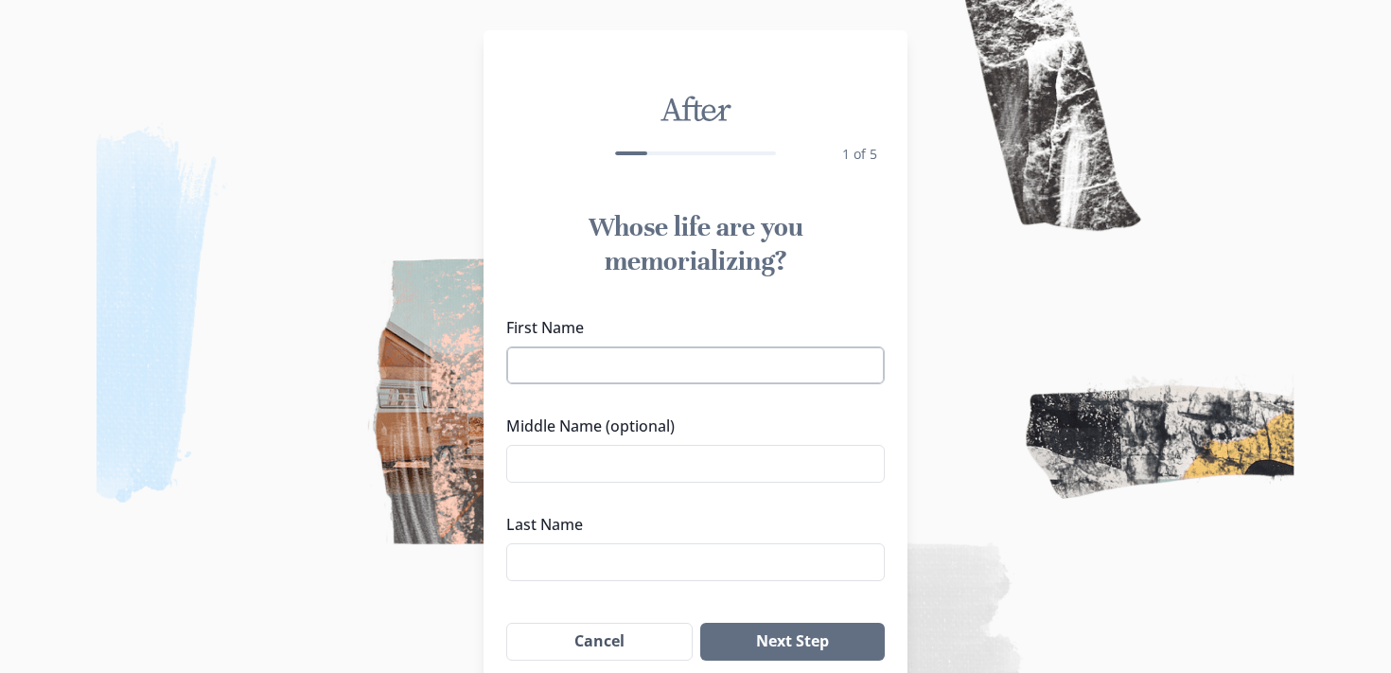
click at [717, 354] on input "First Name" at bounding box center [695, 365] width 378 height 38
type input "Violet"
click at [675, 580] on input "Last Name" at bounding box center [695, 562] width 378 height 38
type input "Babi"
click at [844, 651] on button "Next Step" at bounding box center [792, 641] width 184 height 38
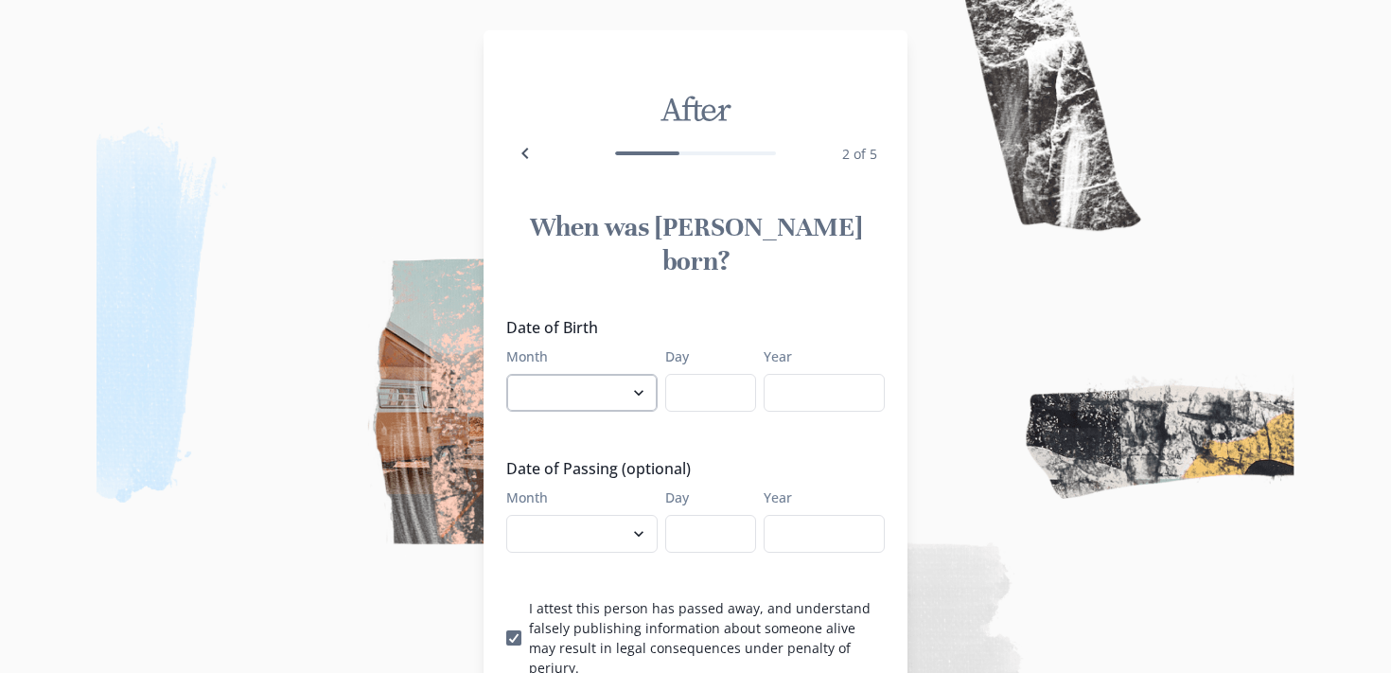
click at [638, 374] on select "January February March April May June July August September October November De…" at bounding box center [581, 393] width 151 height 38
select select "3"
click at [705, 374] on input "Day" at bounding box center [710, 393] width 91 height 38
type input "25"
click at [781, 374] on input "Year" at bounding box center [823, 393] width 121 height 38
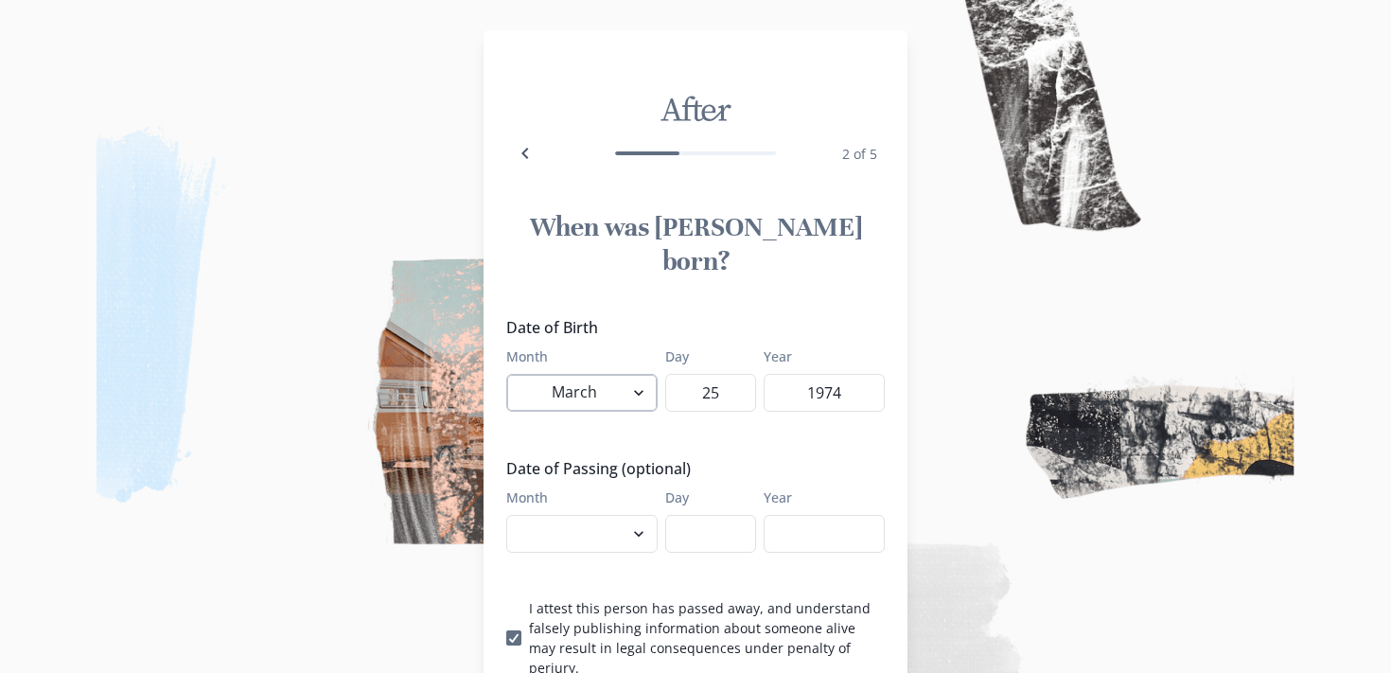
type input "1974"
click at [581, 374] on select "January February March April May June July August September October November De…" at bounding box center [581, 393] width 151 height 38
select select "5"
click at [573, 515] on select "January February March April May June July August September October November De…" at bounding box center [581, 534] width 151 height 38
select select "3"
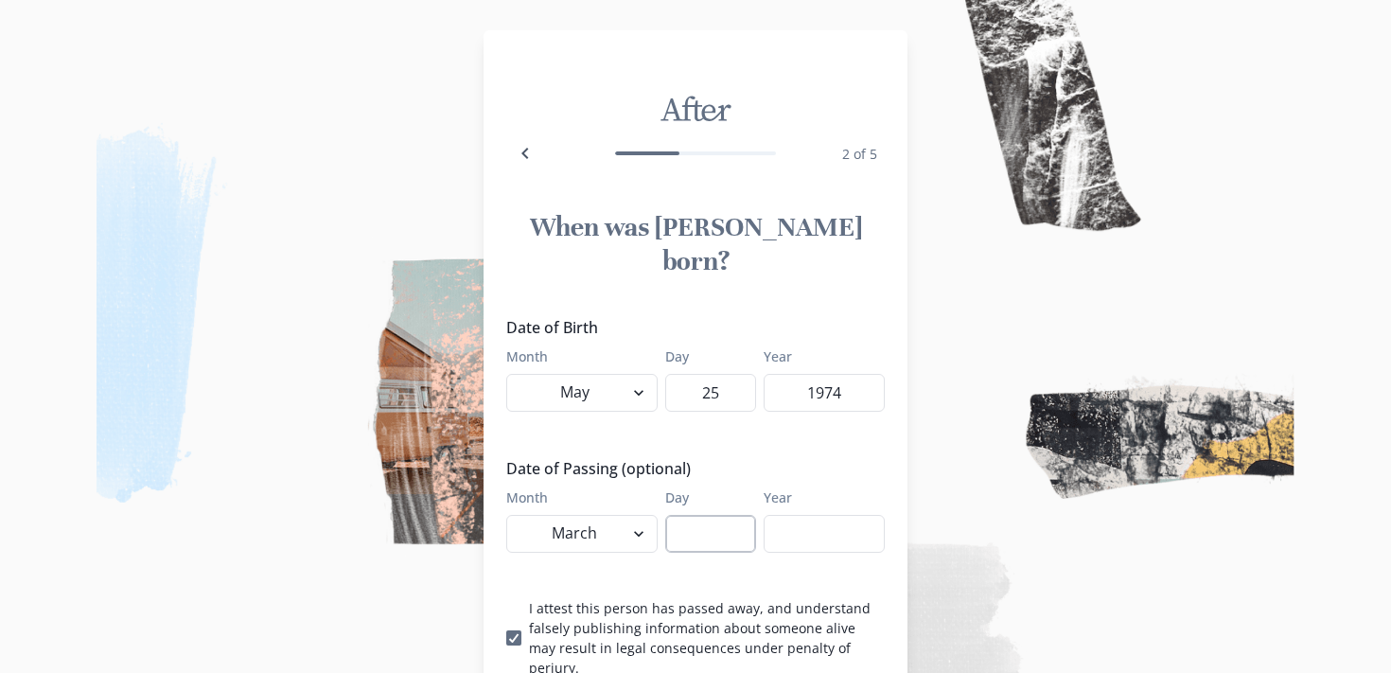
click at [702, 515] on input "Day" at bounding box center [710, 534] width 91 height 38
type input "18"
click at [787, 515] on input "Year" at bounding box center [823, 534] width 121 height 38
type input "2025"
click at [612, 515] on select "January February March April May June July August September October November De…" at bounding box center [581, 534] width 151 height 38
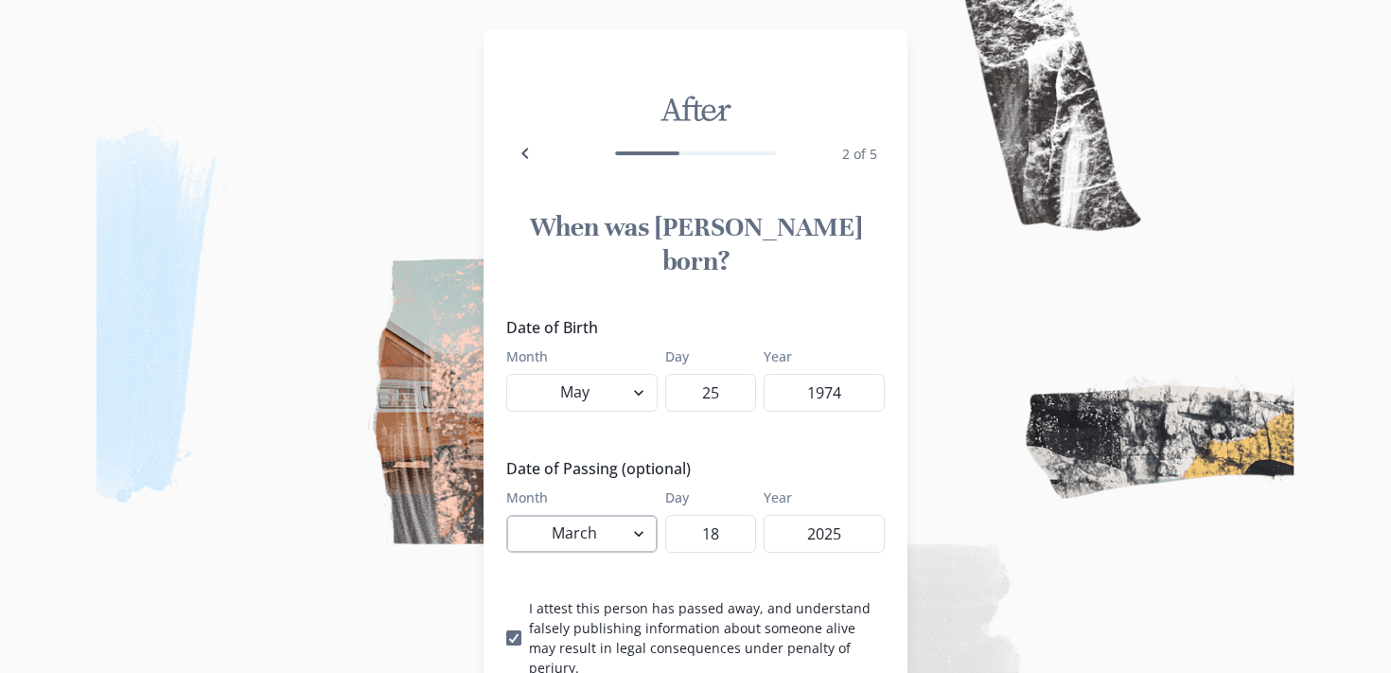
select select "2"
click at [528, 147] on icon "Back" at bounding box center [525, 153] width 23 height 23
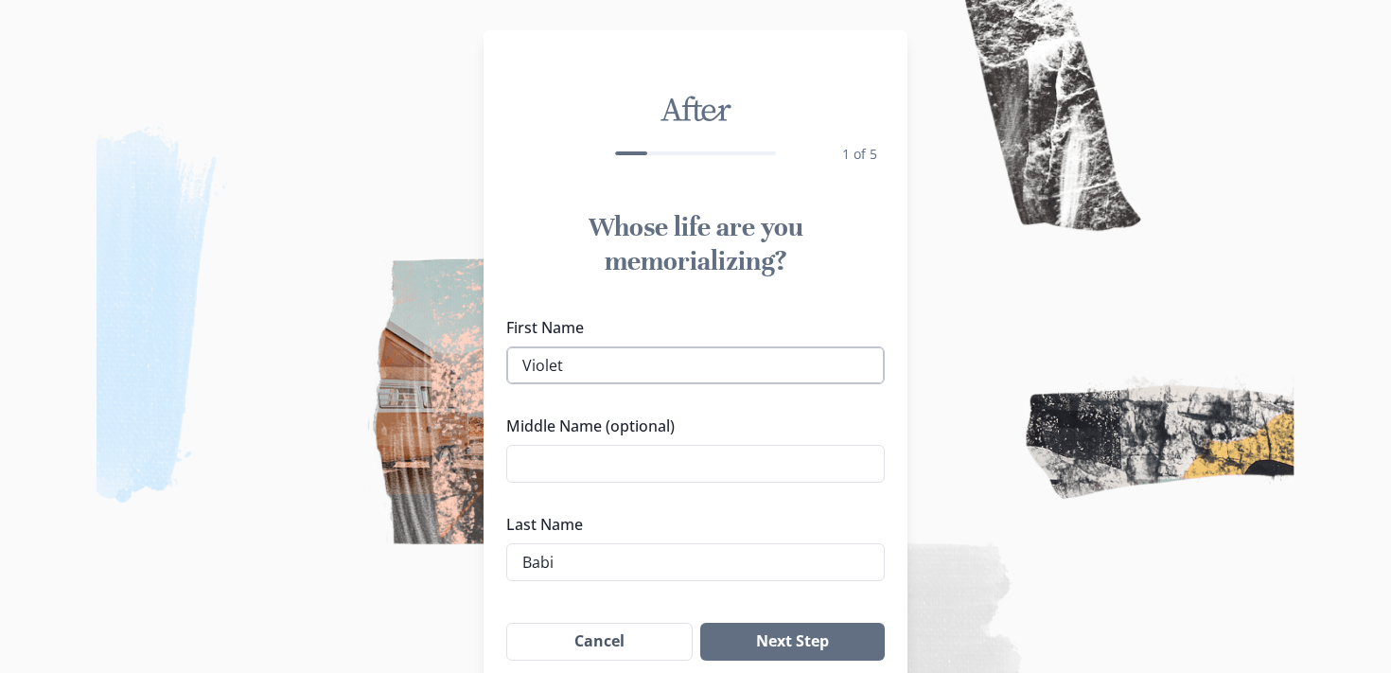
click at [600, 362] on input "Violet" at bounding box center [695, 365] width 378 height 38
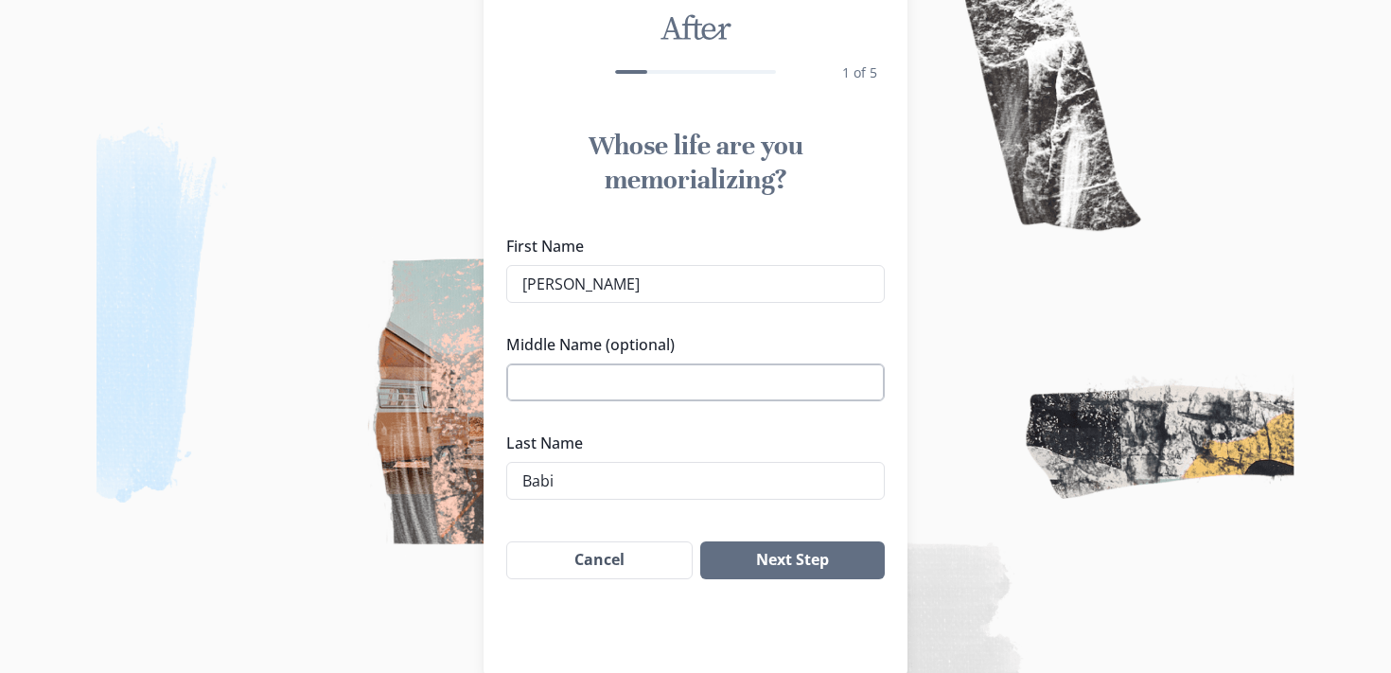
scroll to position [114, 0]
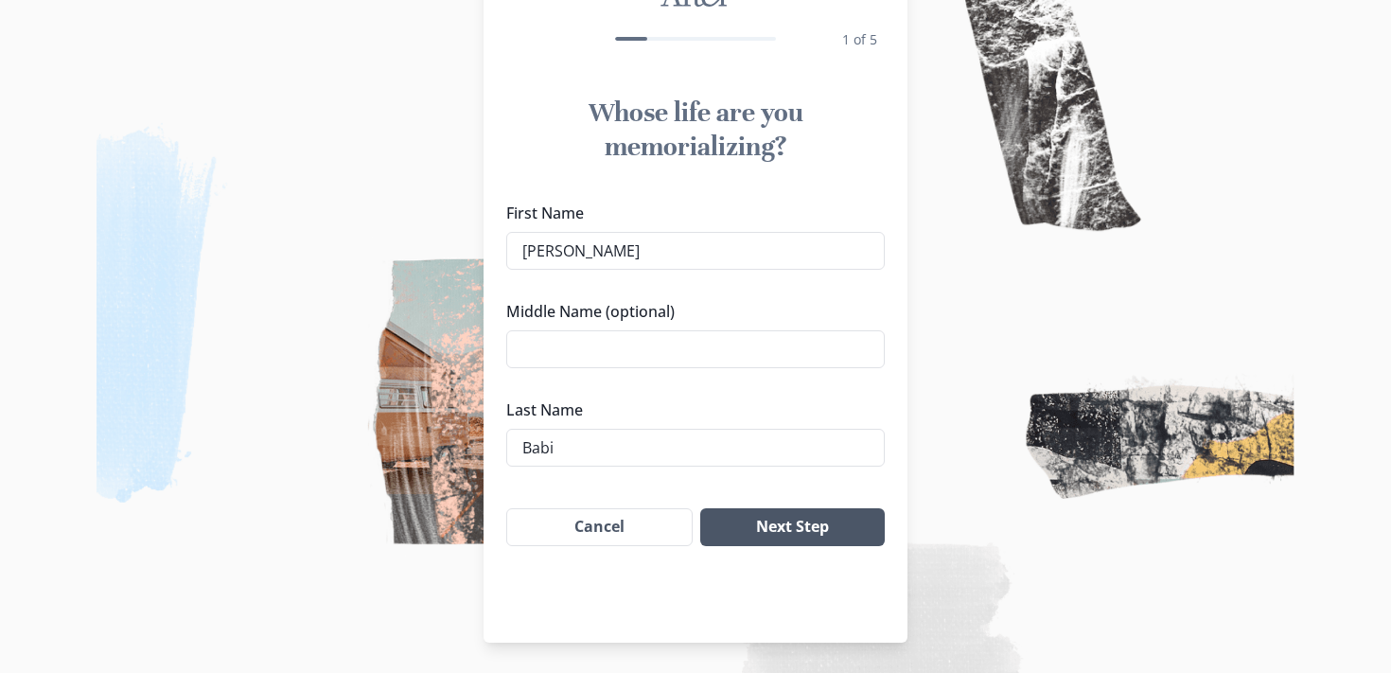
type input "[PERSON_NAME]"
click at [776, 533] on button "Next Step" at bounding box center [792, 527] width 184 height 38
select select "5"
select select "2"
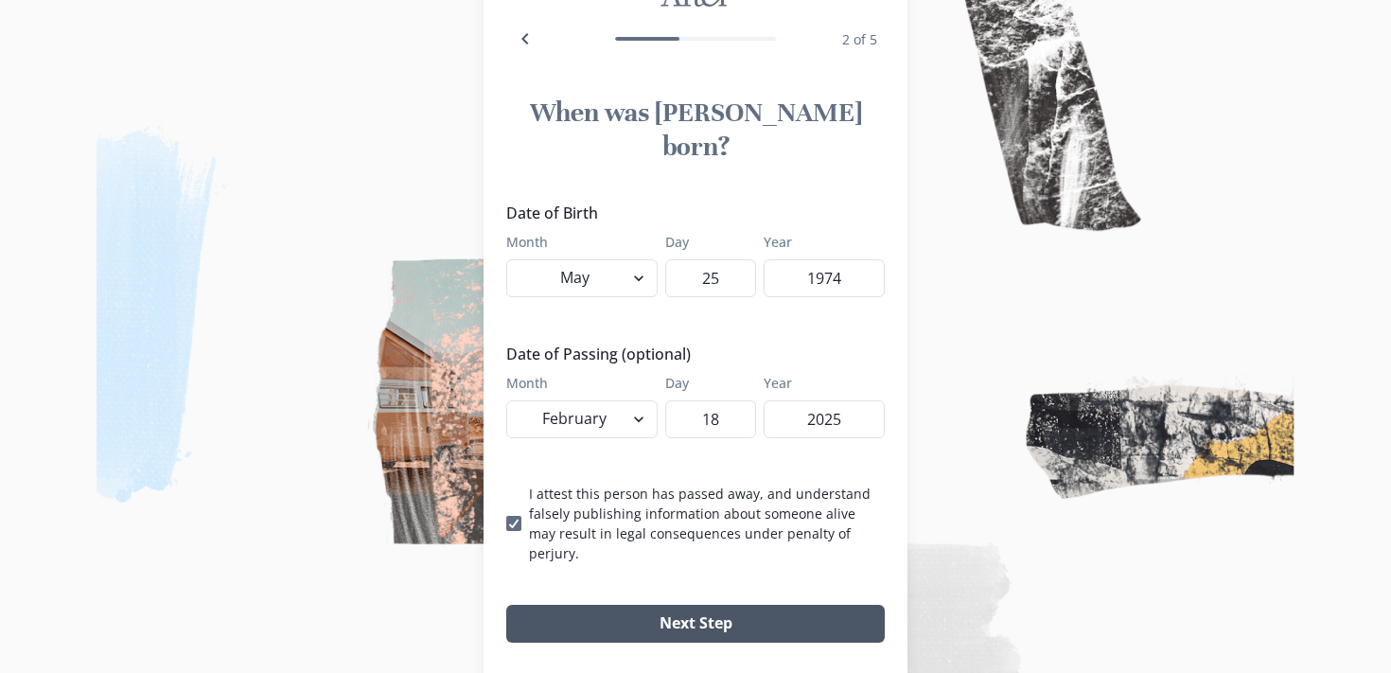
click at [786, 605] on button "Next Step" at bounding box center [695, 624] width 378 height 38
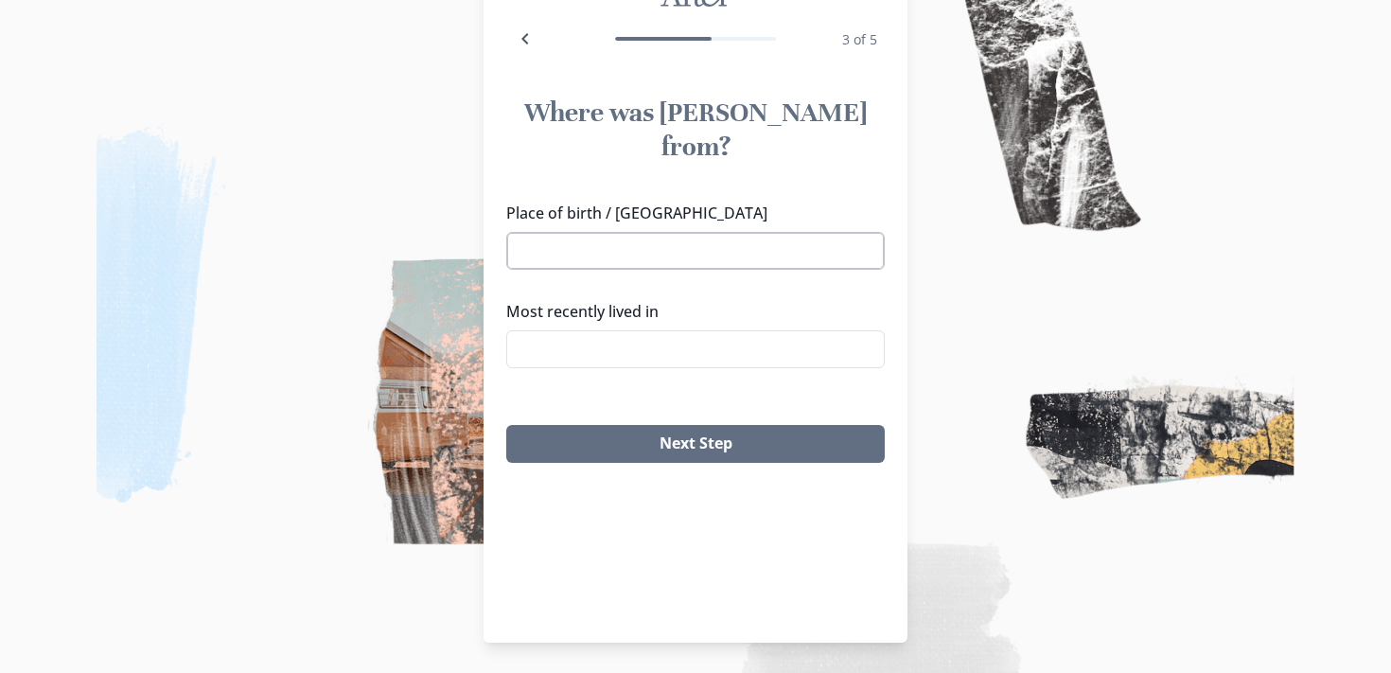
click at [756, 233] on input "Place of birth / [GEOGRAPHIC_DATA]" at bounding box center [695, 251] width 378 height 38
type input "A"
click at [759, 241] on li "[GEOGRAPHIC_DATA]" at bounding box center [695, 252] width 377 height 30
type input "[GEOGRAPHIC_DATA]"
click at [716, 330] on input "Most recently lived in" at bounding box center [695, 349] width 378 height 38
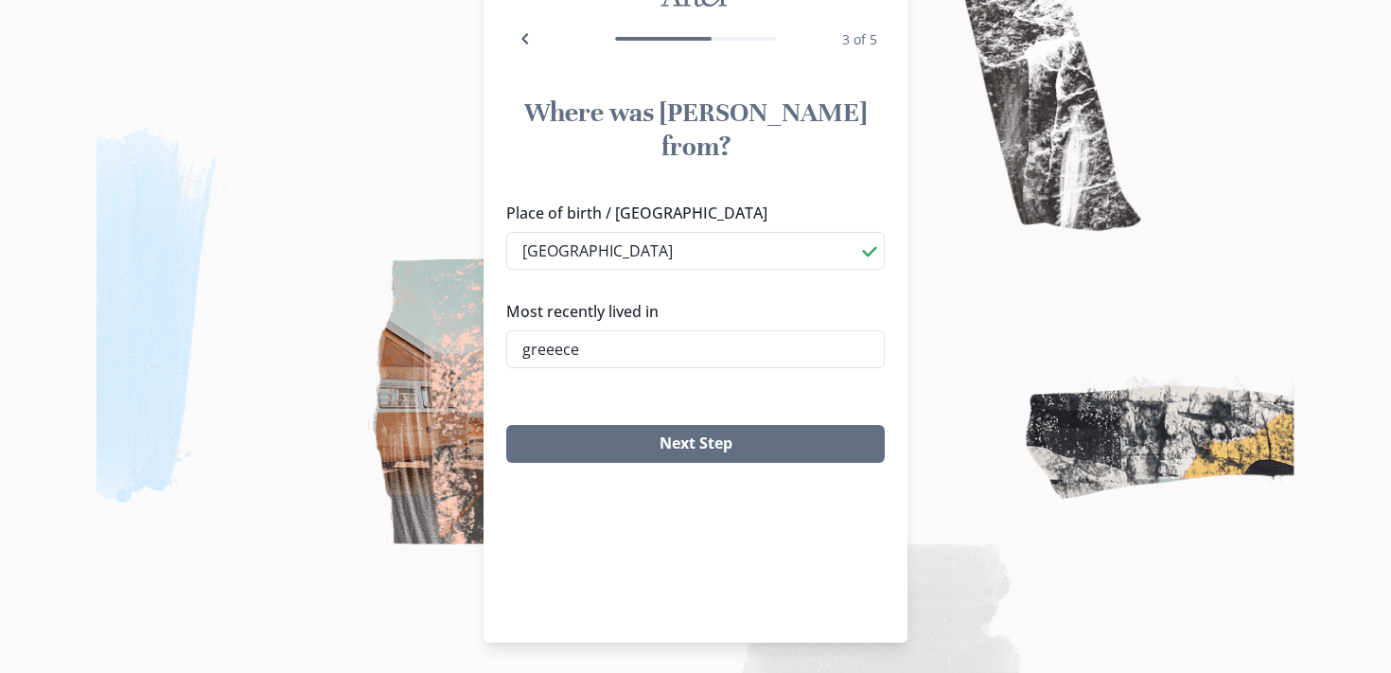
click at [722, 345] on li "[GEOGRAPHIC_DATA]" at bounding box center [696, 349] width 376 height 30
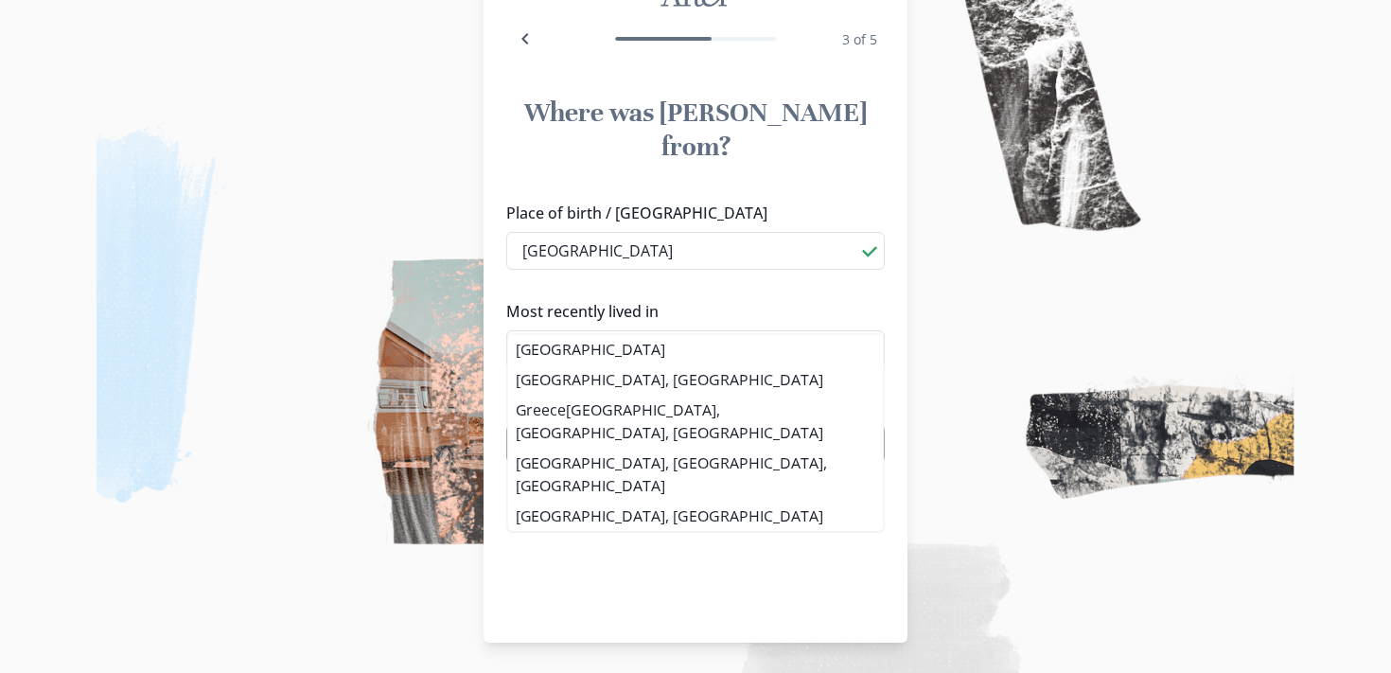
type input "[GEOGRAPHIC_DATA]"
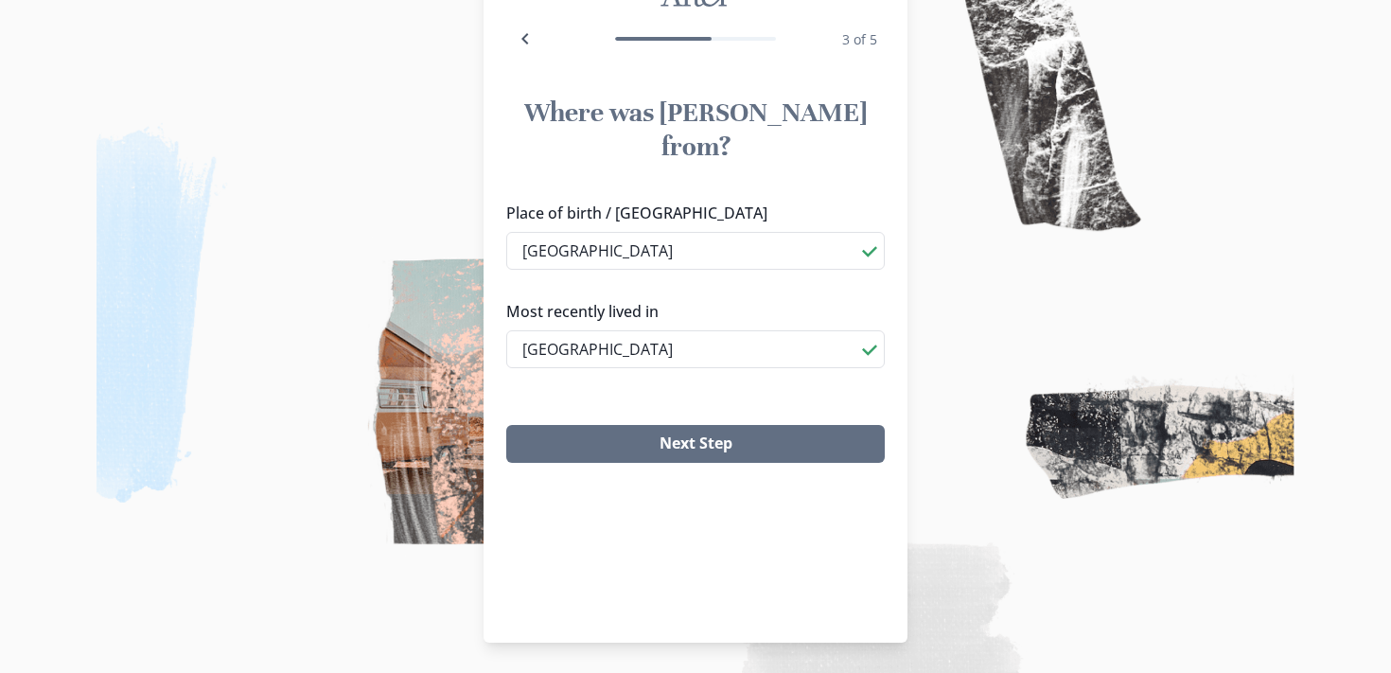
click at [714, 430] on div "Next Step" at bounding box center [695, 444] width 424 height 68
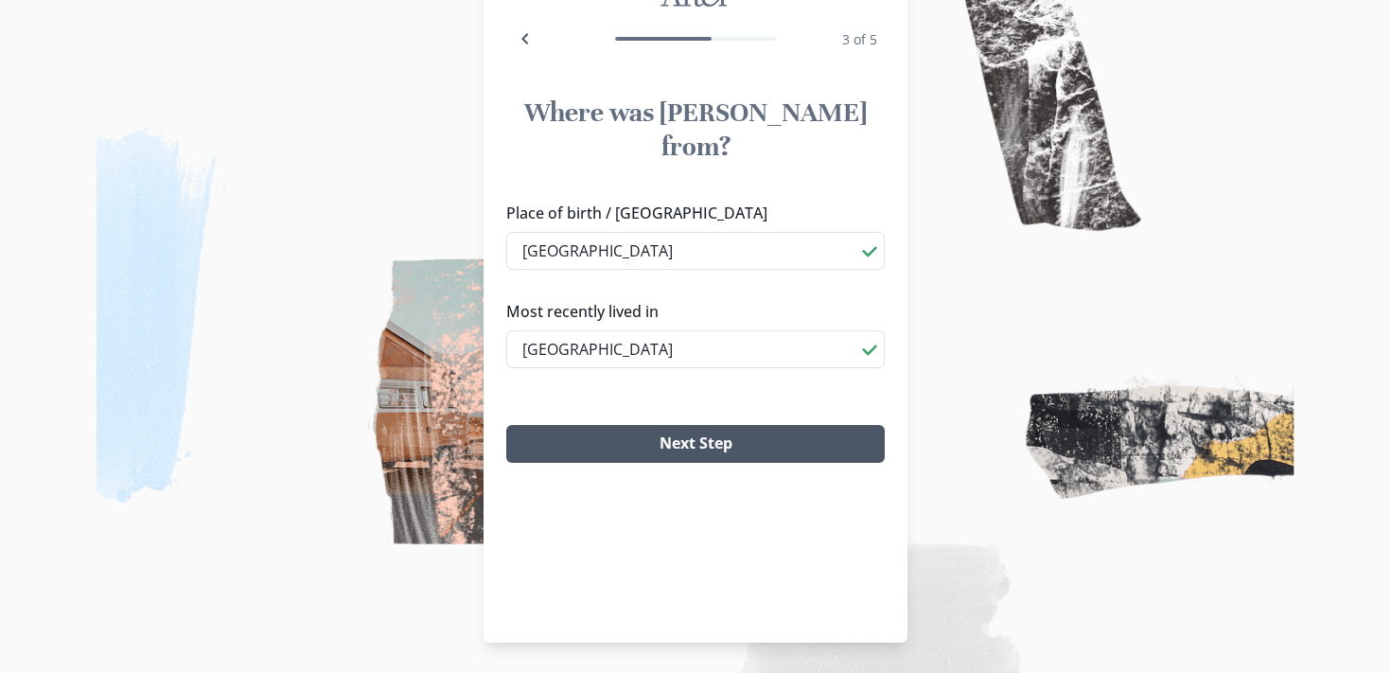
click at [715, 425] on button "Next Step" at bounding box center [695, 444] width 378 height 38
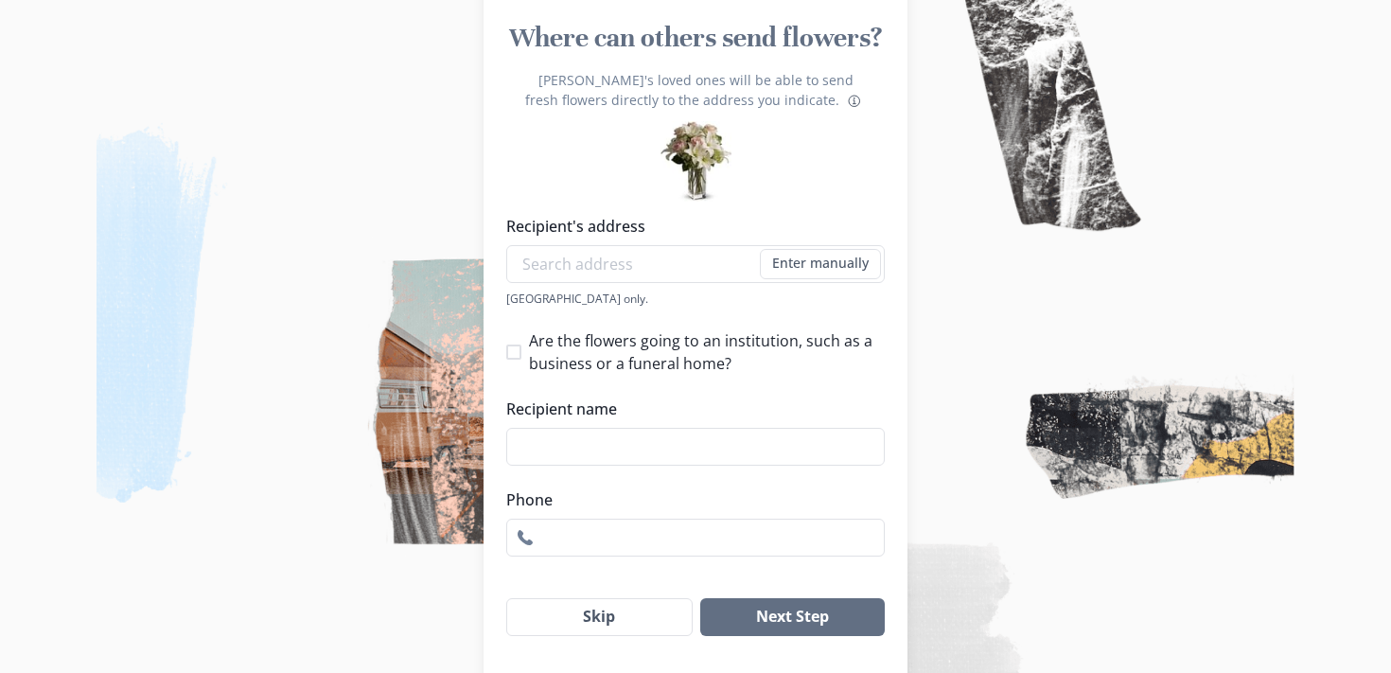
scroll to position [242, 0]
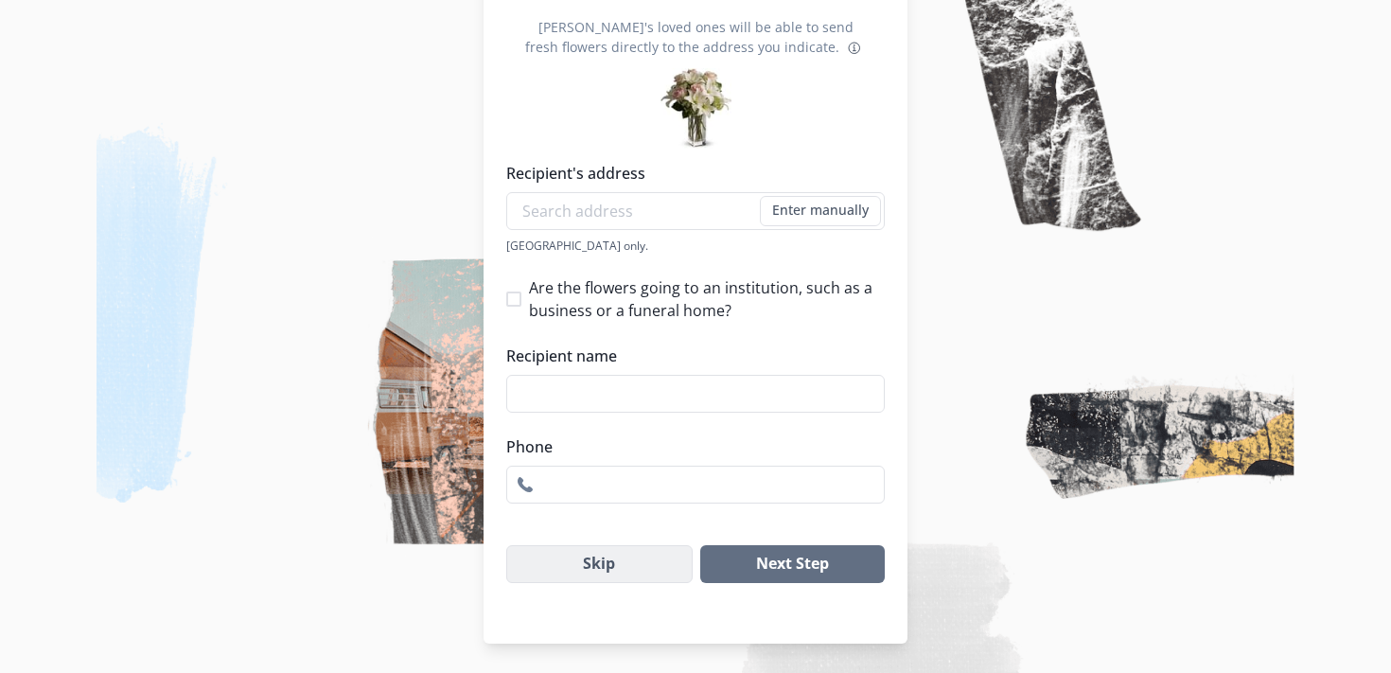
click at [636, 553] on button "Skip" at bounding box center [599, 564] width 186 height 38
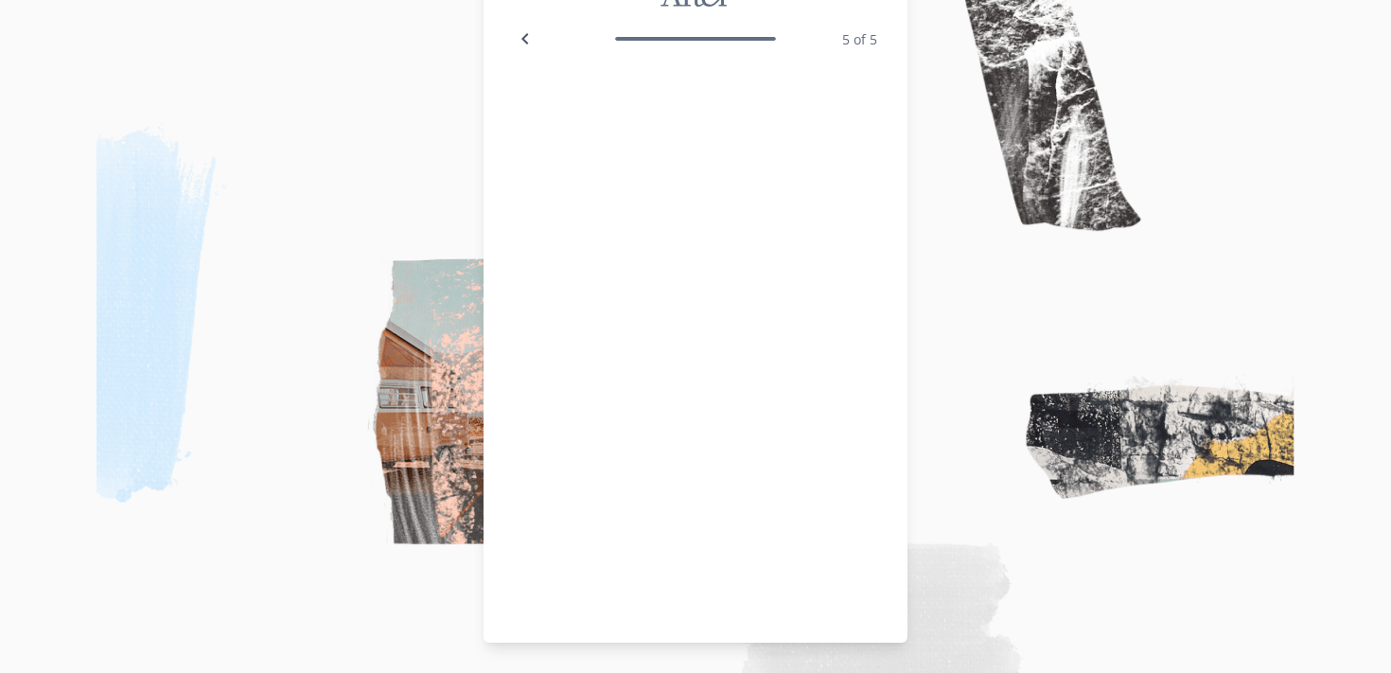
scroll to position [114, 0]
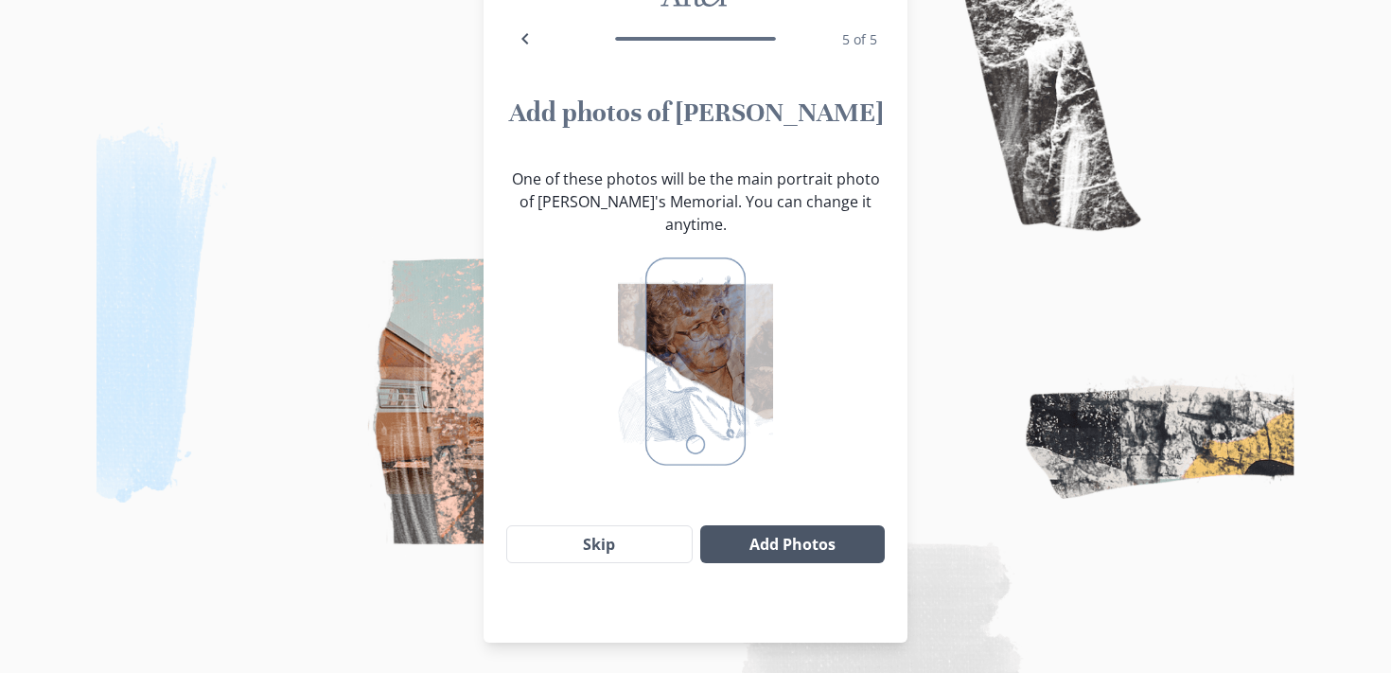
click at [748, 525] on button "Add Photos" at bounding box center [792, 544] width 184 height 38
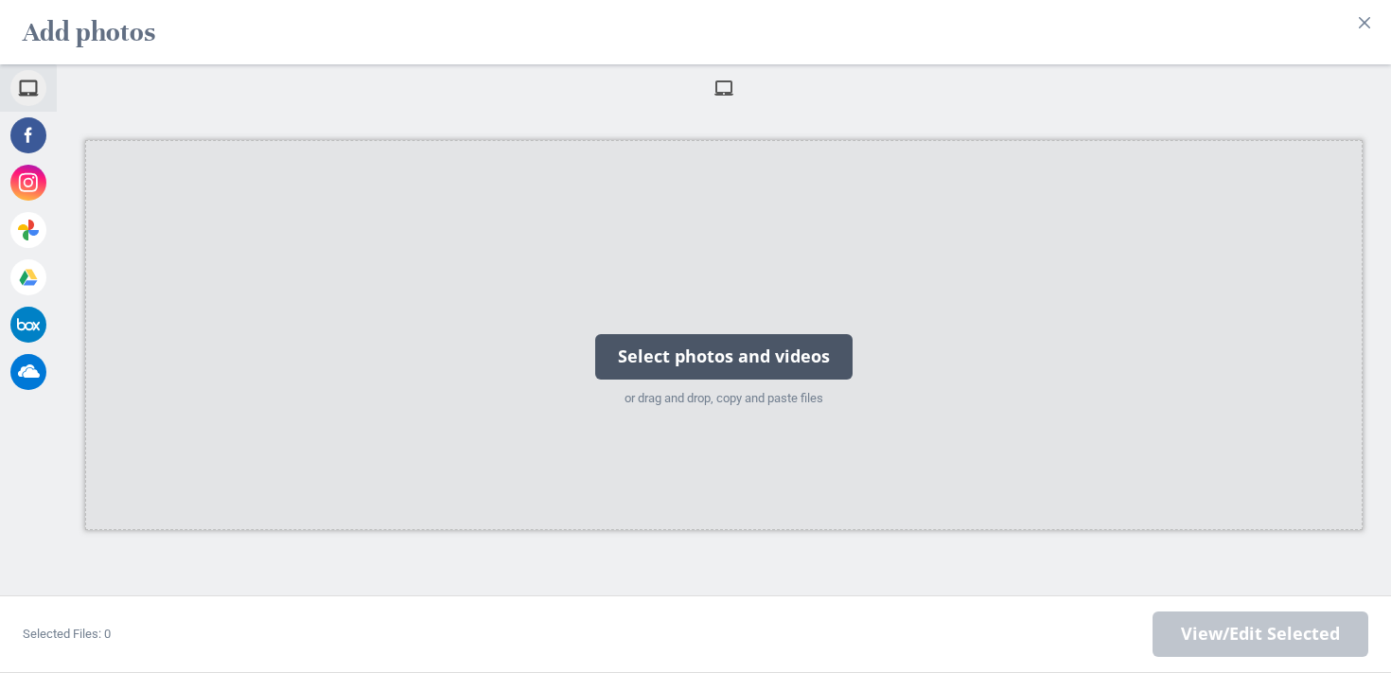
click at [790, 330] on div "Select photos and videos or drag and drop, copy and paste files" at bounding box center [724, 335] width 280 height 190
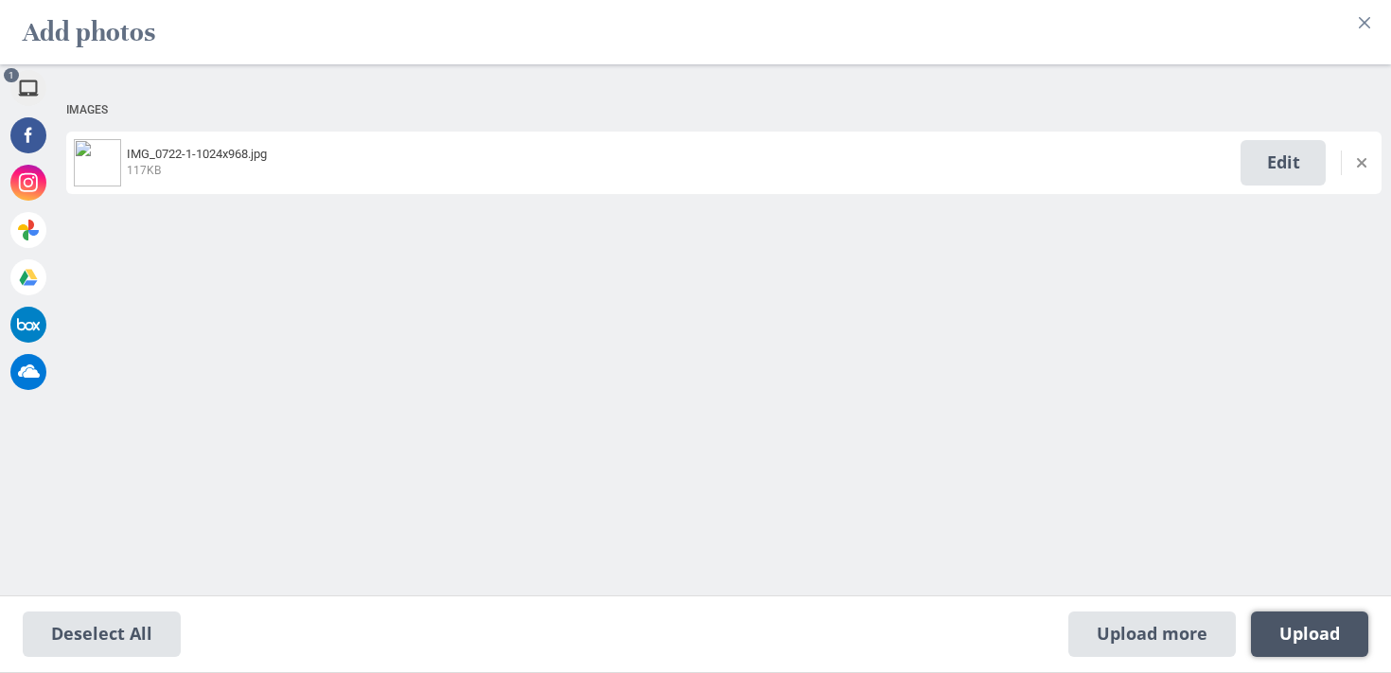
click at [1281, 633] on span "Upload 1" at bounding box center [1309, 633] width 61 height 21
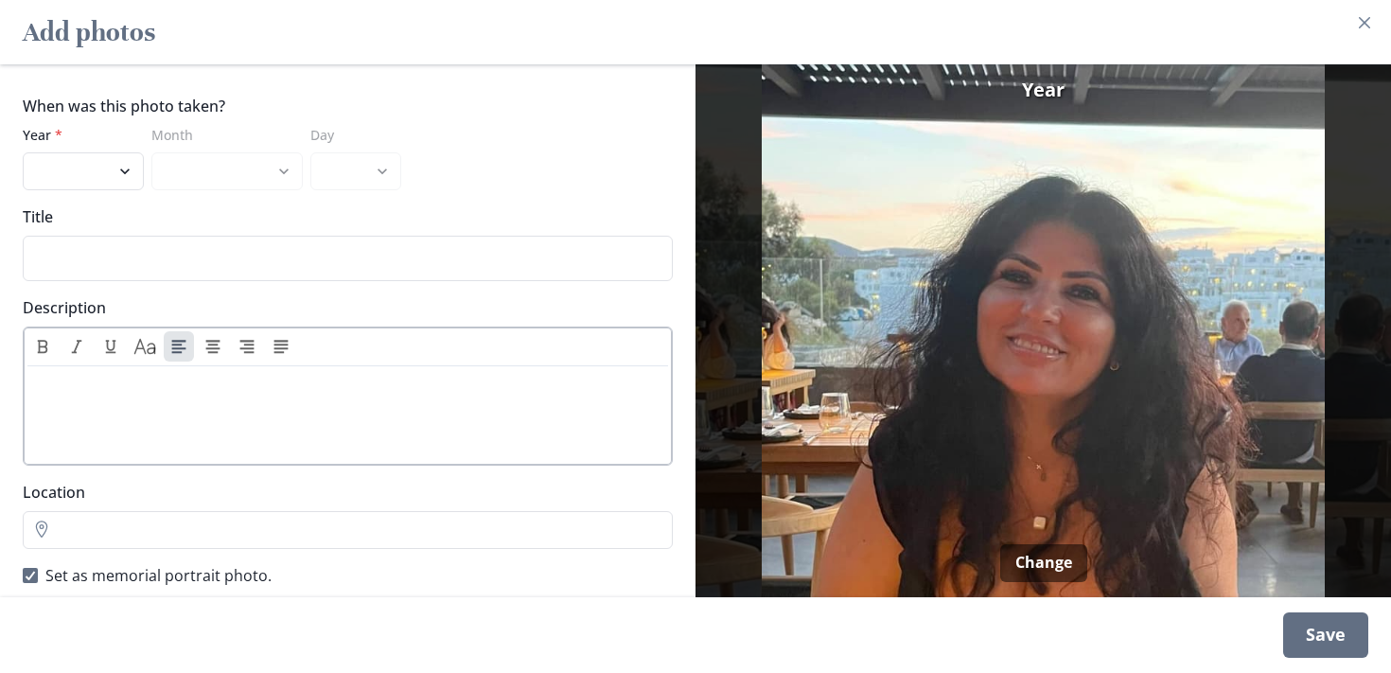
click at [140, 430] on div at bounding box center [347, 412] width 625 height 76
click at [91, 149] on div "Year * 2025 2024 2023 2022 2021 2020 2019 2018 2017 2016 2015 2014 2013 2012 20…" at bounding box center [83, 157] width 121 height 65
click at [104, 175] on select "2025 2024 2023 2022 2021 2020 2019 2018 2017 2016 2015 2014 2013 2012 2011 2010…" at bounding box center [83, 171] width 121 height 38
select select "2025"
click at [115, 388] on p at bounding box center [347, 385] width 625 height 23
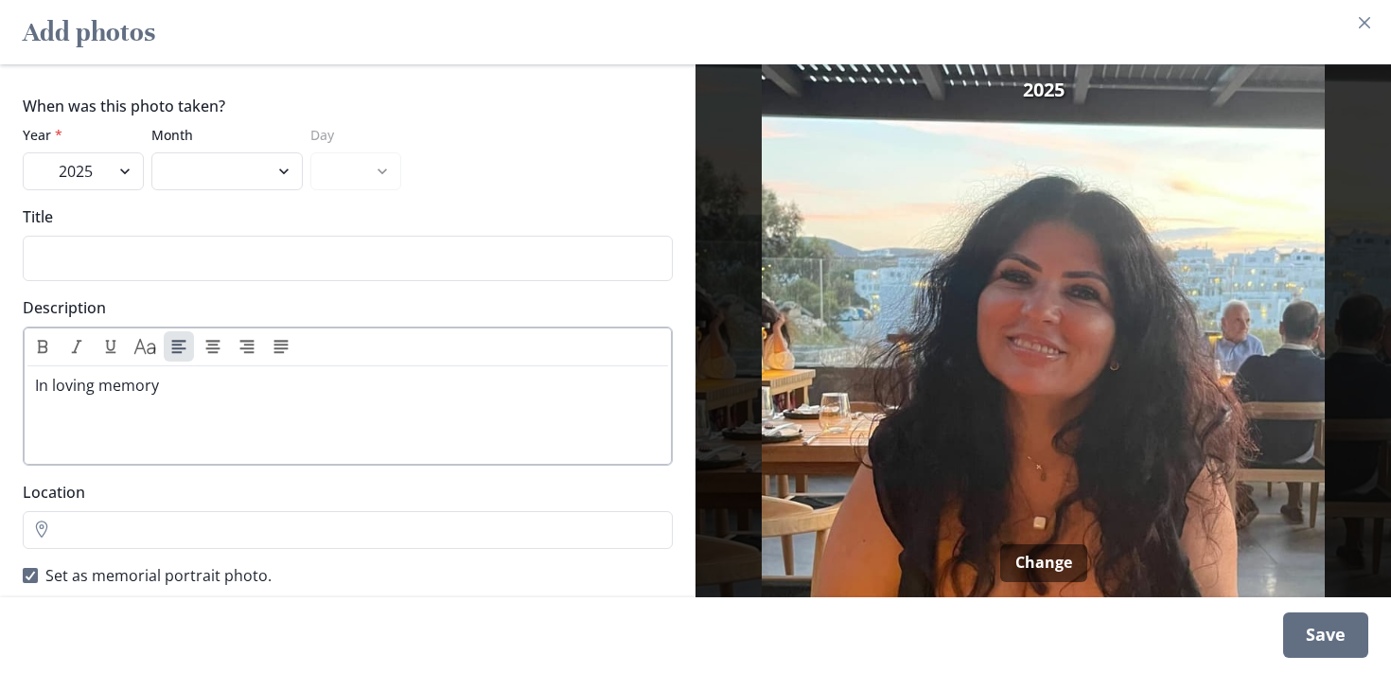
scroll to position [20, 0]
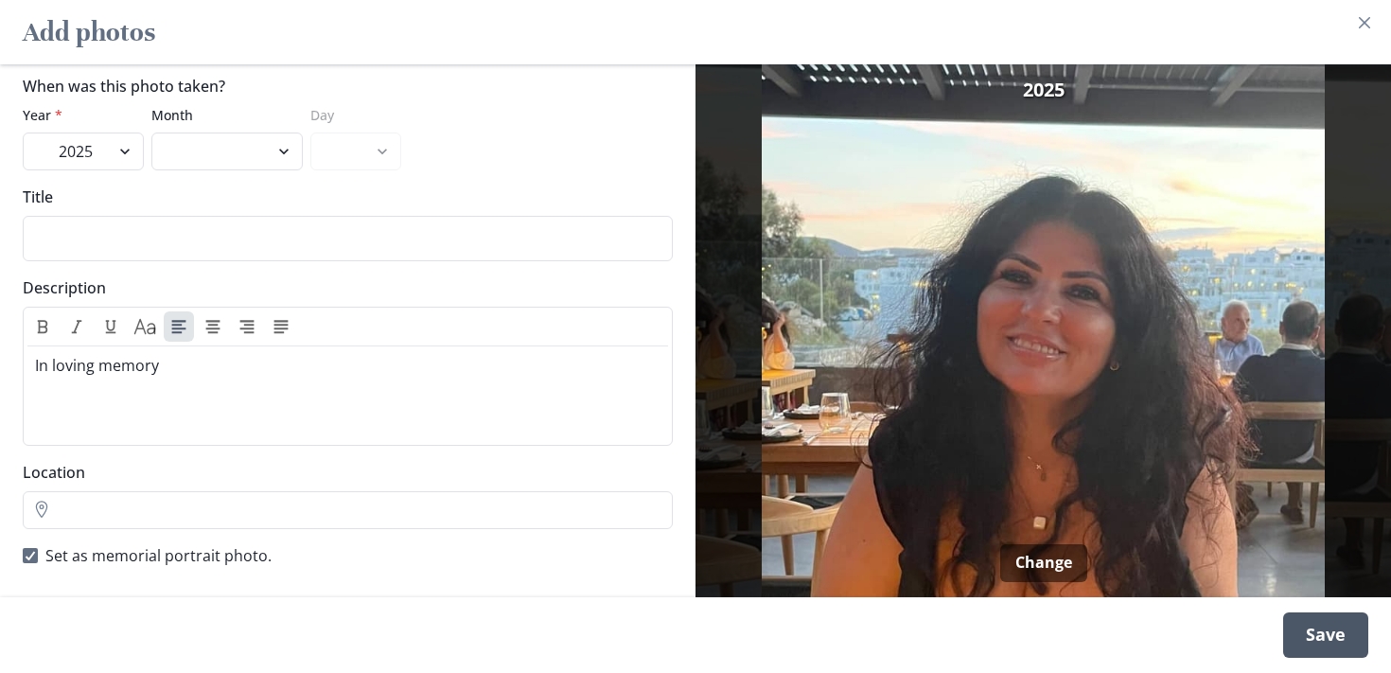
click at [1327, 639] on div "Save" at bounding box center [1325, 634] width 85 height 45
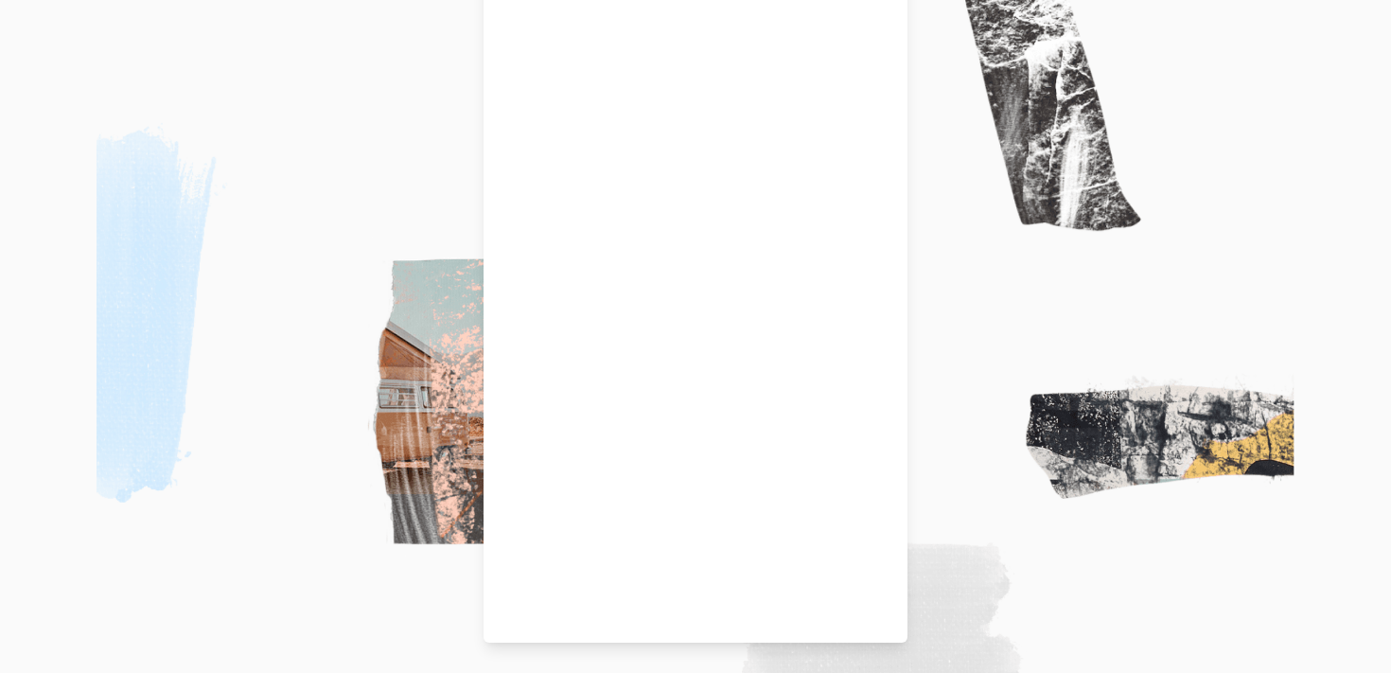
scroll to position [0, 0]
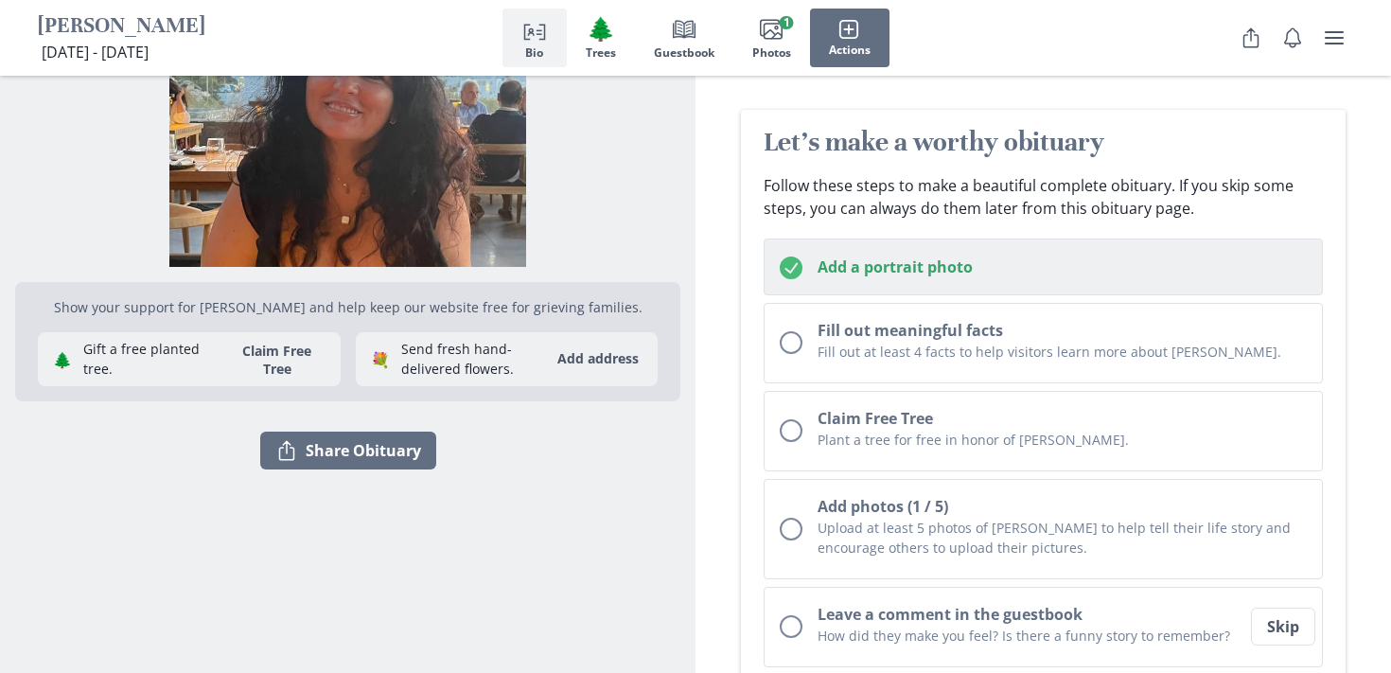
scroll to position [174, 0]
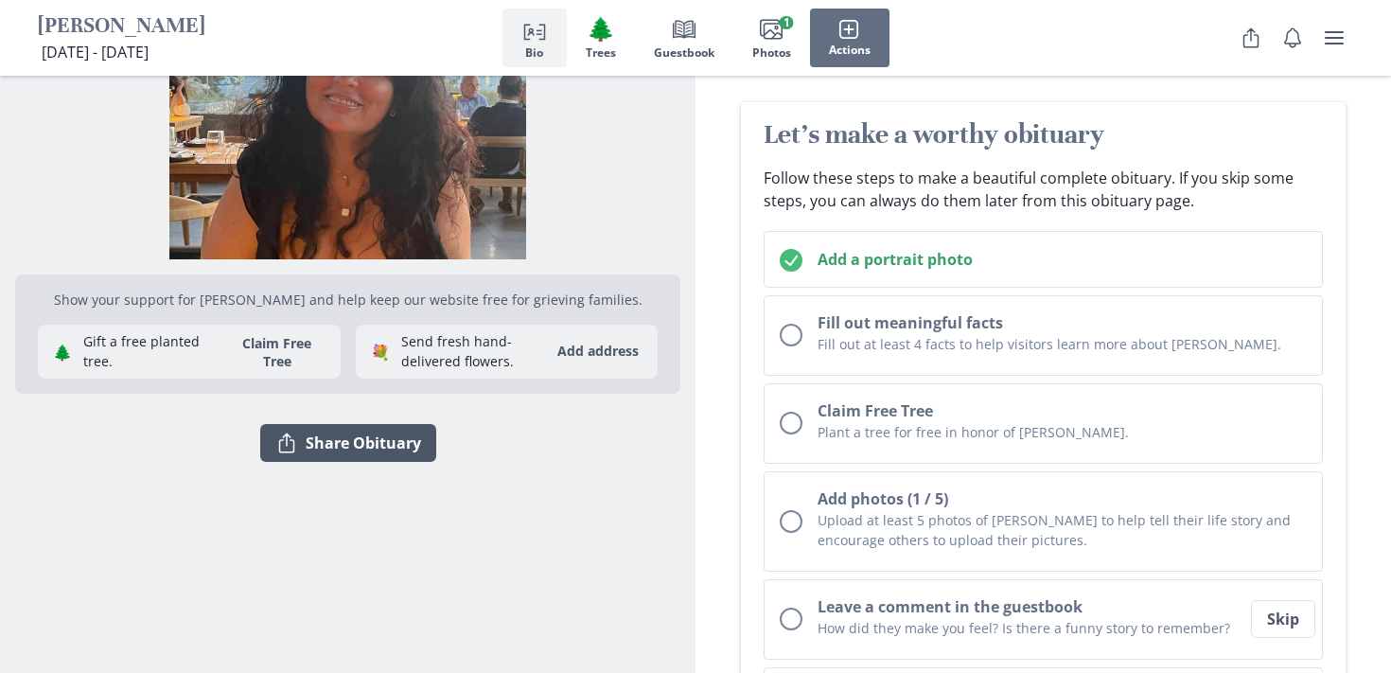
click at [382, 449] on button "Share Share Obituary" at bounding box center [348, 443] width 176 height 38
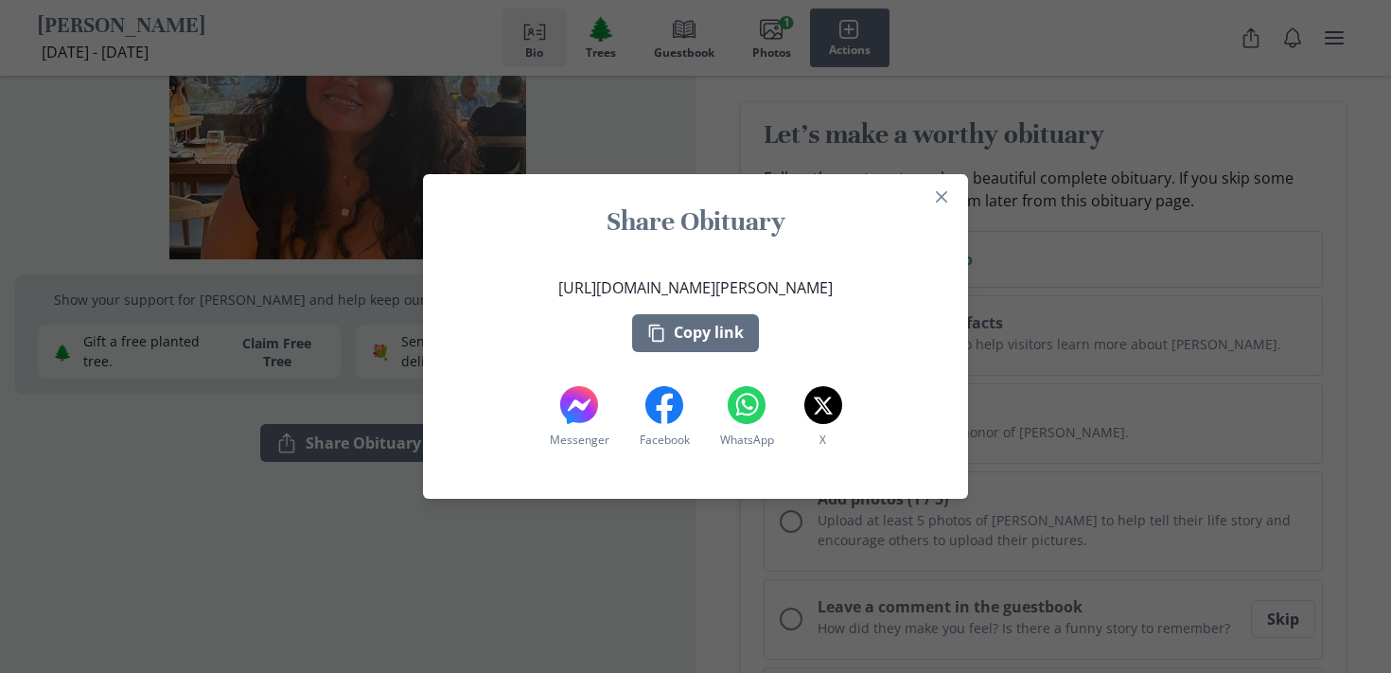
click at [932, 157] on div "Share Obituary [URL][DOMAIN_NAME][PERSON_NAME] Copy link Messenger Messenger Fa…" at bounding box center [695, 336] width 1391 height 673
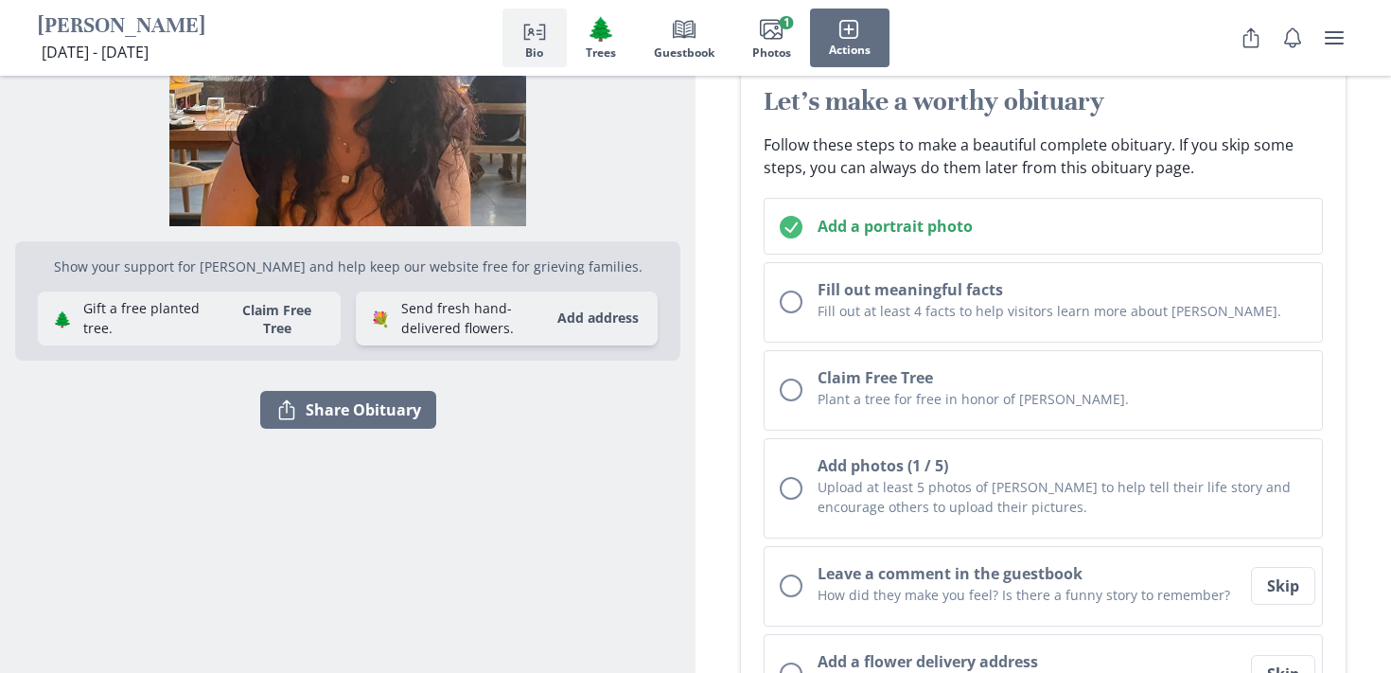
scroll to position [215, 0]
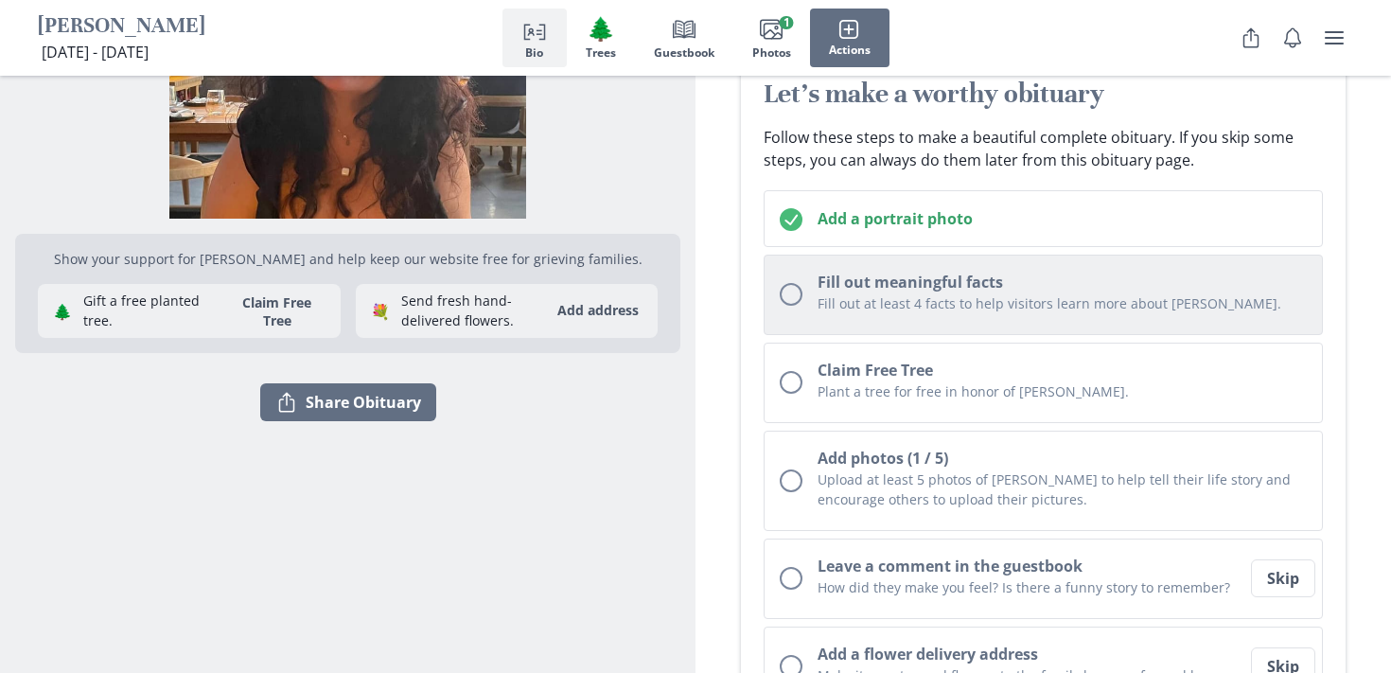
click at [998, 311] on p "Fill out at least 4 facts to help visitors learn more about [PERSON_NAME]." at bounding box center [1061, 303] width 489 height 20
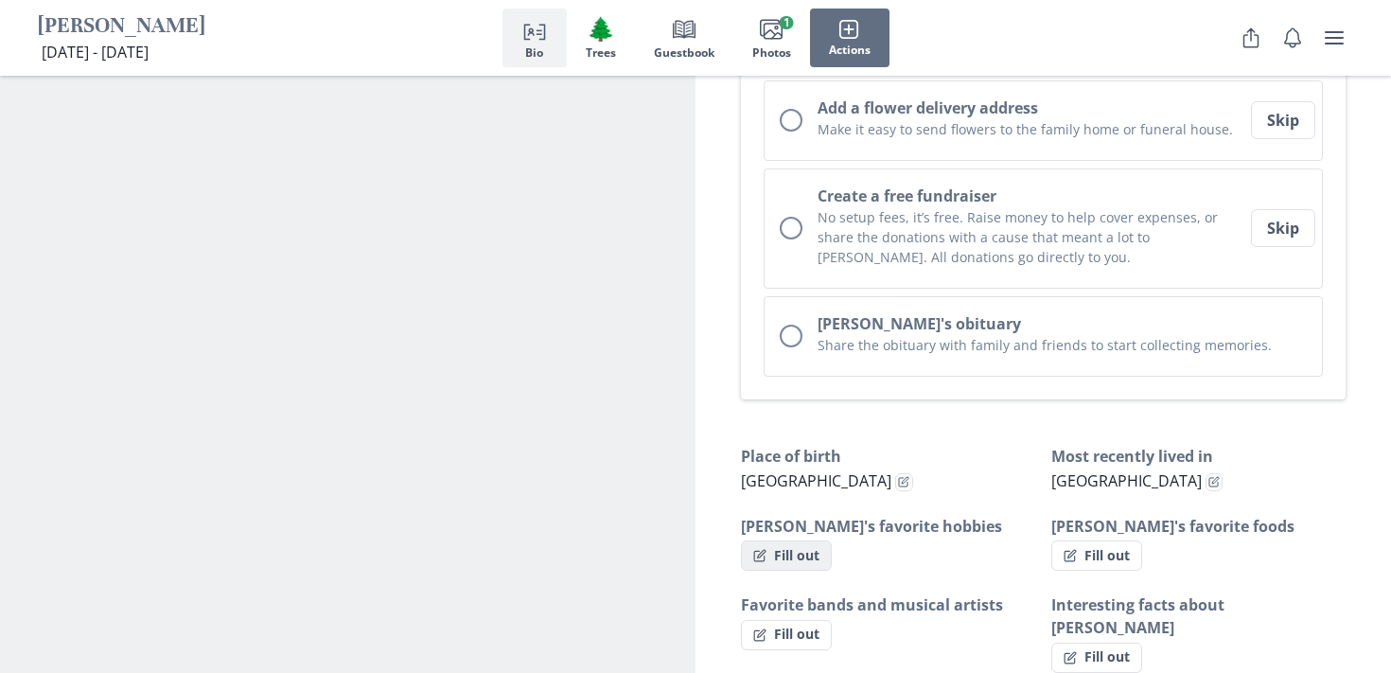
scroll to position [0, 0]
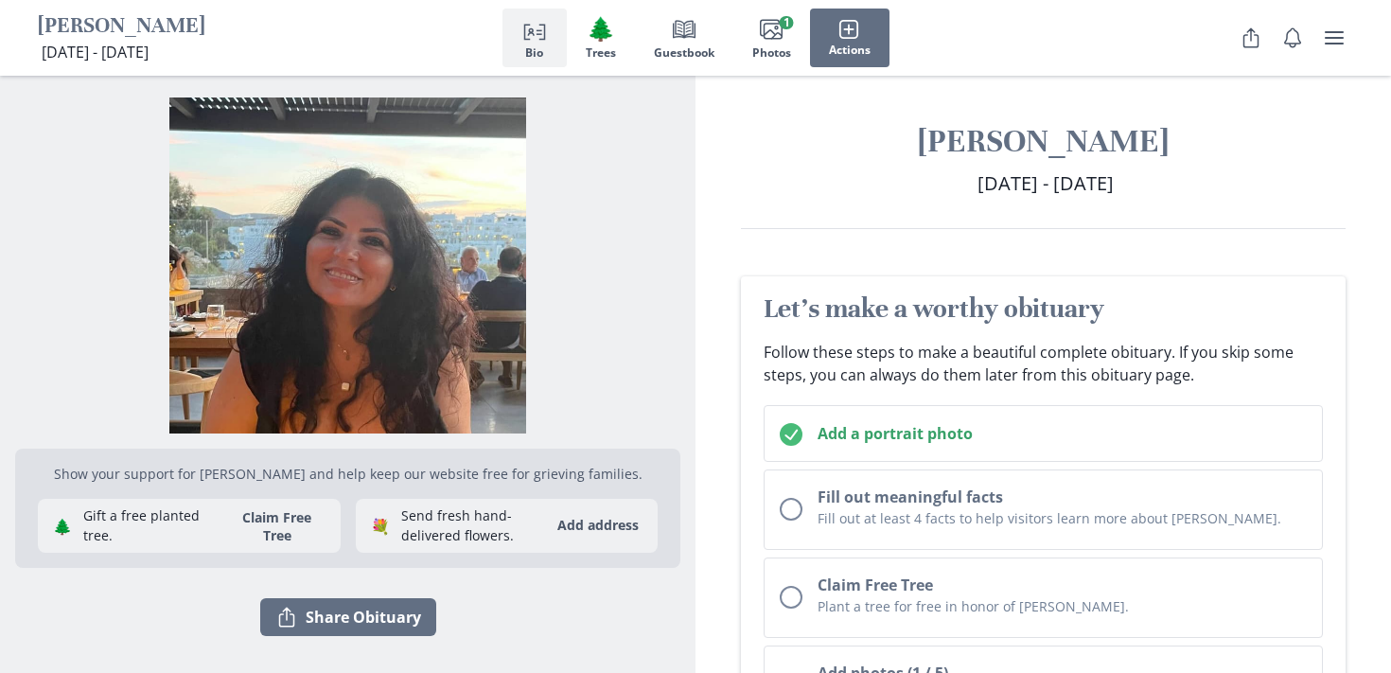
drag, startPoint x: 938, startPoint y: 143, endPoint x: 1194, endPoint y: 191, distance: 260.9
click at [1194, 191] on div "[PERSON_NAME] [DATE] - [DATE] [DATE] - [DATE]" at bounding box center [1042, 175] width 695 height 108
copy div "[PERSON_NAME] [DATE] - [DATE] [DATE] - [DATE]"
click at [545, 33] on span "Person profile" at bounding box center [534, 29] width 26 height 26
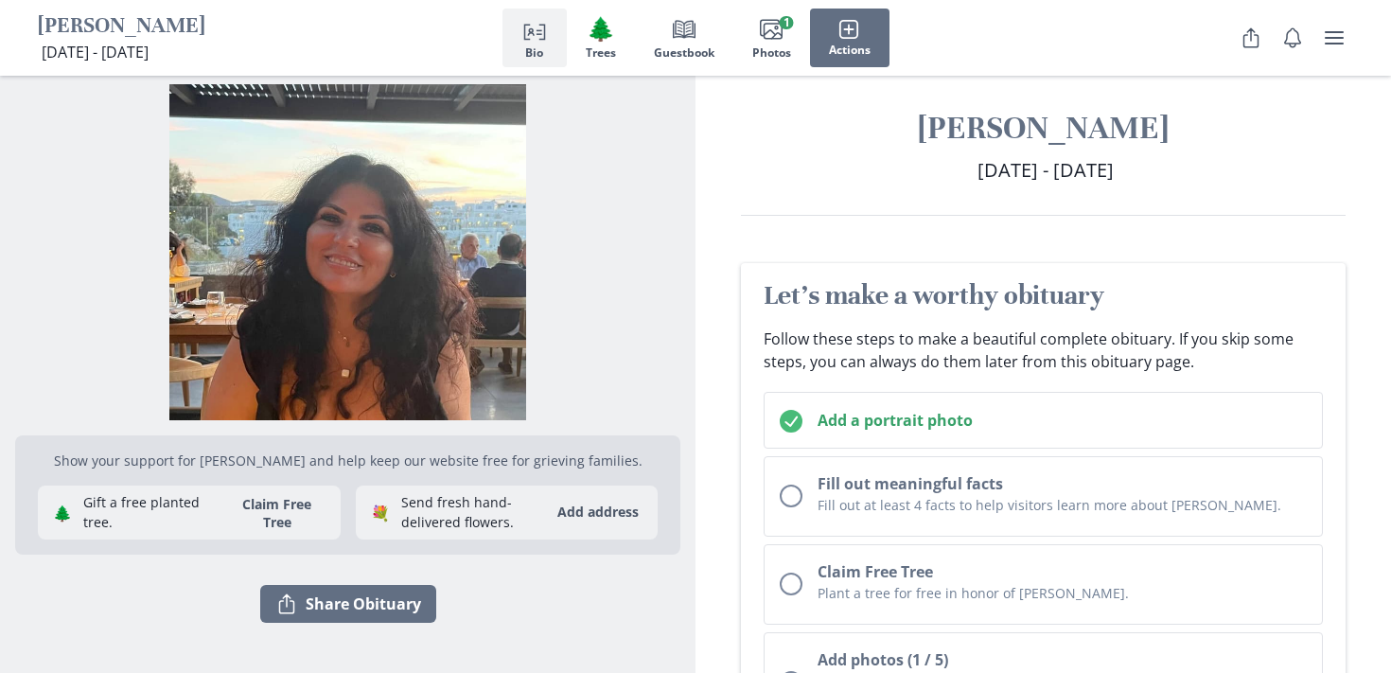
scroll to position [15, 0]
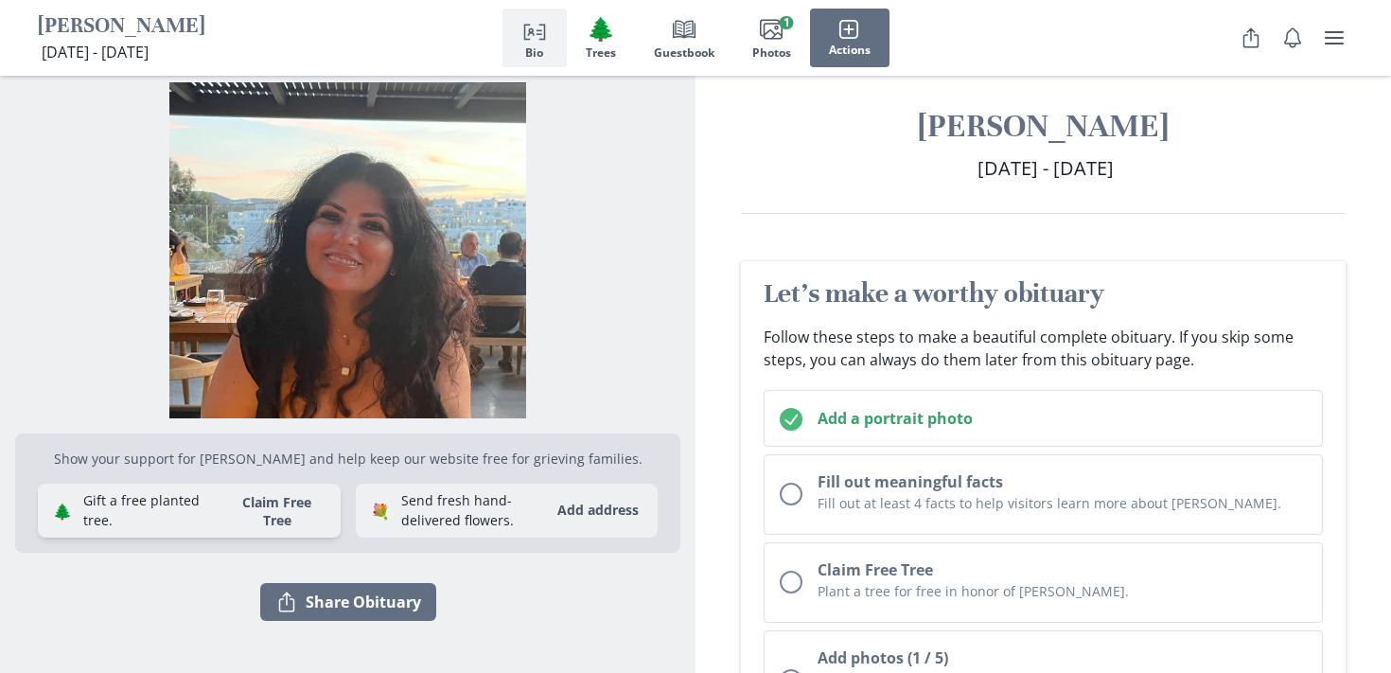
click at [289, 516] on button "Claim Free Tree" at bounding box center [277, 511] width 112 height 36
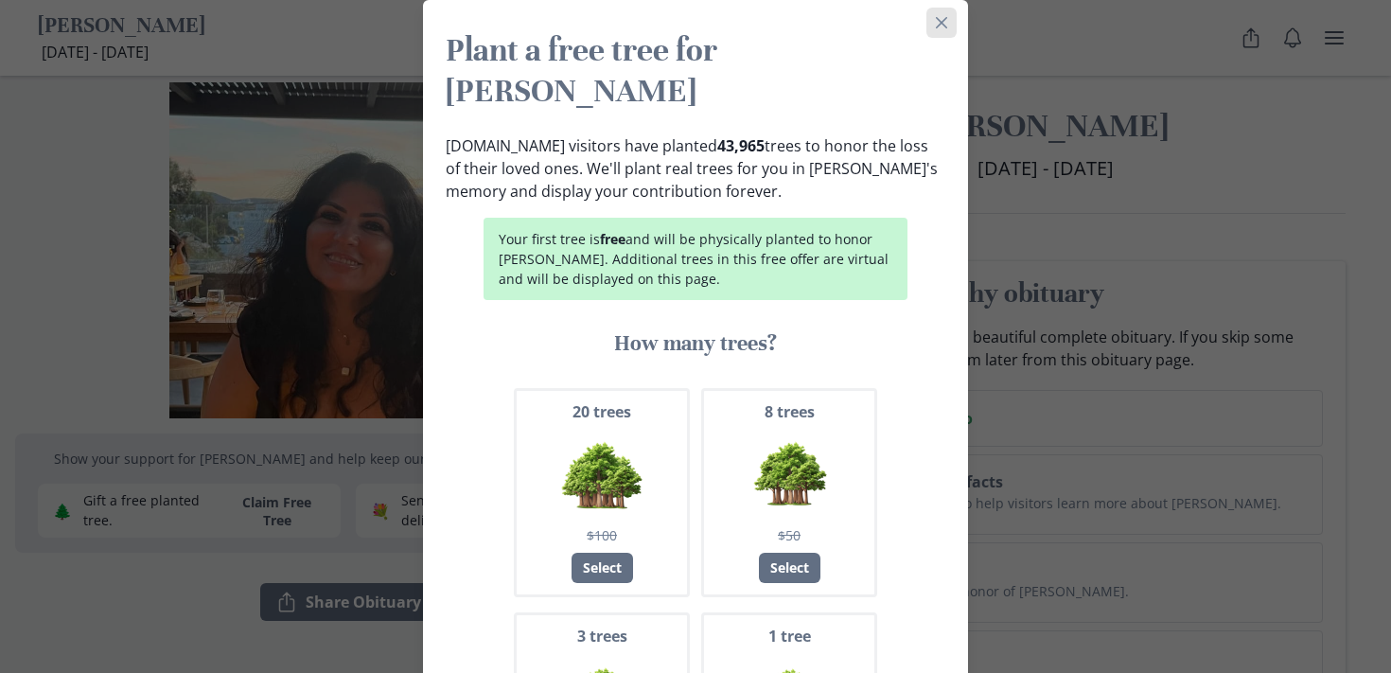
click at [931, 27] on button "Close" at bounding box center [941, 23] width 30 height 30
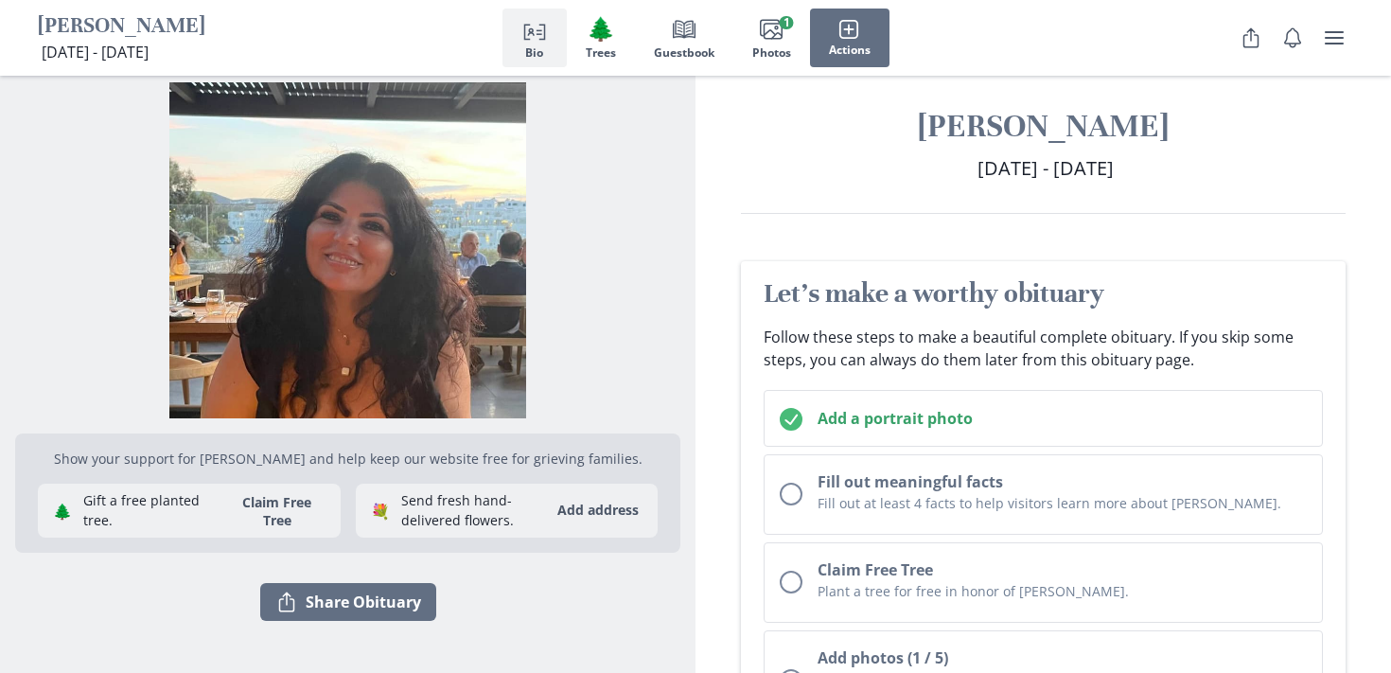
scroll to position [0, 0]
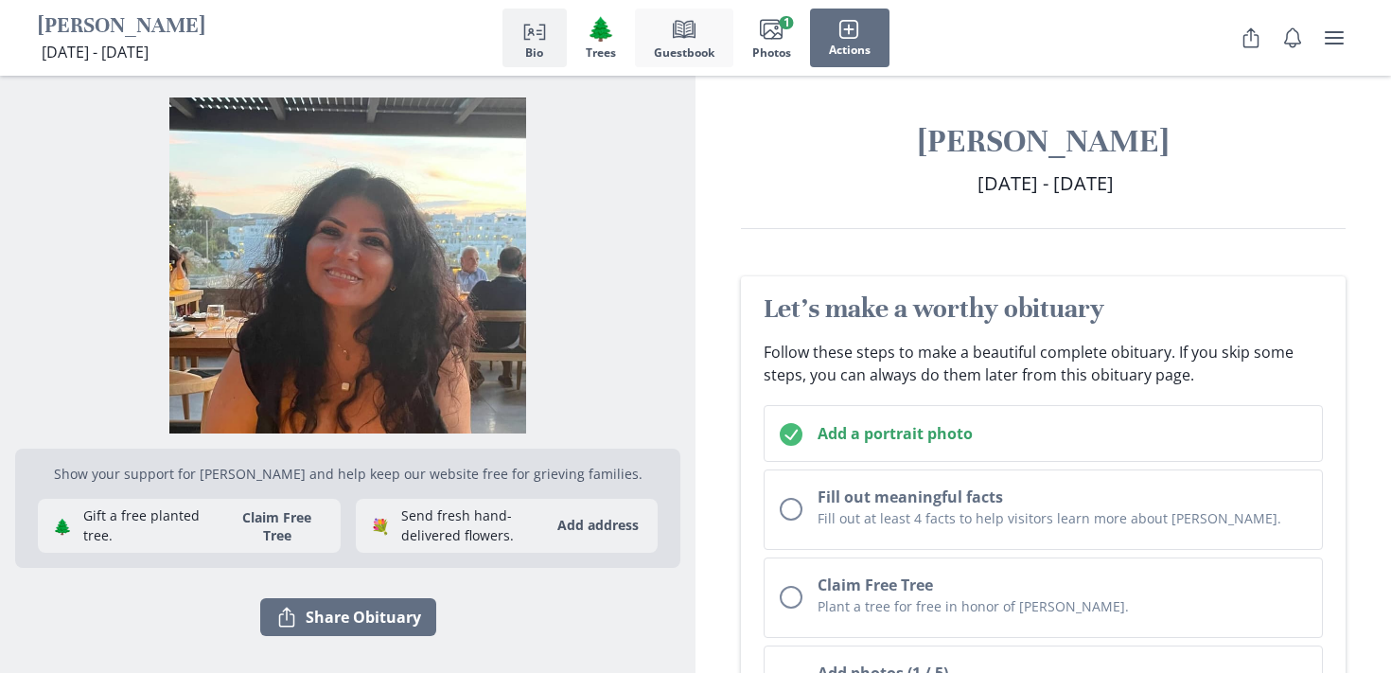
click at [700, 32] on button "Book Guestbook" at bounding box center [684, 38] width 98 height 59
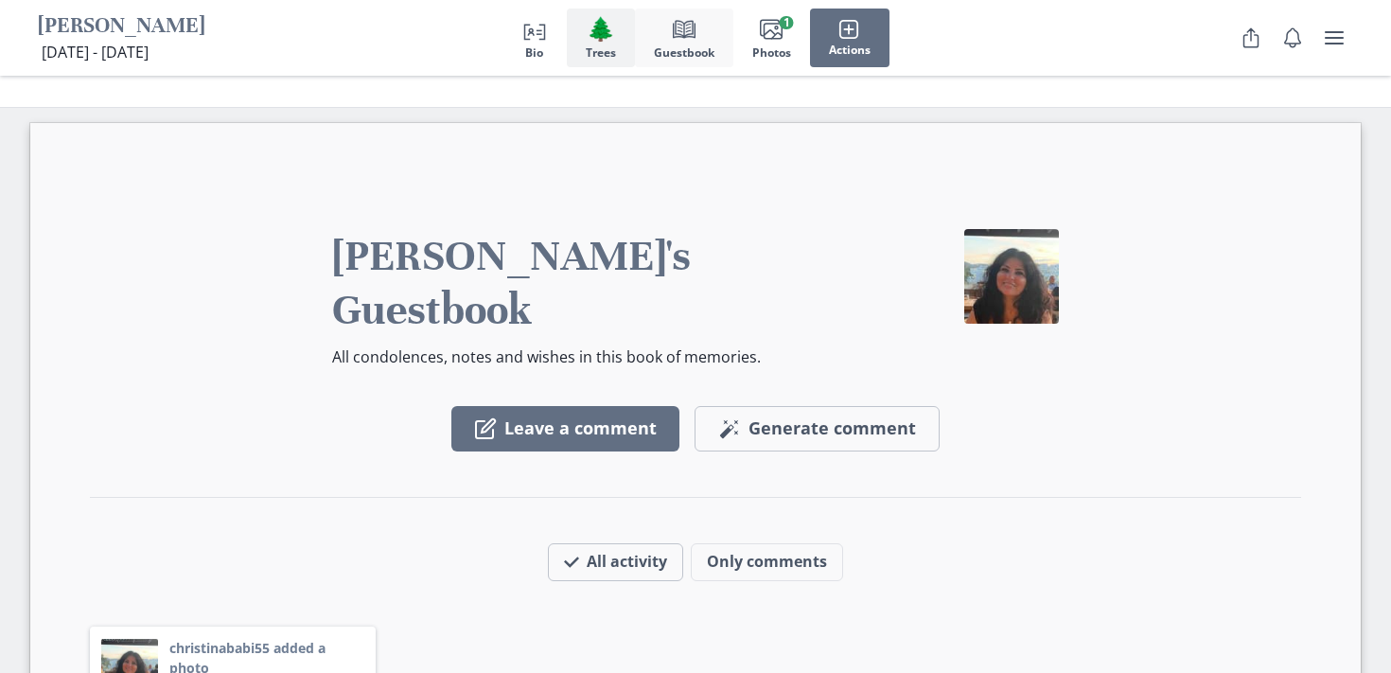
scroll to position [2570, 0]
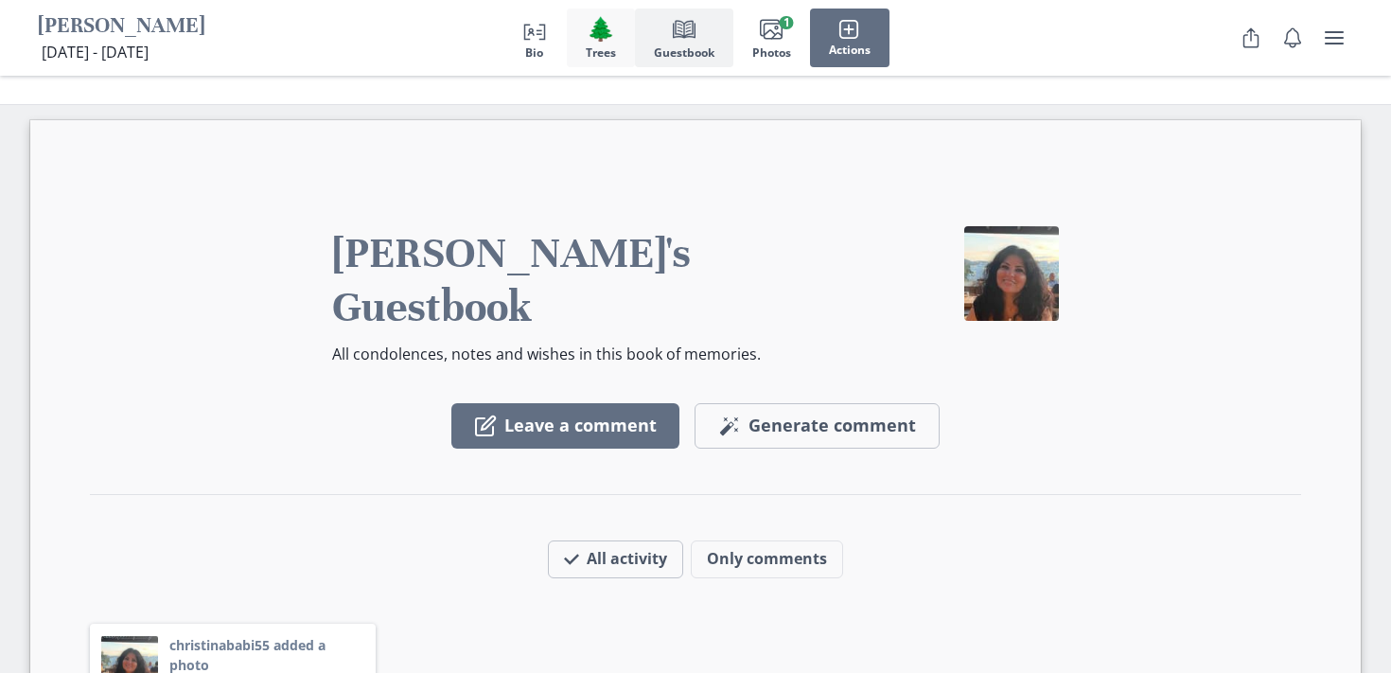
click at [604, 46] on span "Trees" at bounding box center [601, 52] width 30 height 13
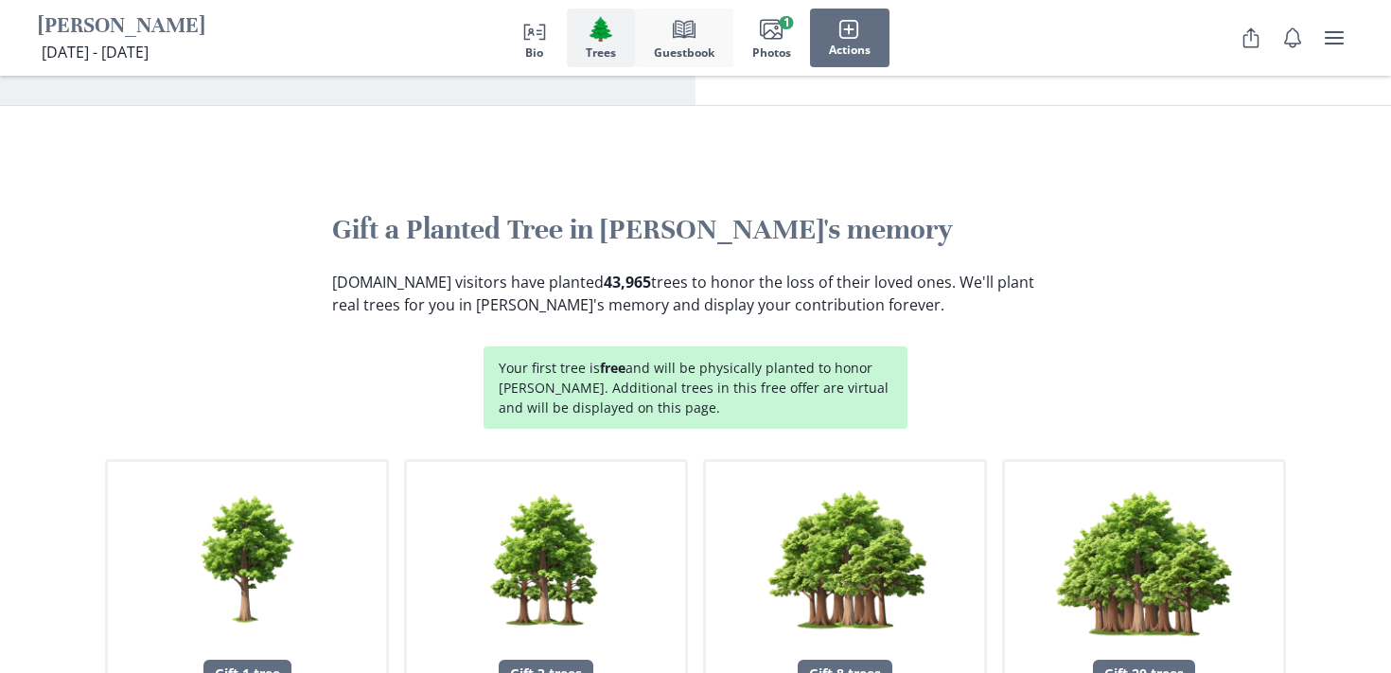
click at [689, 46] on span "Guestbook" at bounding box center [684, 52] width 61 height 13
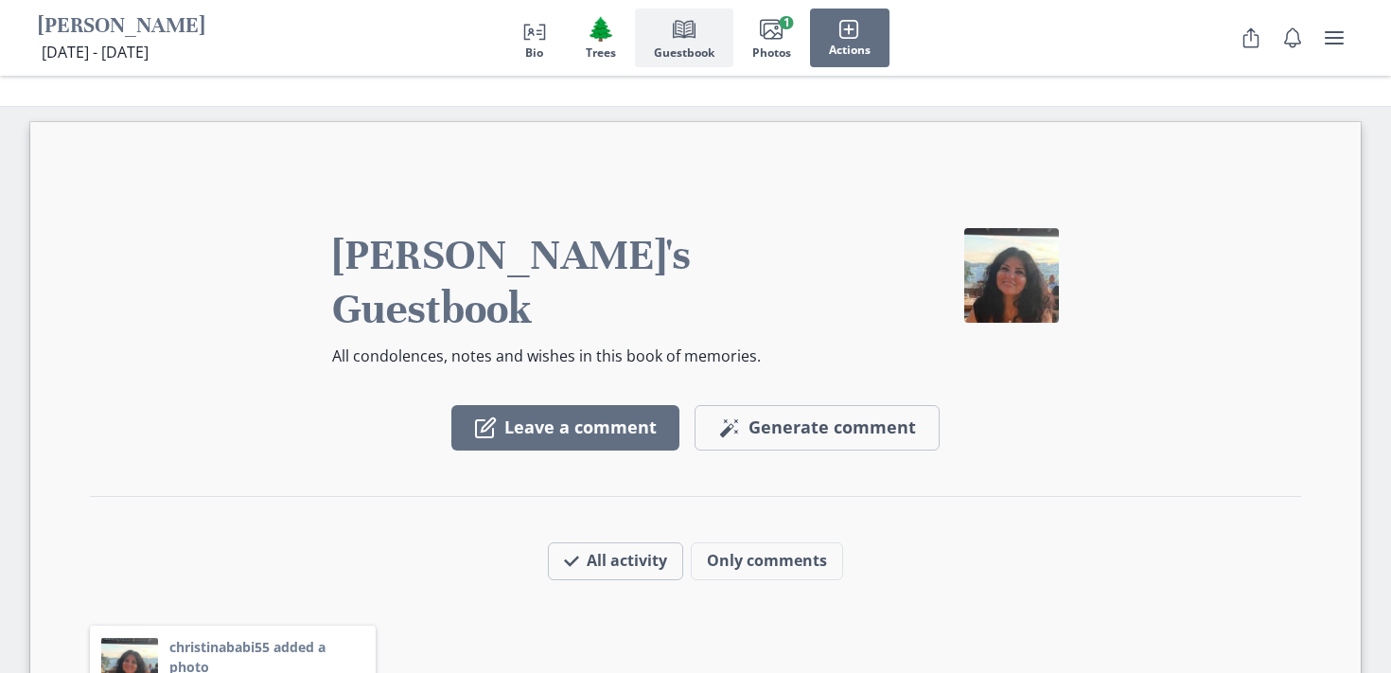
scroll to position [2569, 0]
click at [749, 49] on button "Images Photos 1" at bounding box center [771, 38] width 77 height 59
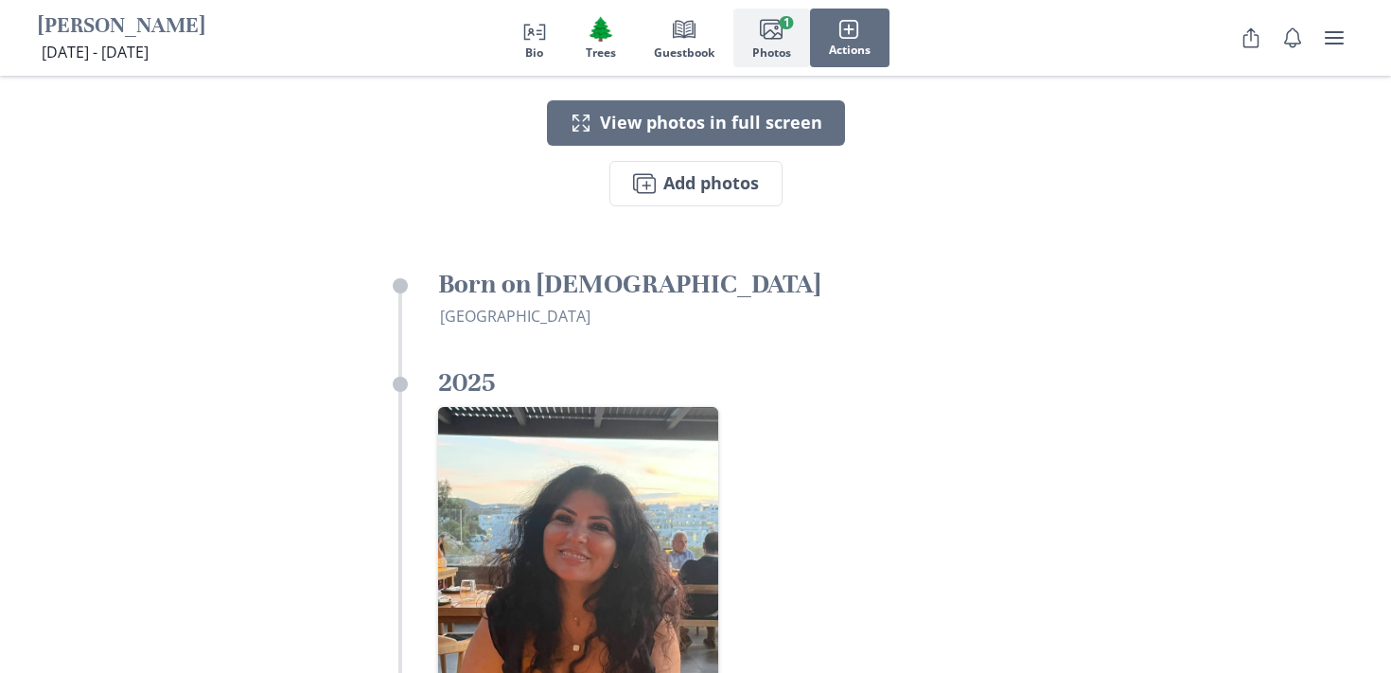
scroll to position [3784, 0]
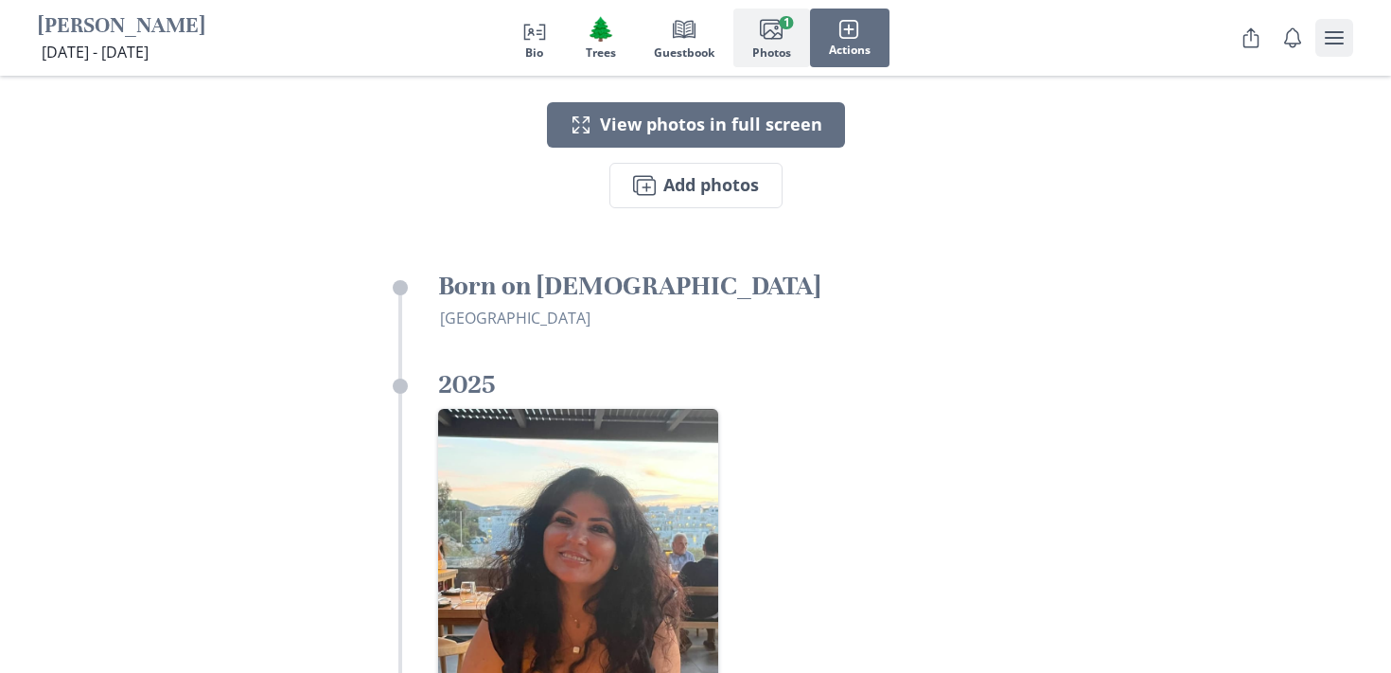
click at [1343, 38] on icon "user menu" at bounding box center [1334, 37] width 23 height 23
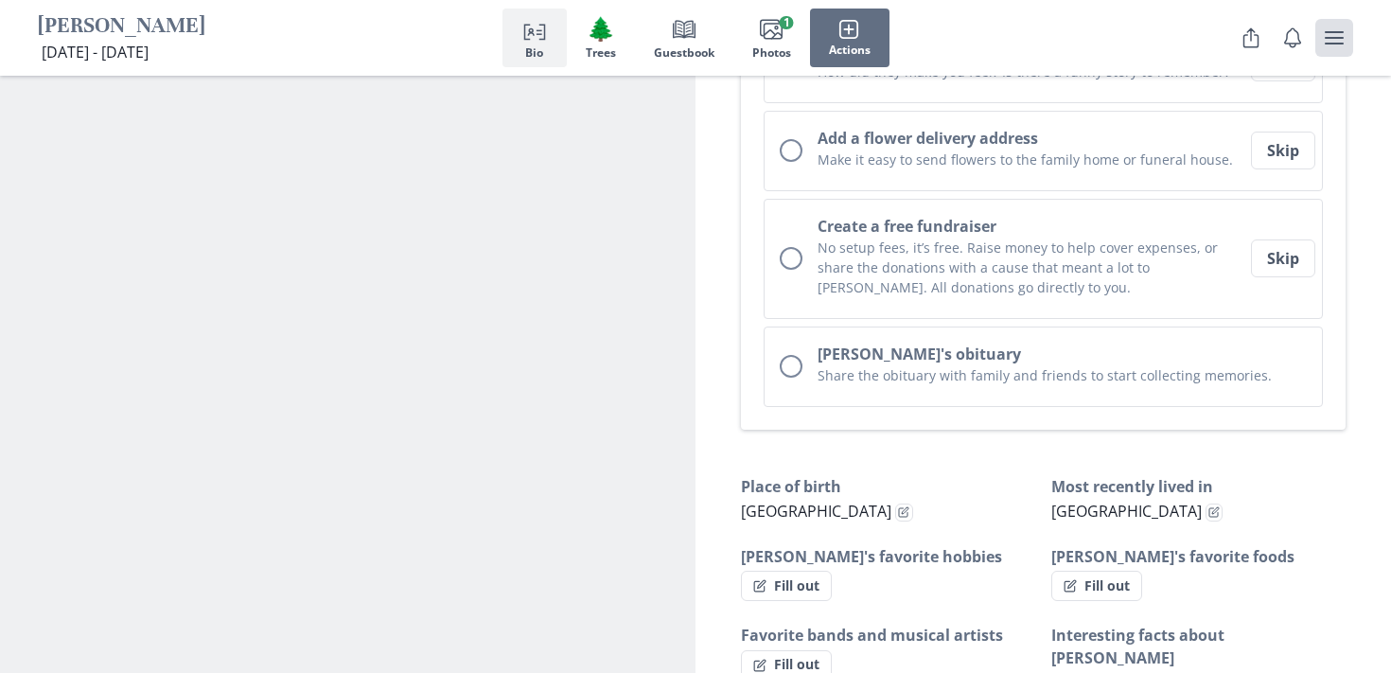
scroll to position [0, 0]
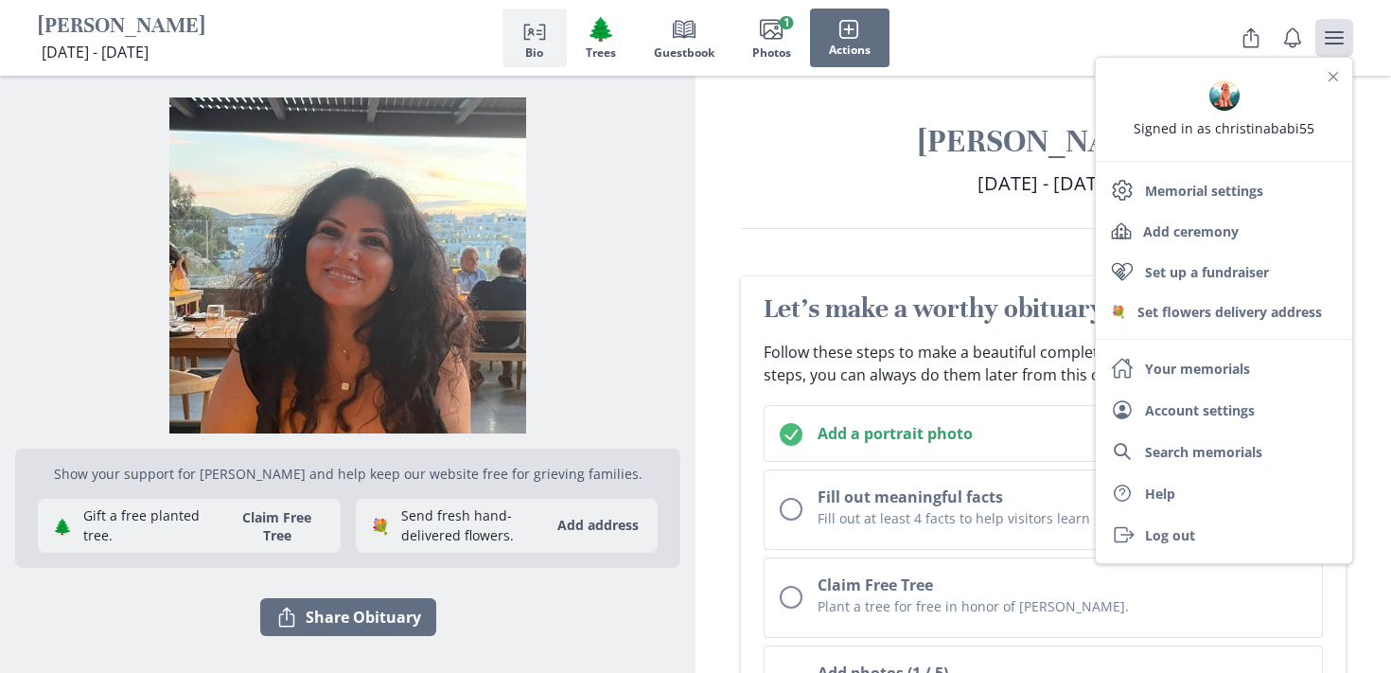
click at [551, 19] on button "Person profile Bio" at bounding box center [534, 38] width 64 height 59
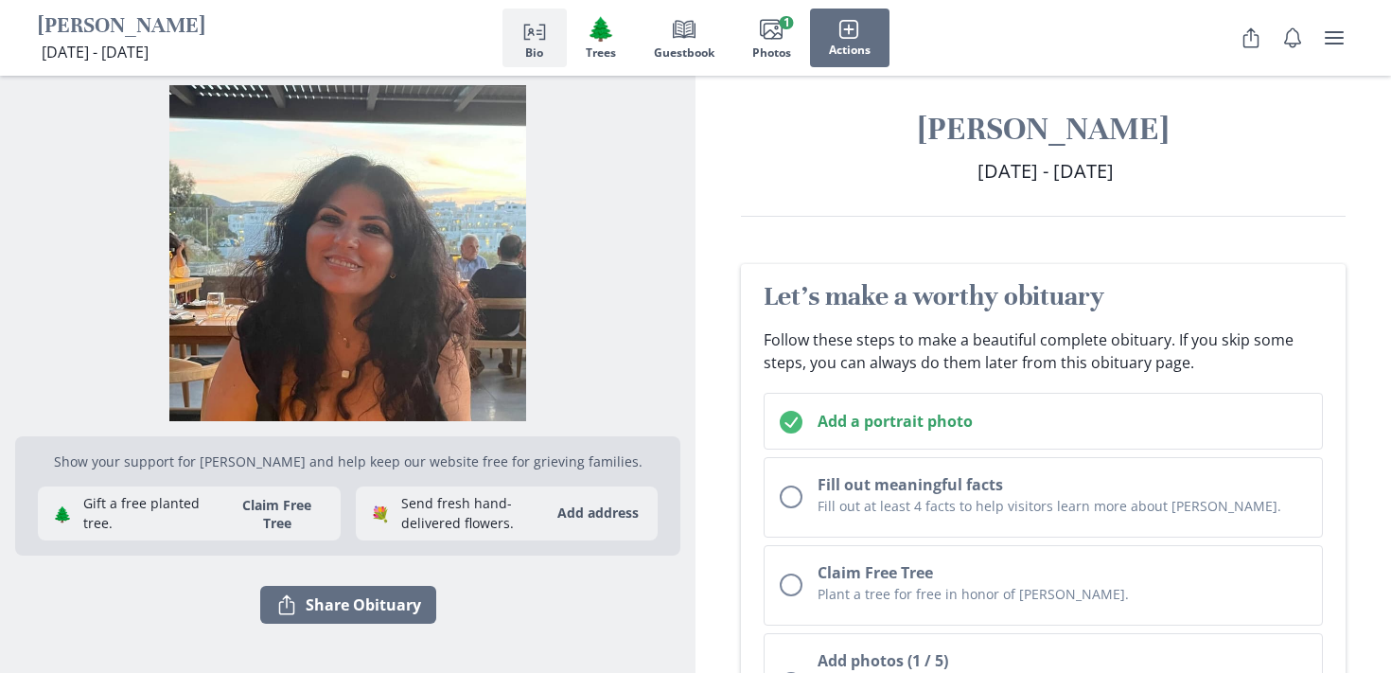
scroll to position [15, 0]
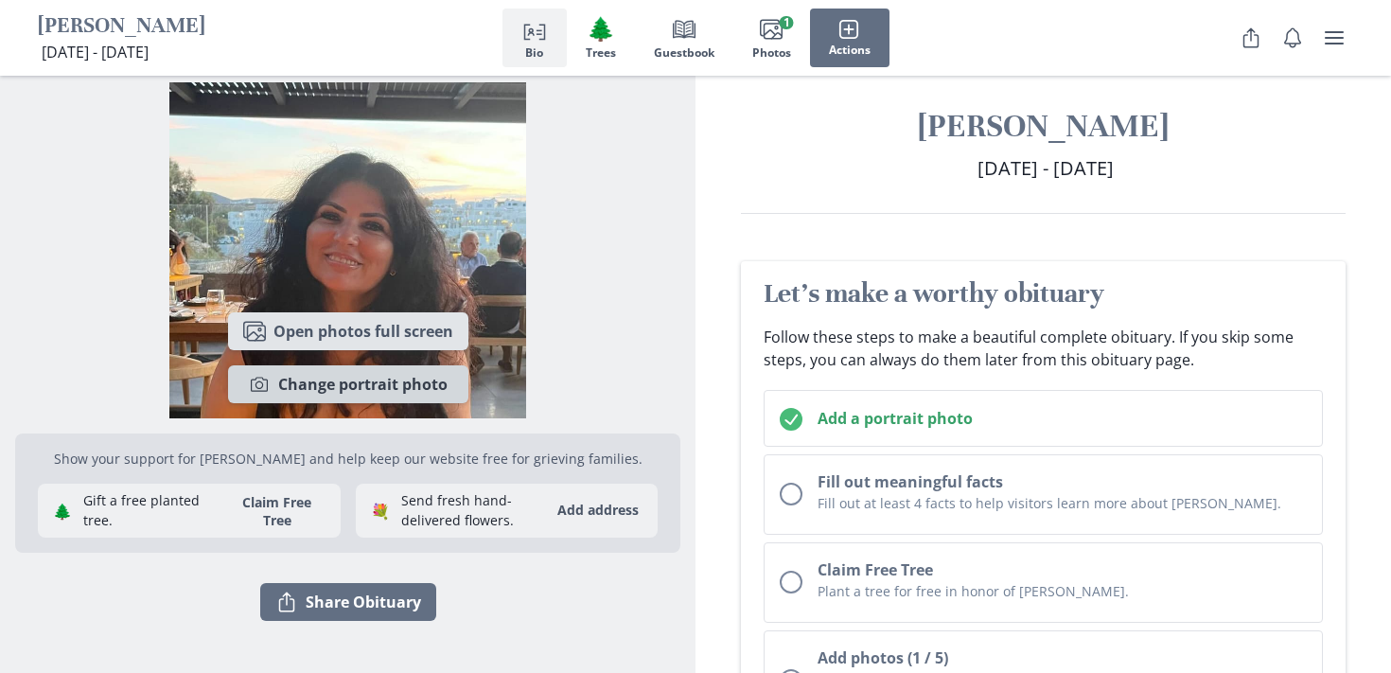
click at [385, 390] on button "Camera Change portrait photo" at bounding box center [348, 384] width 240 height 38
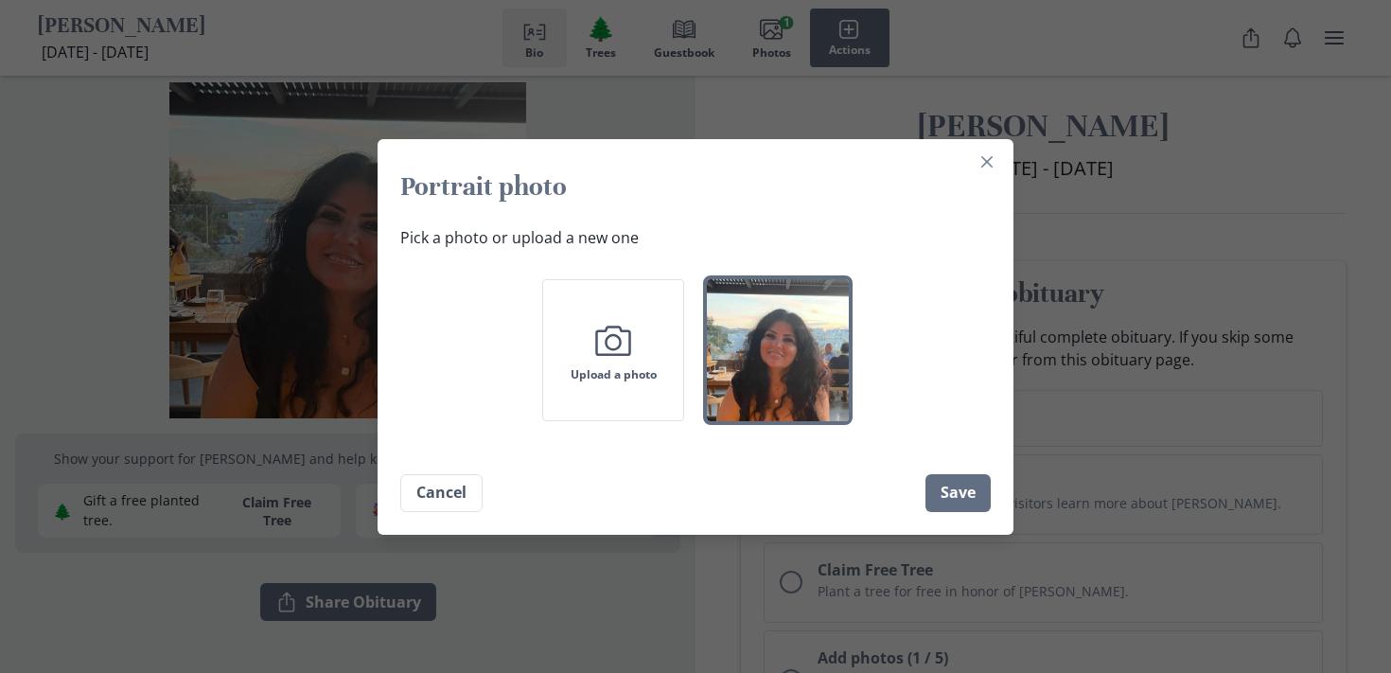
click at [747, 350] on img "button" at bounding box center [778, 350] width 142 height 142
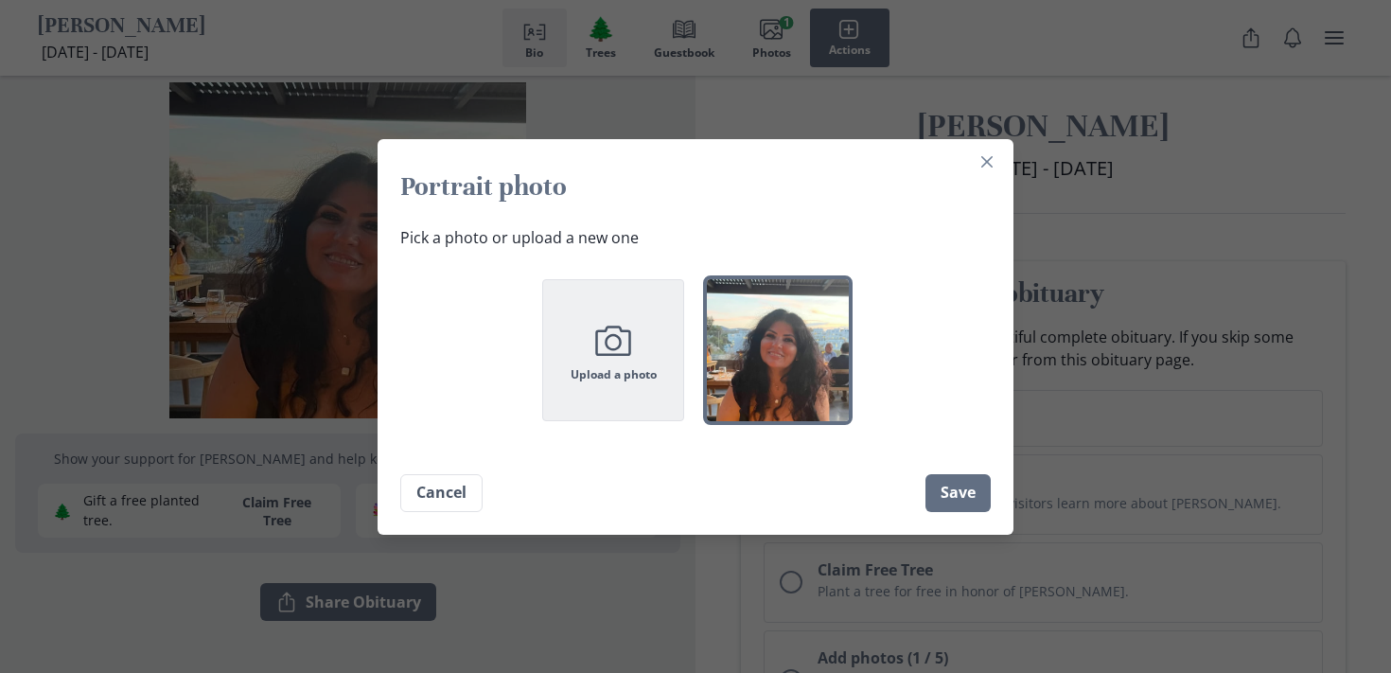
click at [614, 347] on icon "Camera" at bounding box center [612, 340] width 47 height 47
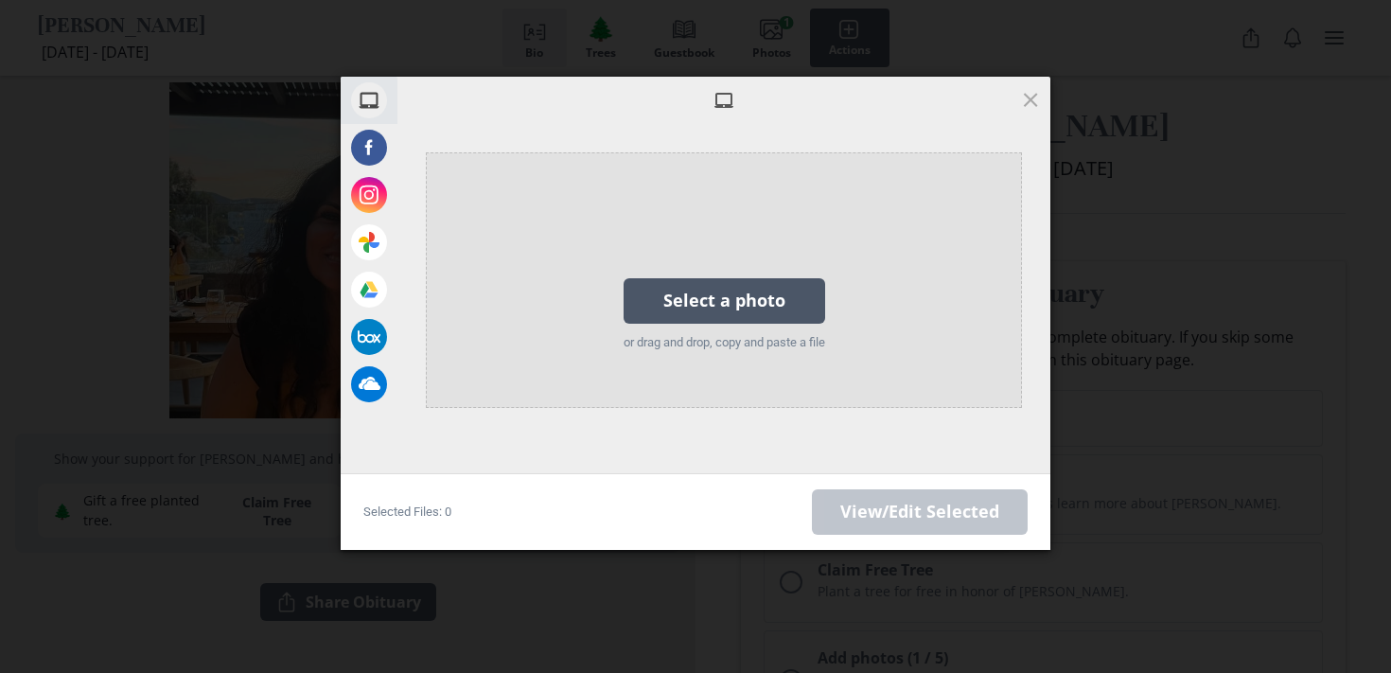
click at [722, 292] on div "Select a photo" at bounding box center [724, 300] width 202 height 45
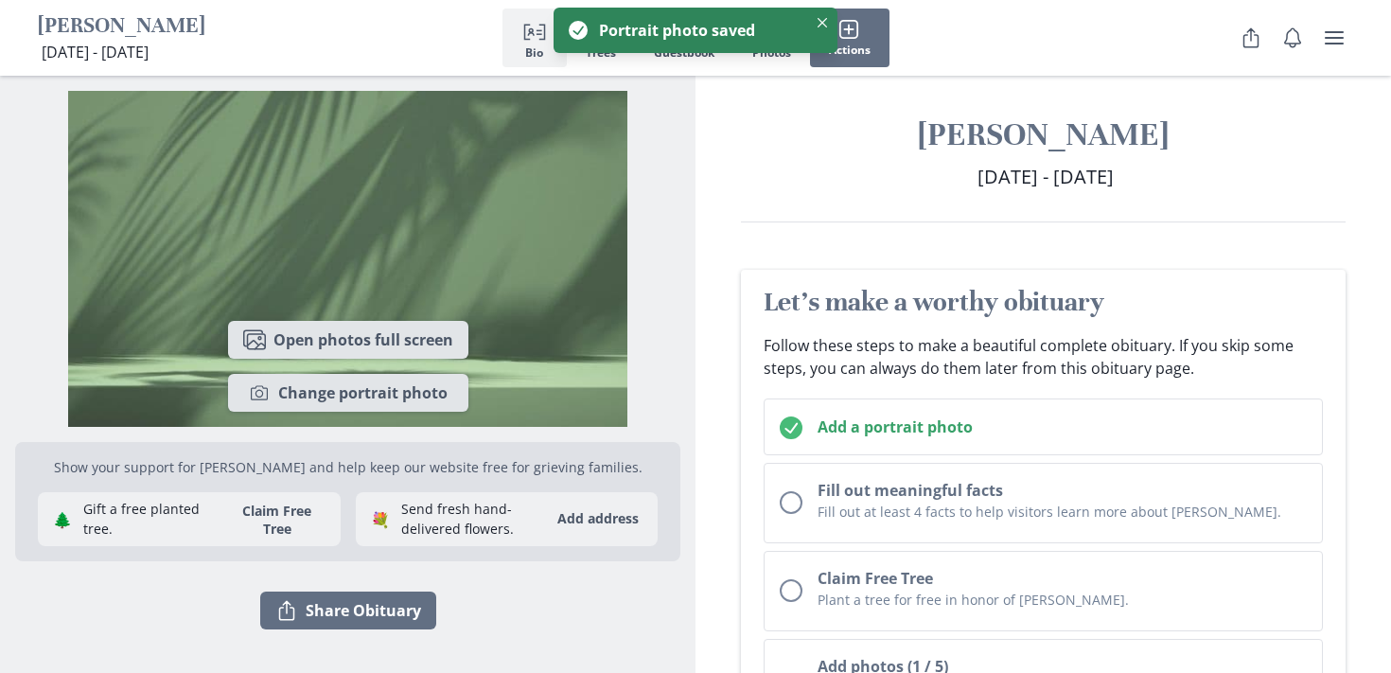
scroll to position [0, 0]
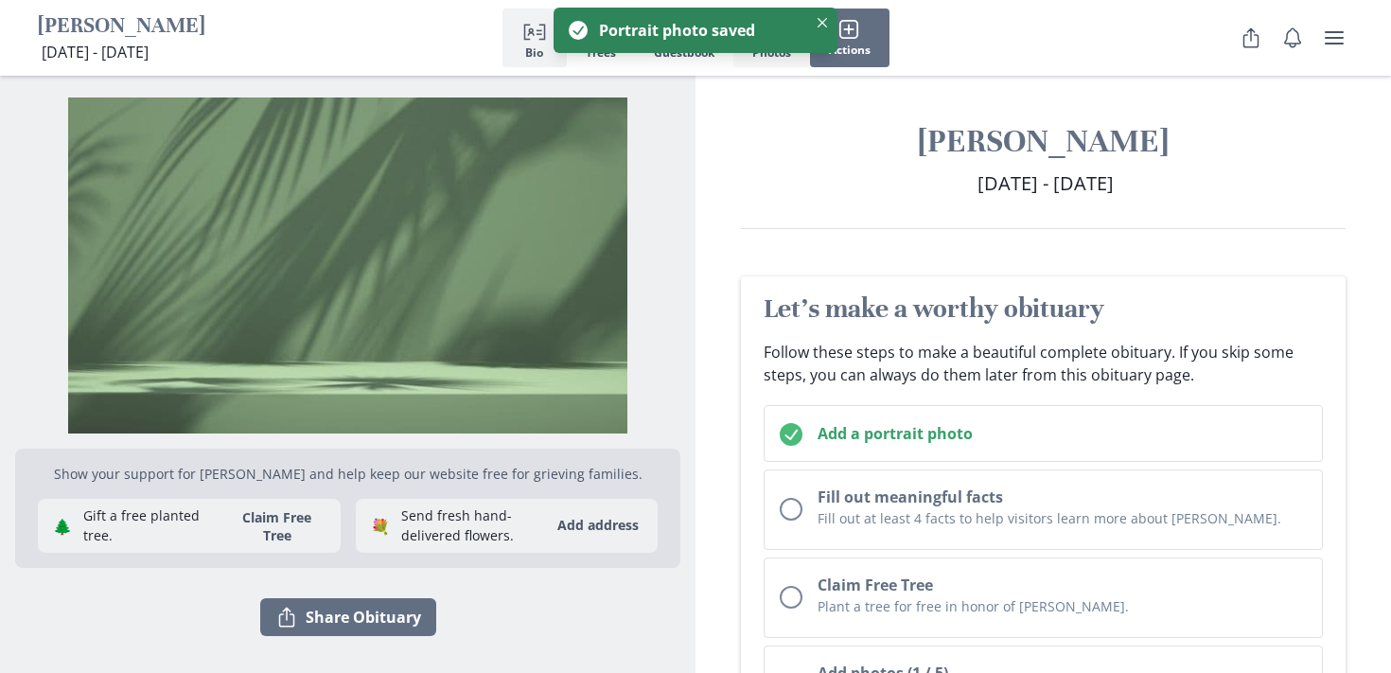
click at [760, 58] on span "Photos" at bounding box center [771, 52] width 39 height 13
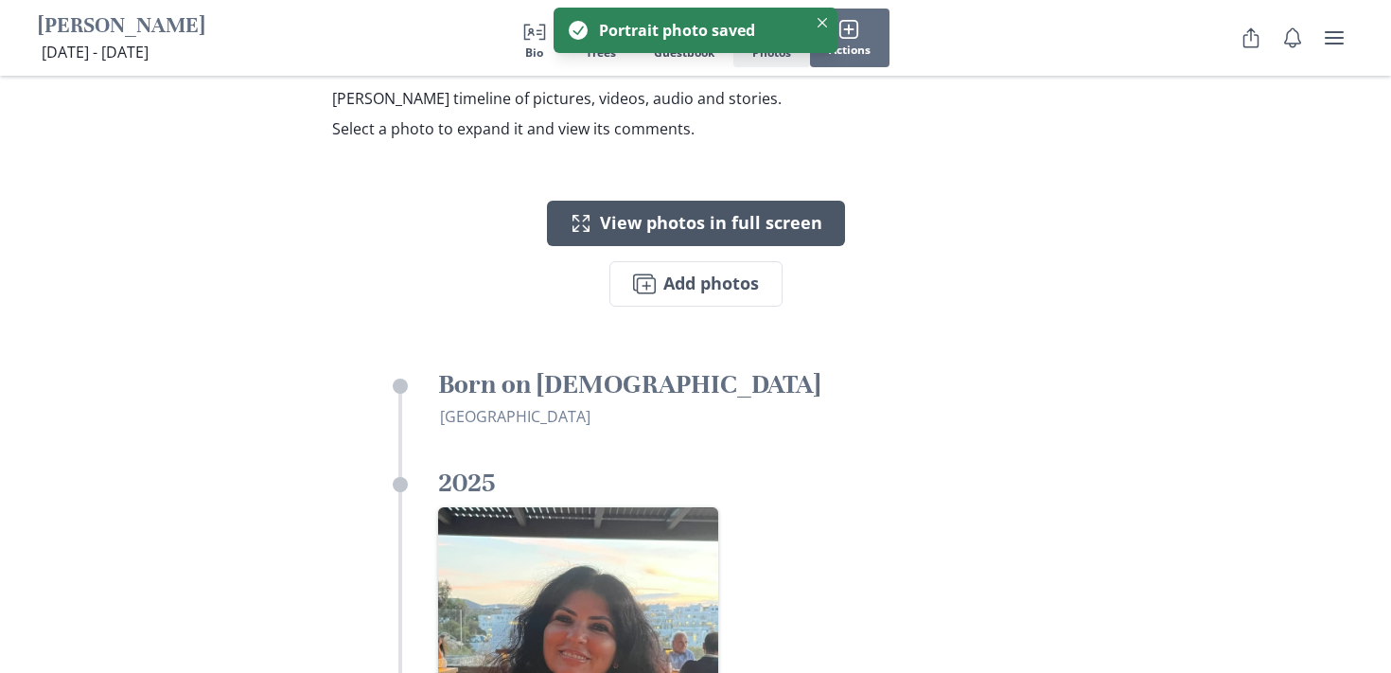
scroll to position [3693, 0]
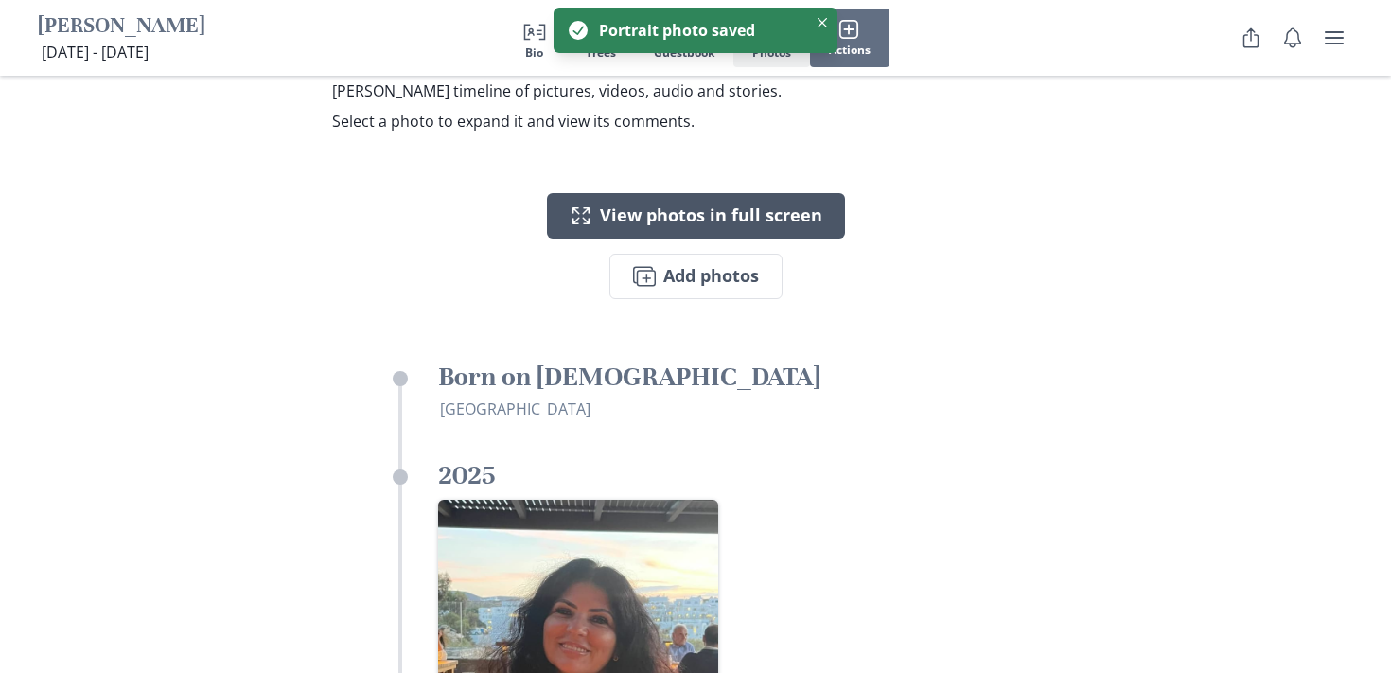
click at [699, 500] on img "Open in full screen" at bounding box center [578, 640] width 280 height 280
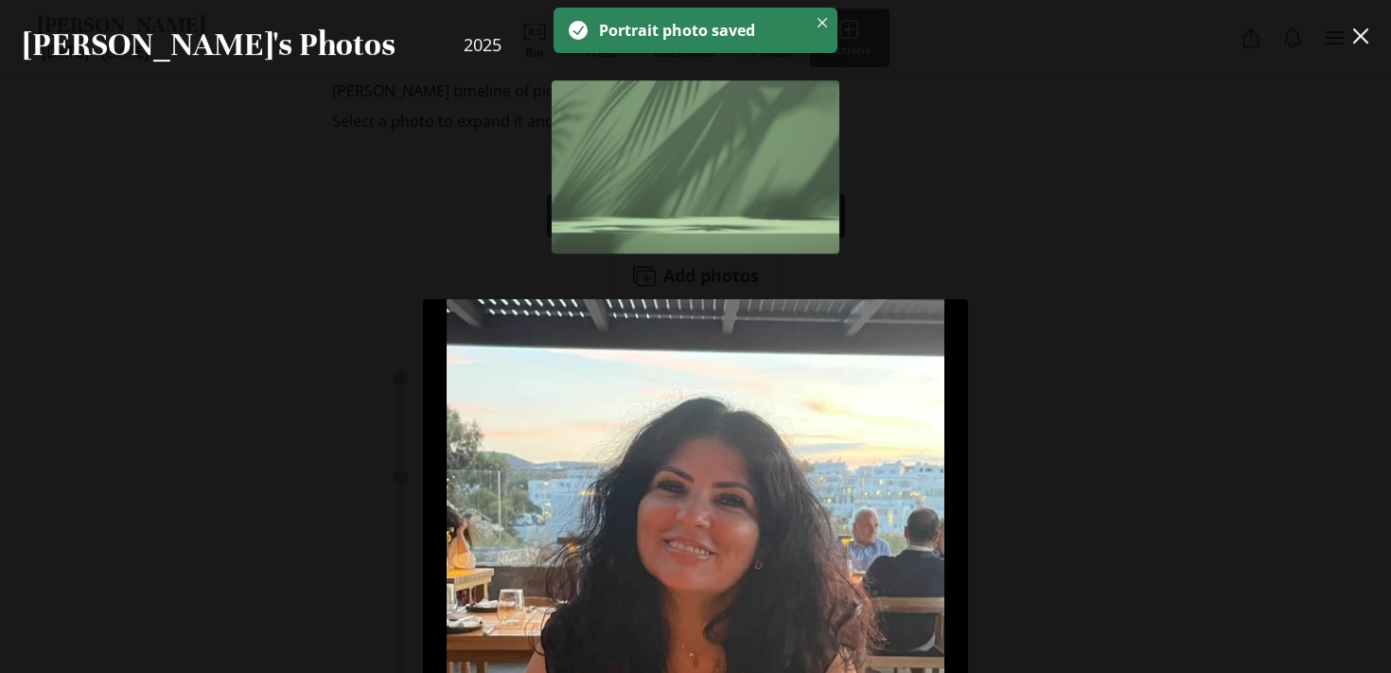
scroll to position [214, 0]
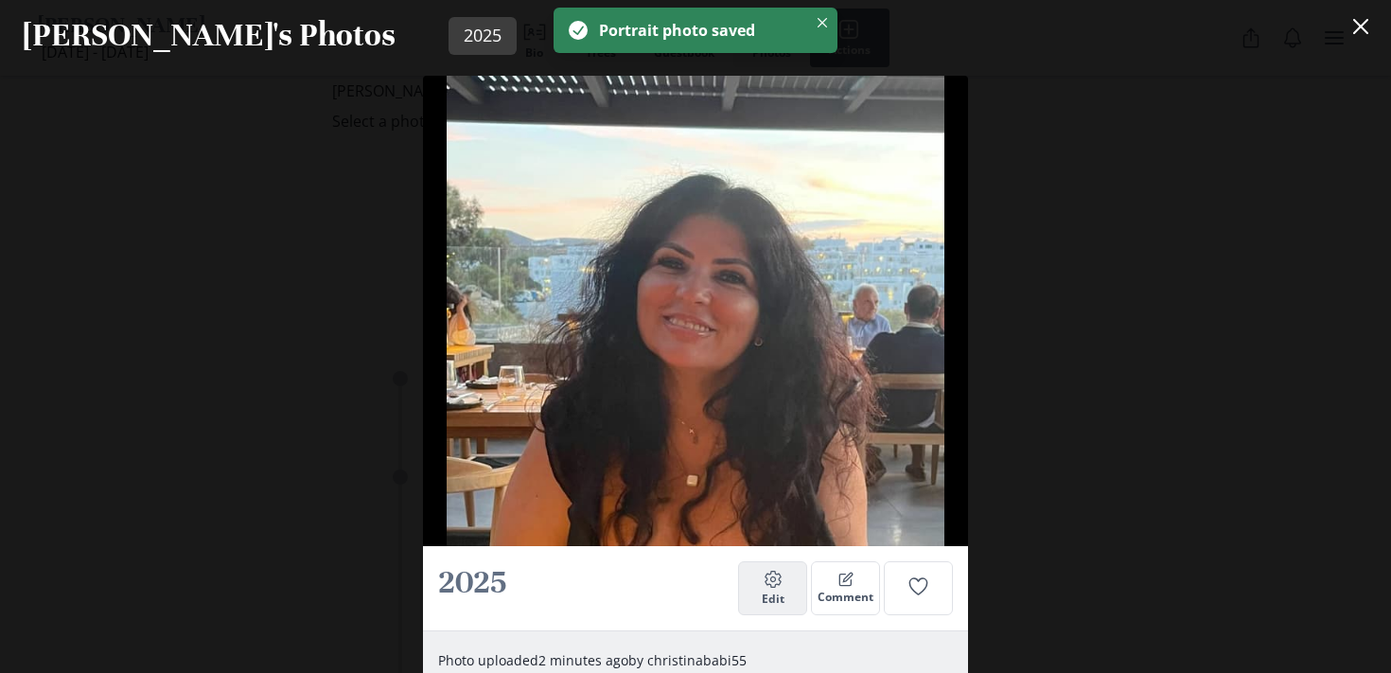
click at [769, 607] on button "Settings Edit" at bounding box center [772, 587] width 69 height 53
select select "2025"
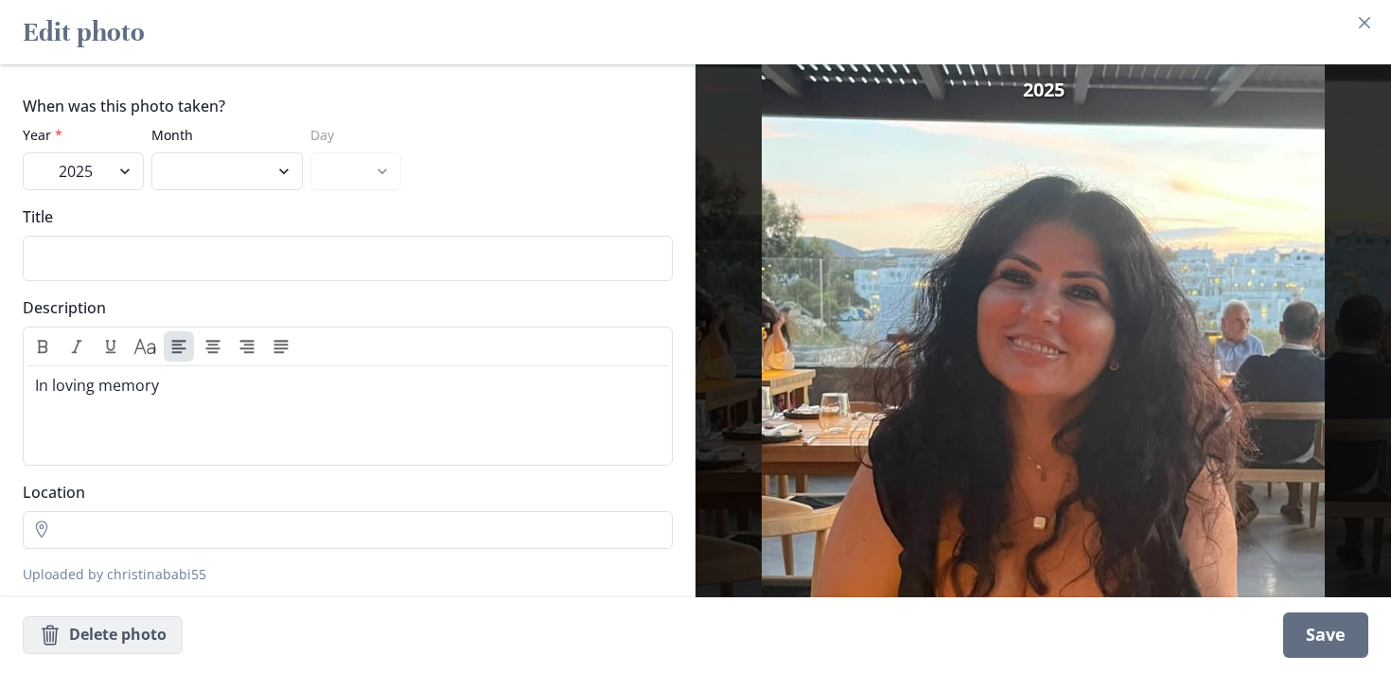
click at [106, 636] on button "Thrash Delete photo" at bounding box center [103, 635] width 160 height 38
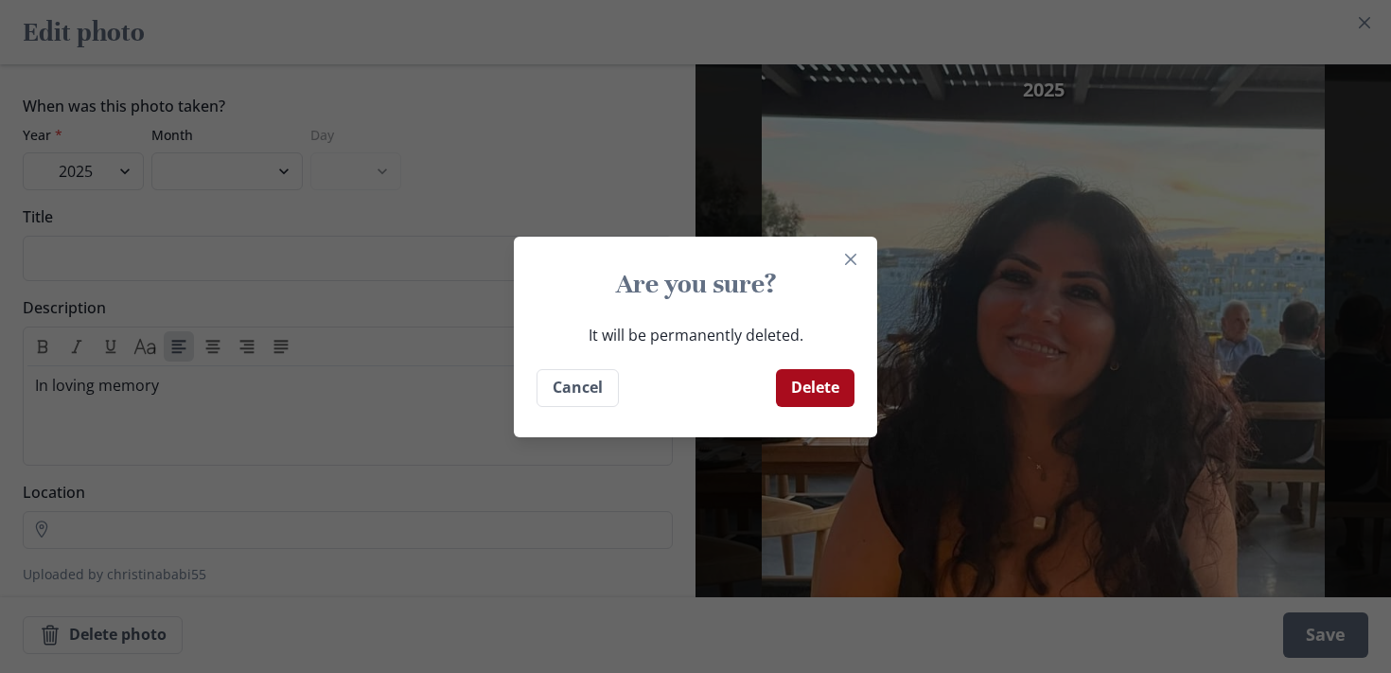
click at [810, 395] on button "Delete" at bounding box center [815, 388] width 79 height 38
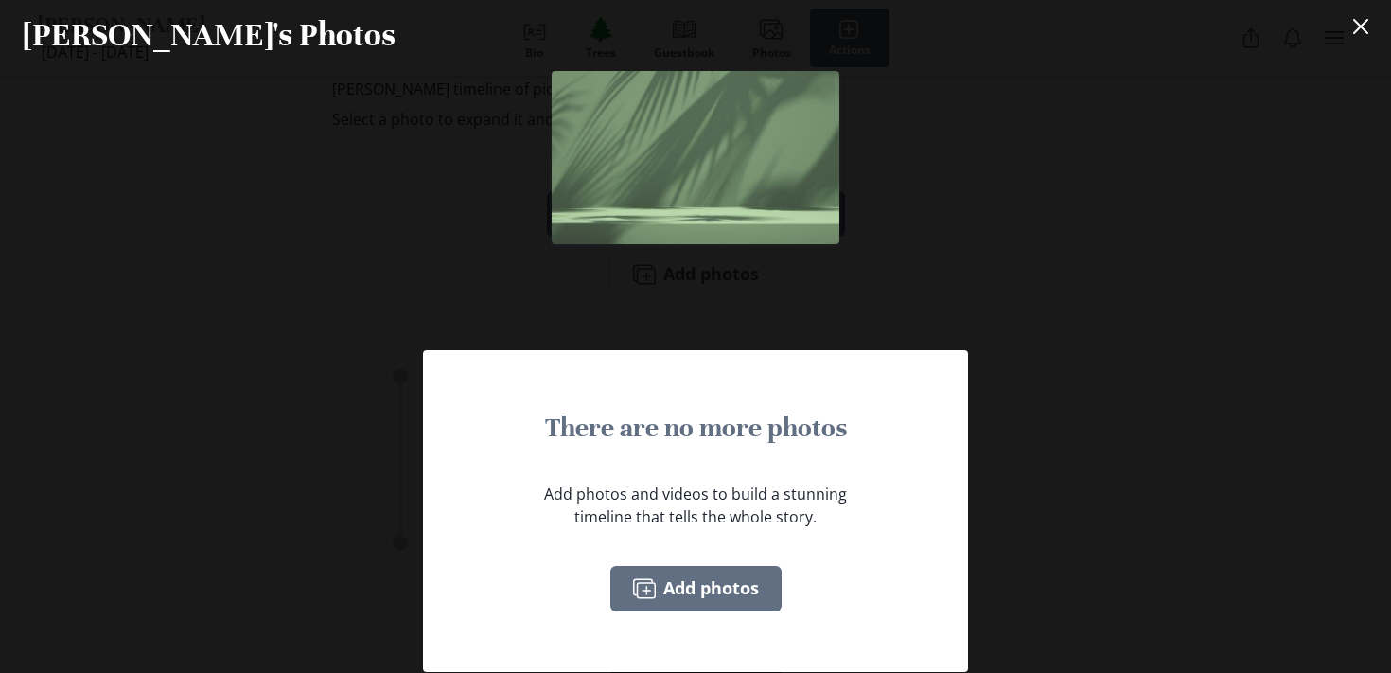
scroll to position [3691, 0]
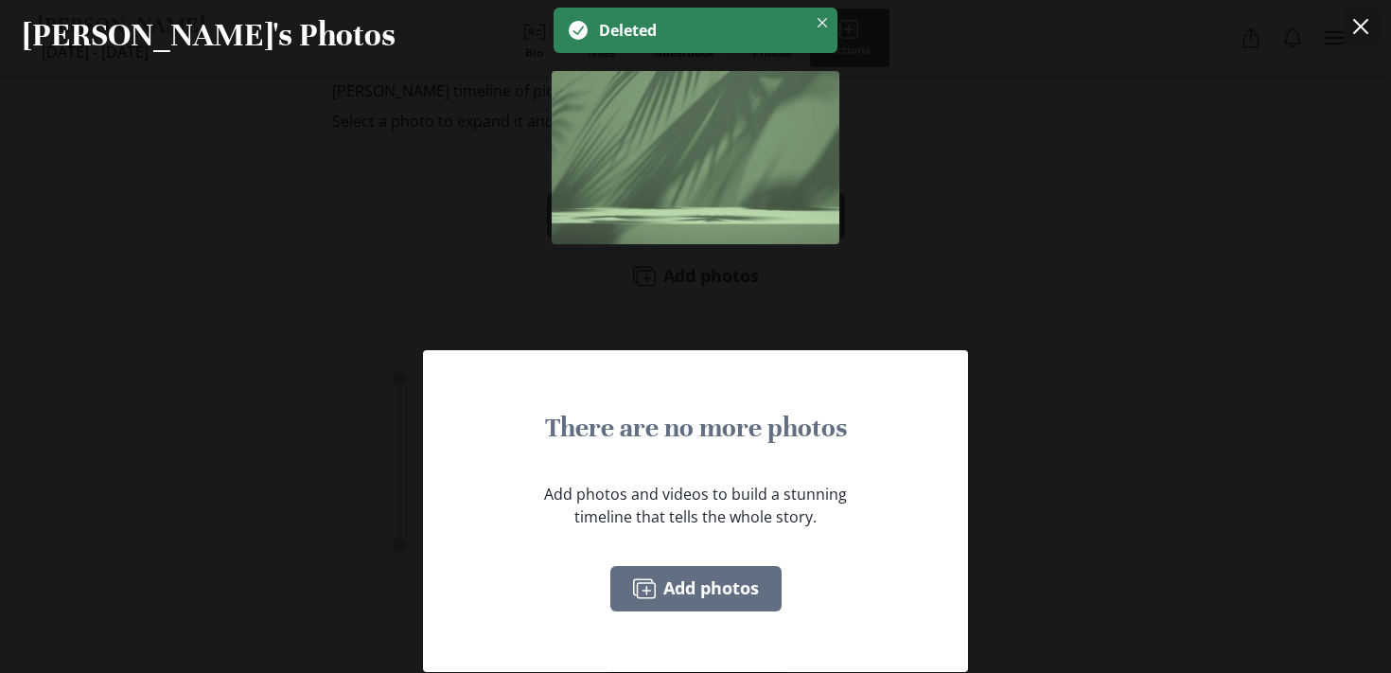
click at [1359, 24] on icon "Close" at bounding box center [1360, 26] width 15 height 15
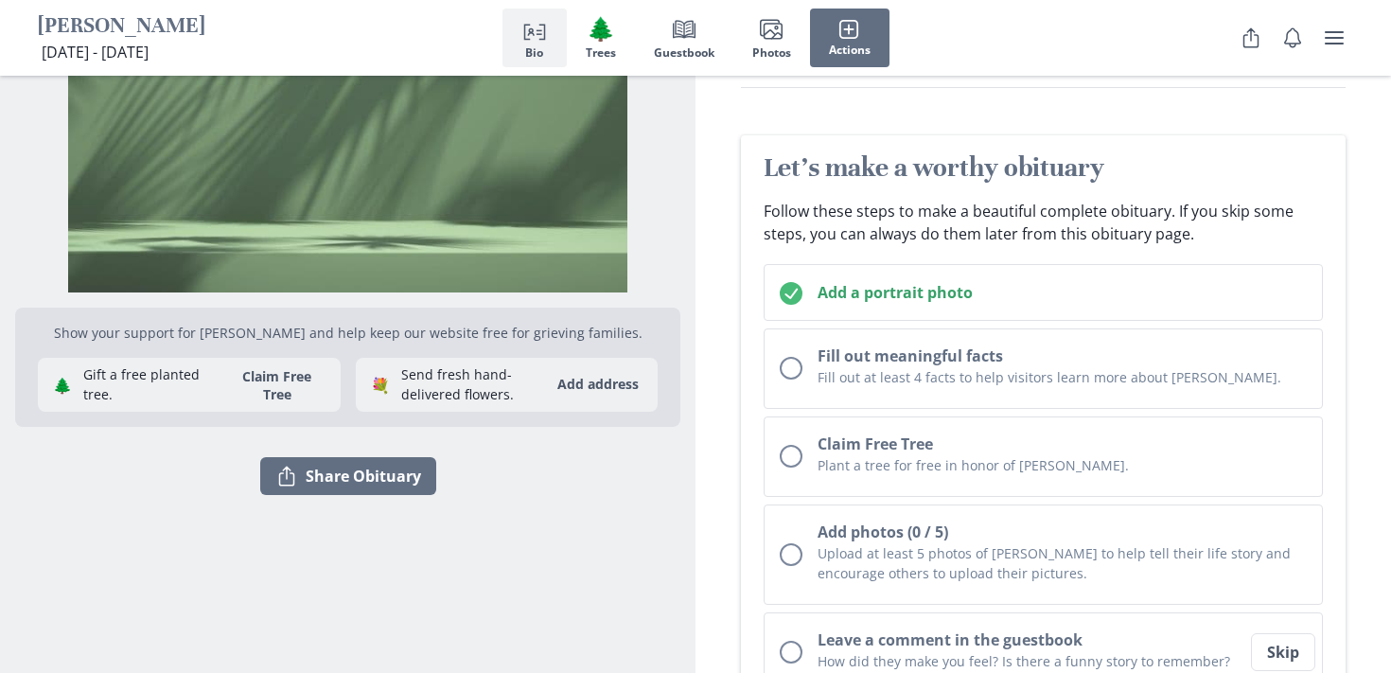
scroll to position [0, 0]
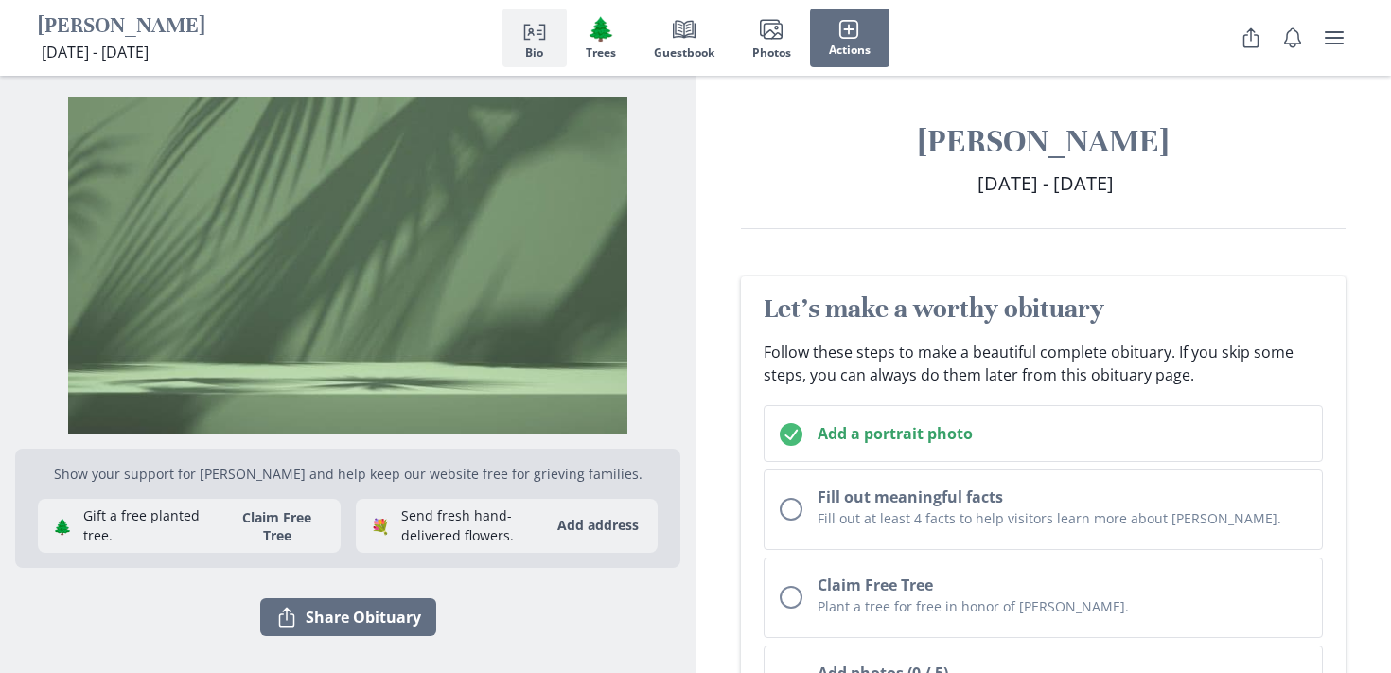
click at [541, 29] on icon "Person profile" at bounding box center [534, 29] width 23 height 23
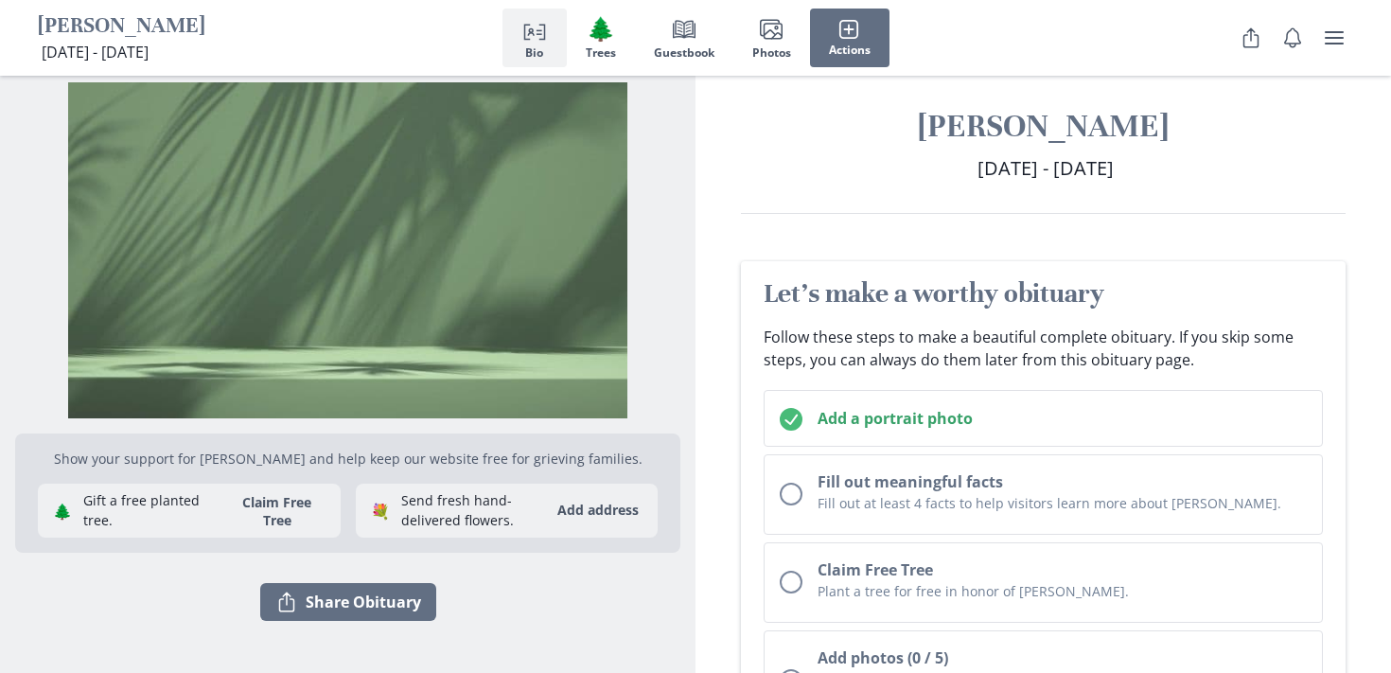
click at [205, 34] on h1 "[PERSON_NAME]" at bounding box center [121, 26] width 167 height 29
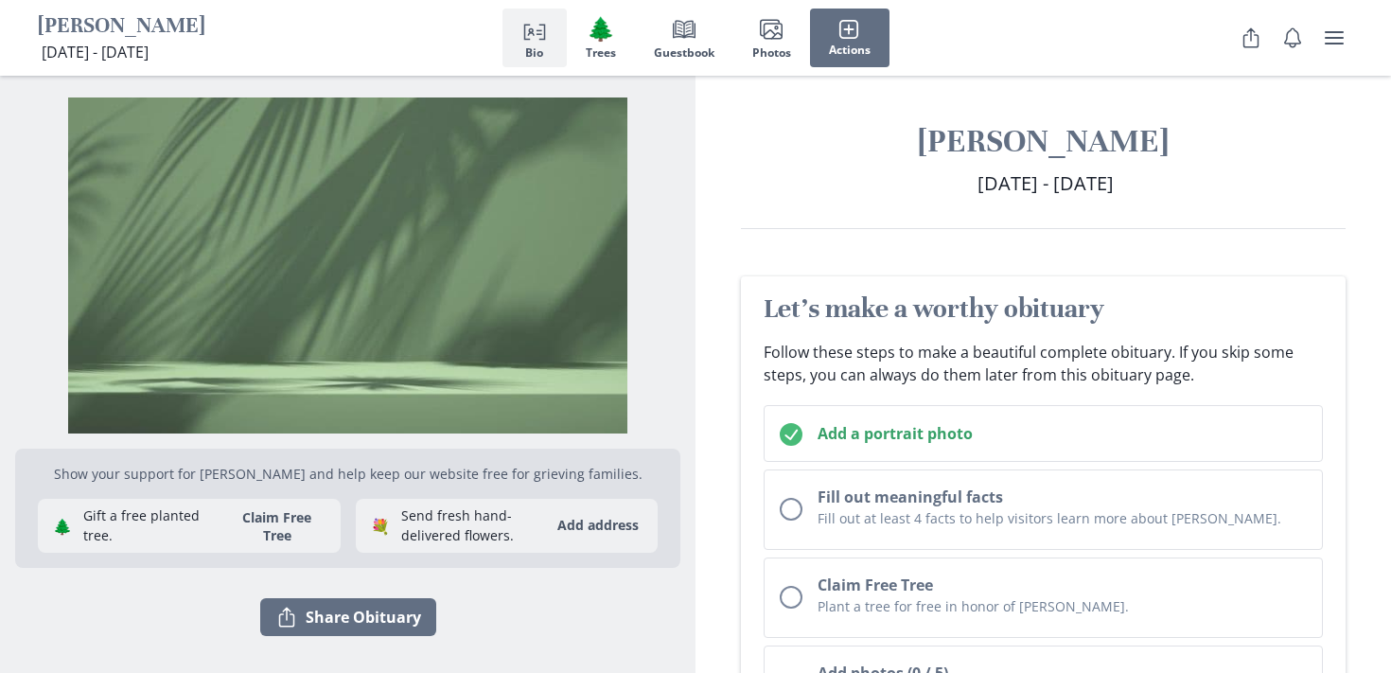
click at [149, 57] on span "[DATE] - [DATE]" at bounding box center [95, 52] width 107 height 21
drag, startPoint x: 285, startPoint y: 56, endPoint x: 73, endPoint y: 54, distance: 211.9
click at [73, 54] on div "[PERSON_NAME] [DATE] - [DATE] [DATE] - [DATE] Person profile Bio 🌲 Trees Book G…" at bounding box center [695, 38] width 1391 height 76
click at [1317, 37] on button "user menu" at bounding box center [1334, 38] width 38 height 38
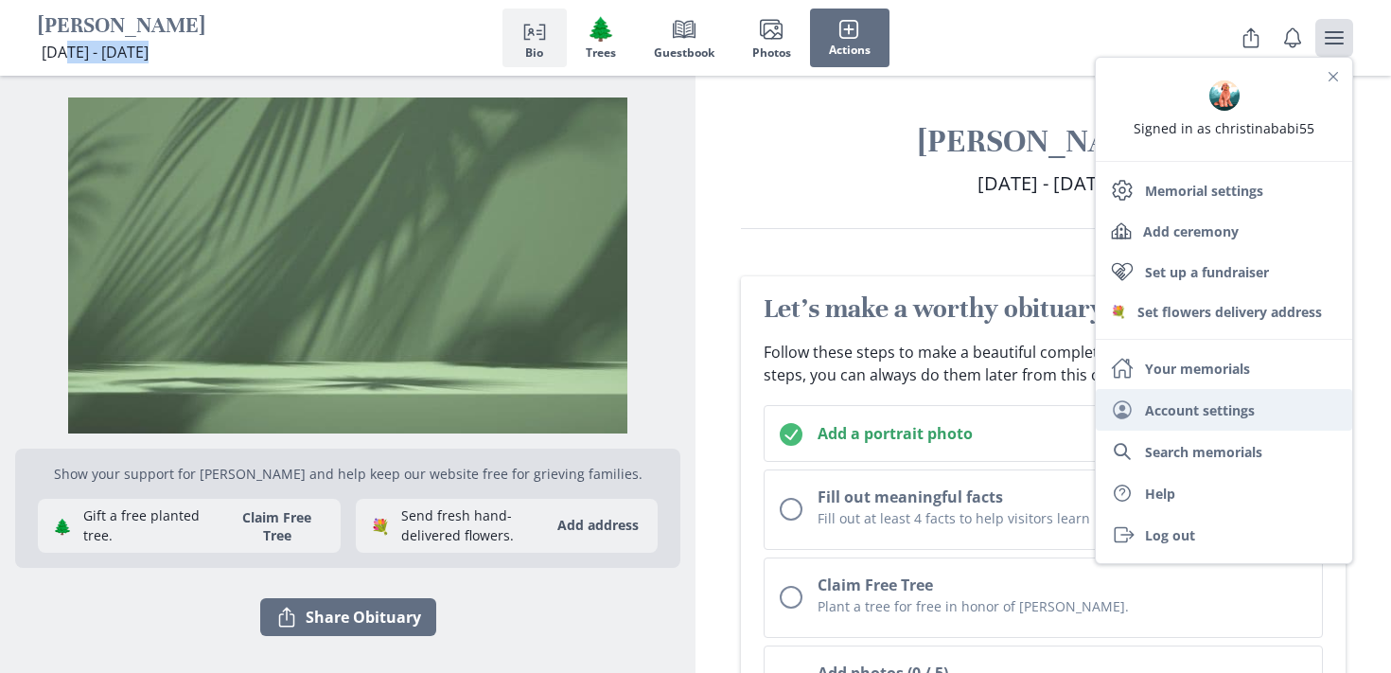
click at [1209, 415] on link "User Account settings" at bounding box center [1224, 410] width 256 height 42
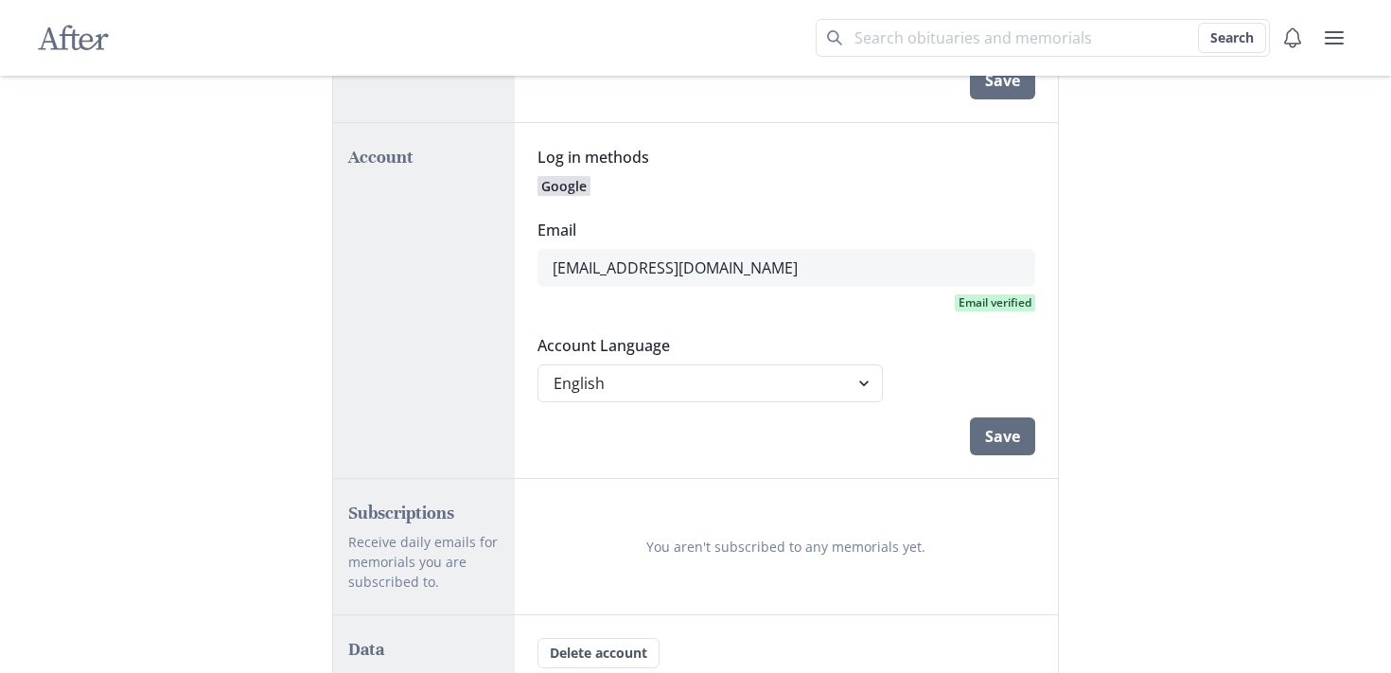
scroll to position [430, 0]
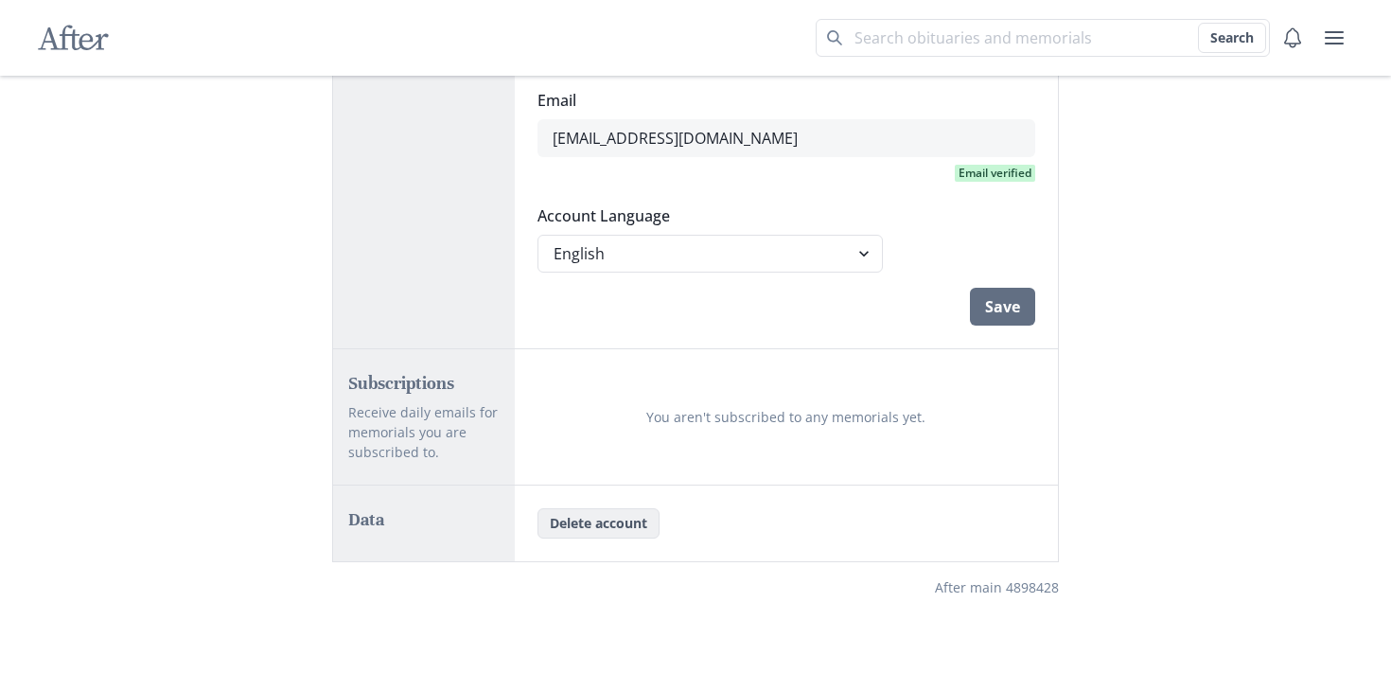
click at [619, 510] on button "Delete account" at bounding box center [598, 523] width 122 height 30
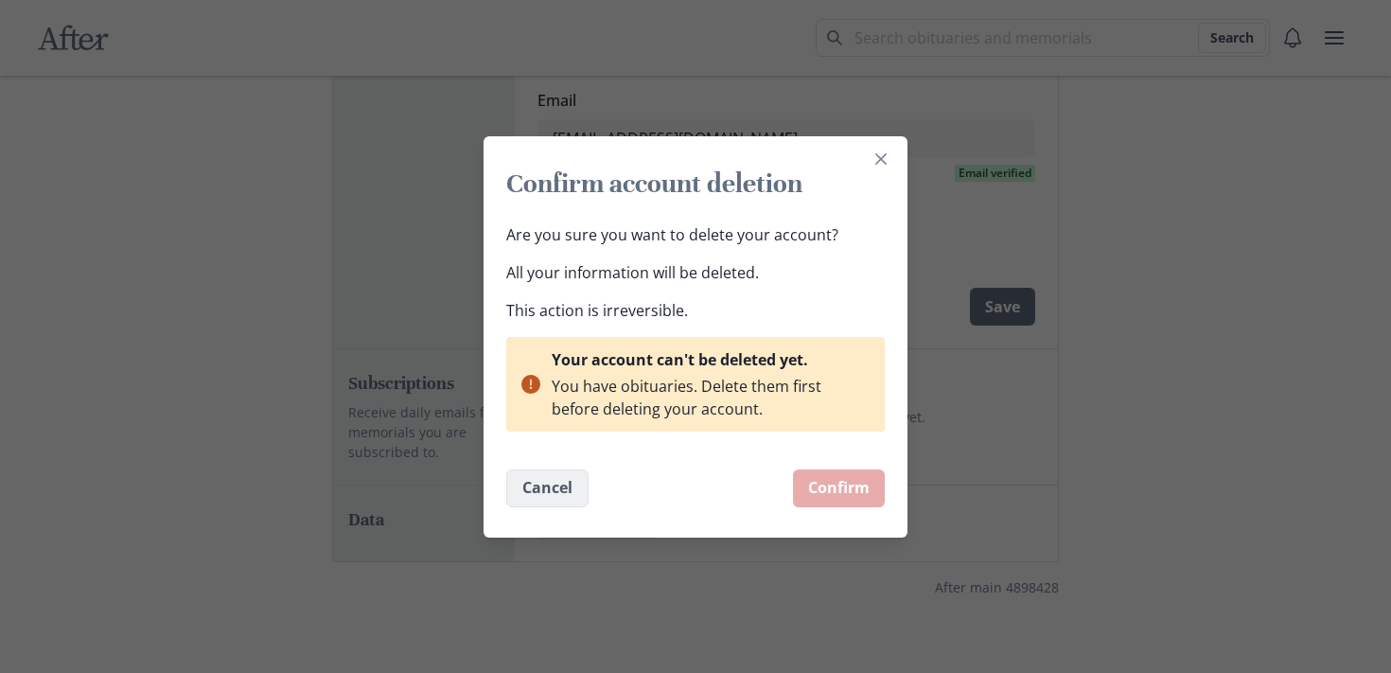
click at [557, 496] on button "Cancel" at bounding box center [547, 488] width 82 height 38
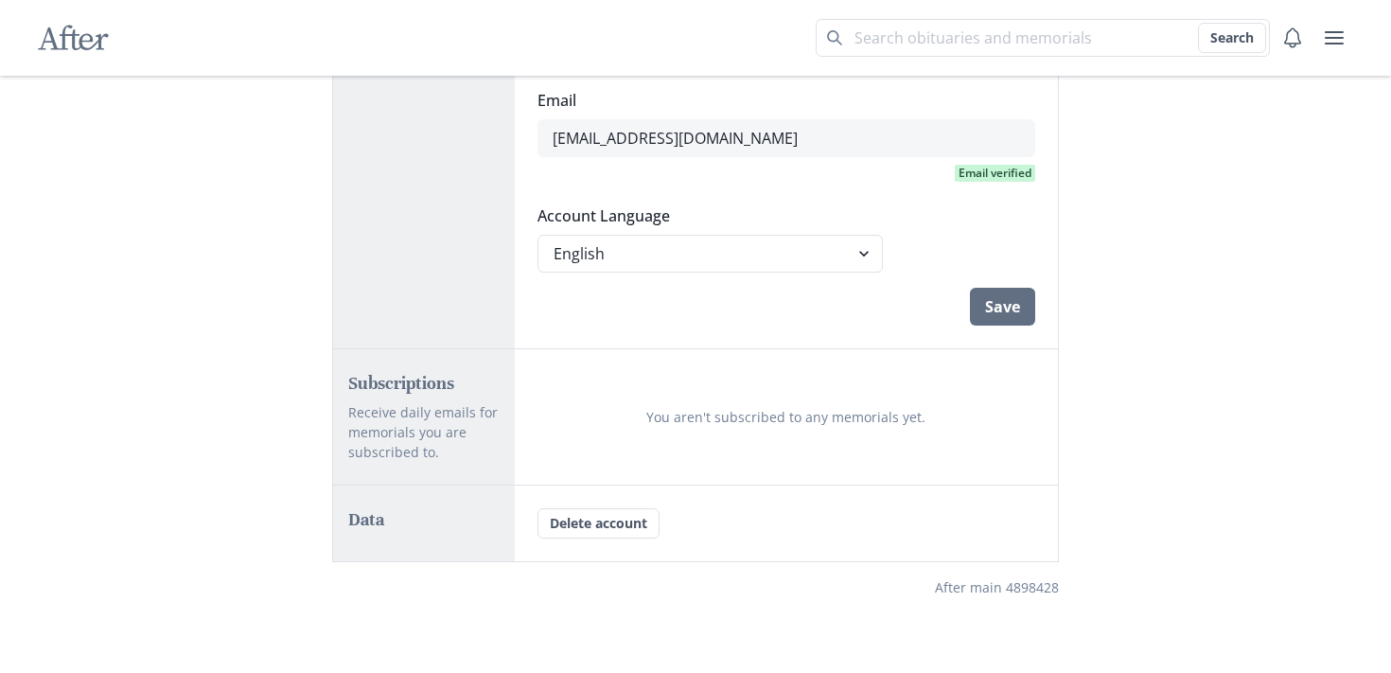
click at [604, 506] on div "Delete account" at bounding box center [787, 523] width 544 height 76
click at [613, 524] on button "Delete account" at bounding box center [598, 523] width 122 height 30
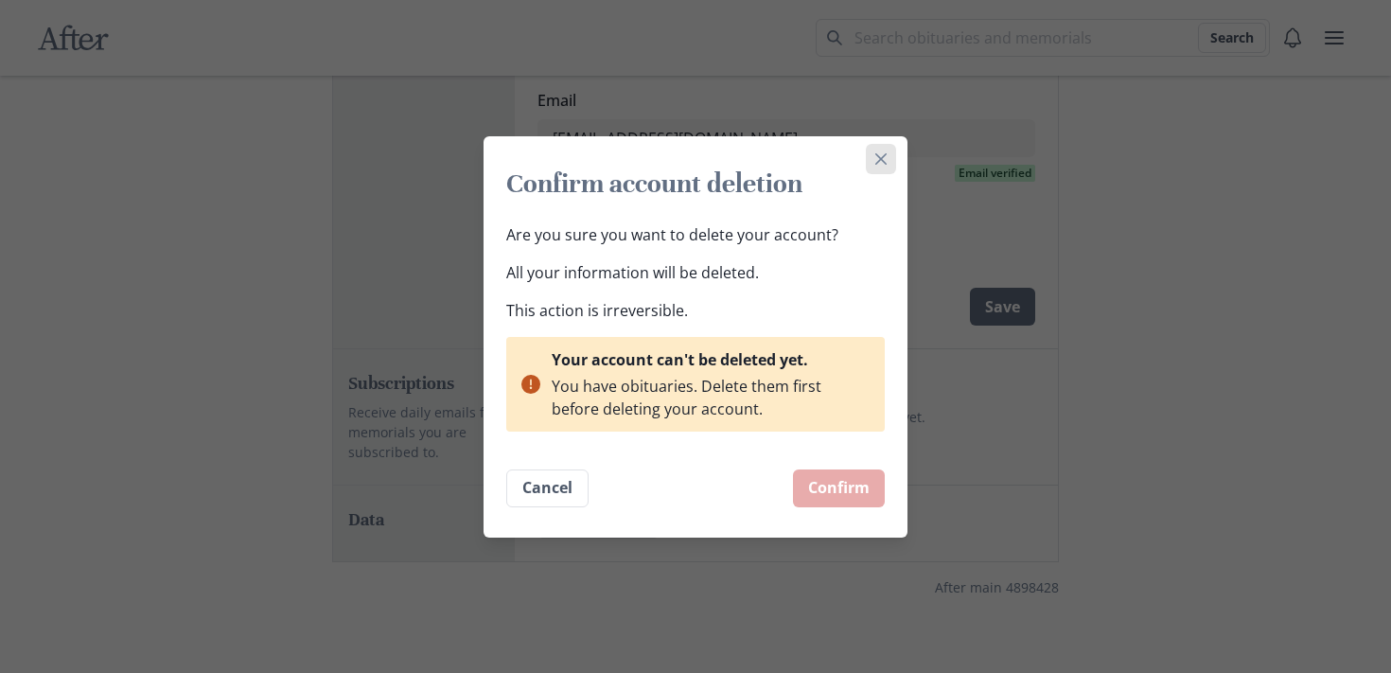
click at [894, 158] on button "Close" at bounding box center [881, 159] width 30 height 30
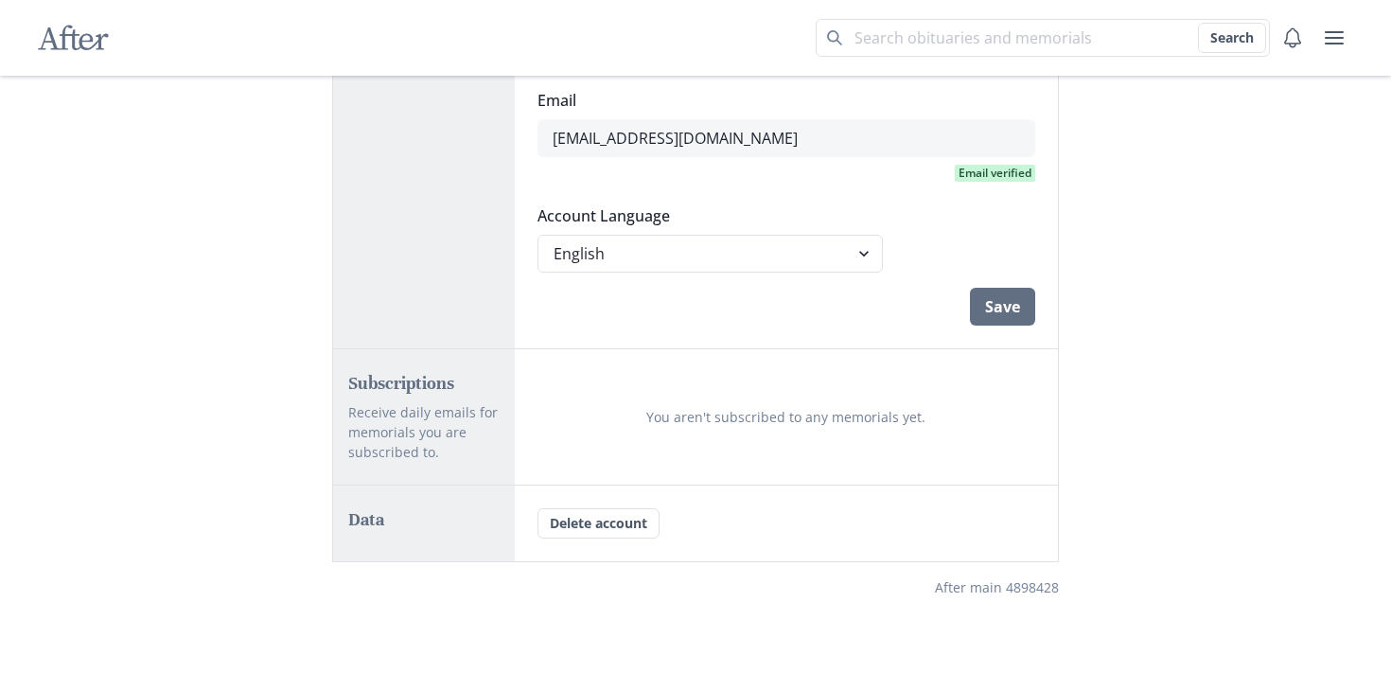
scroll to position [0, 0]
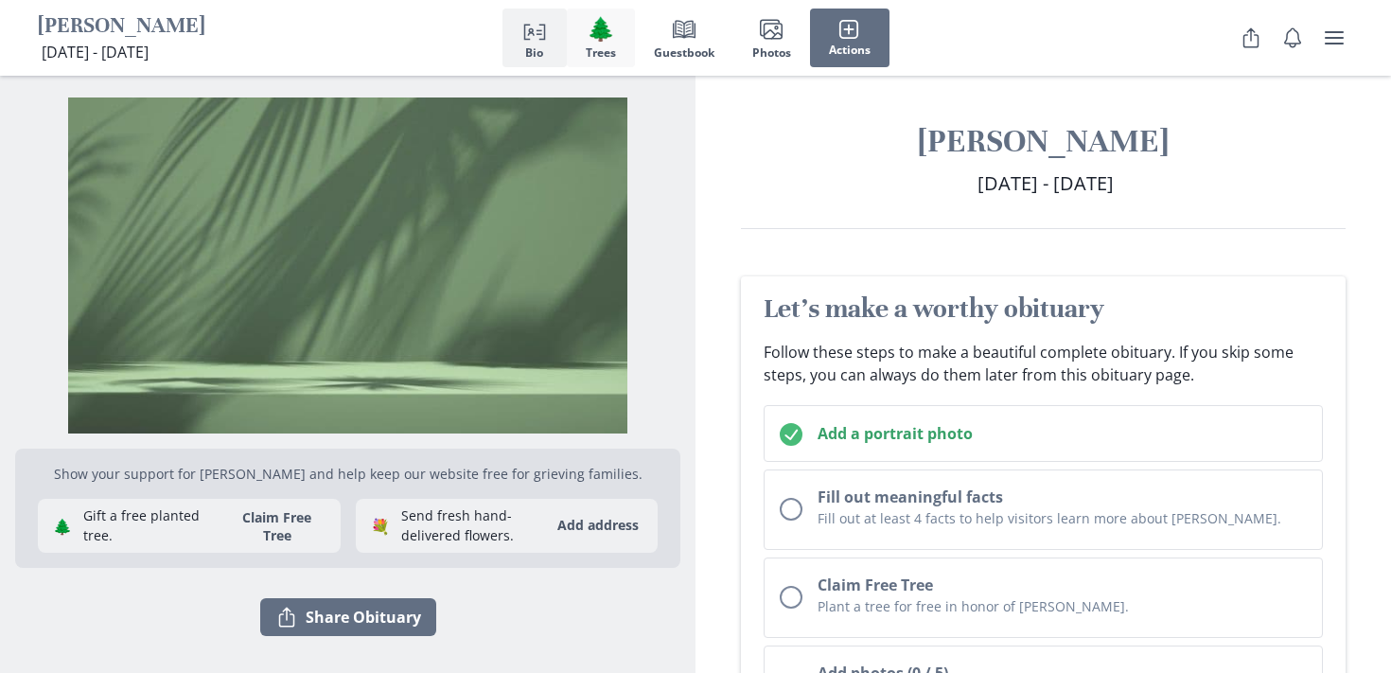
click at [594, 54] on span "Trees" at bounding box center [601, 52] width 30 height 13
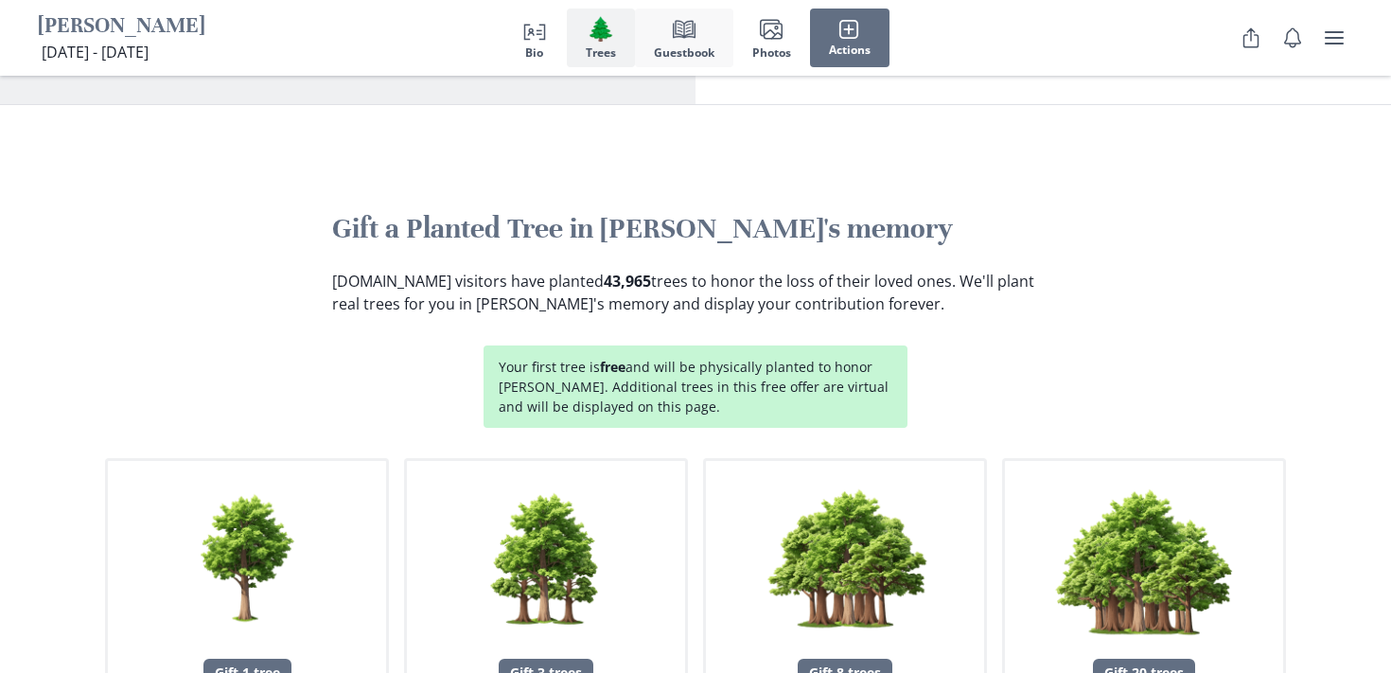
click at [680, 54] on span "Guestbook" at bounding box center [684, 52] width 61 height 13
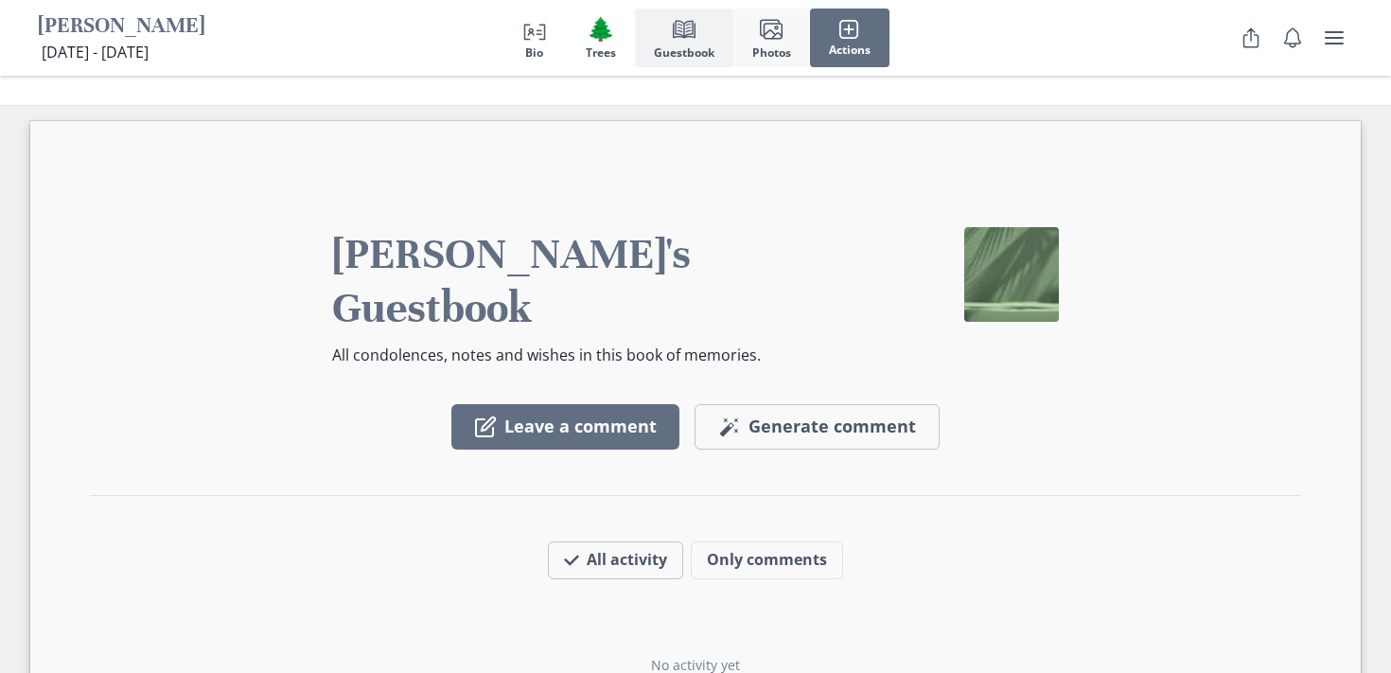
click at [762, 52] on span "Photos" at bounding box center [771, 52] width 39 height 13
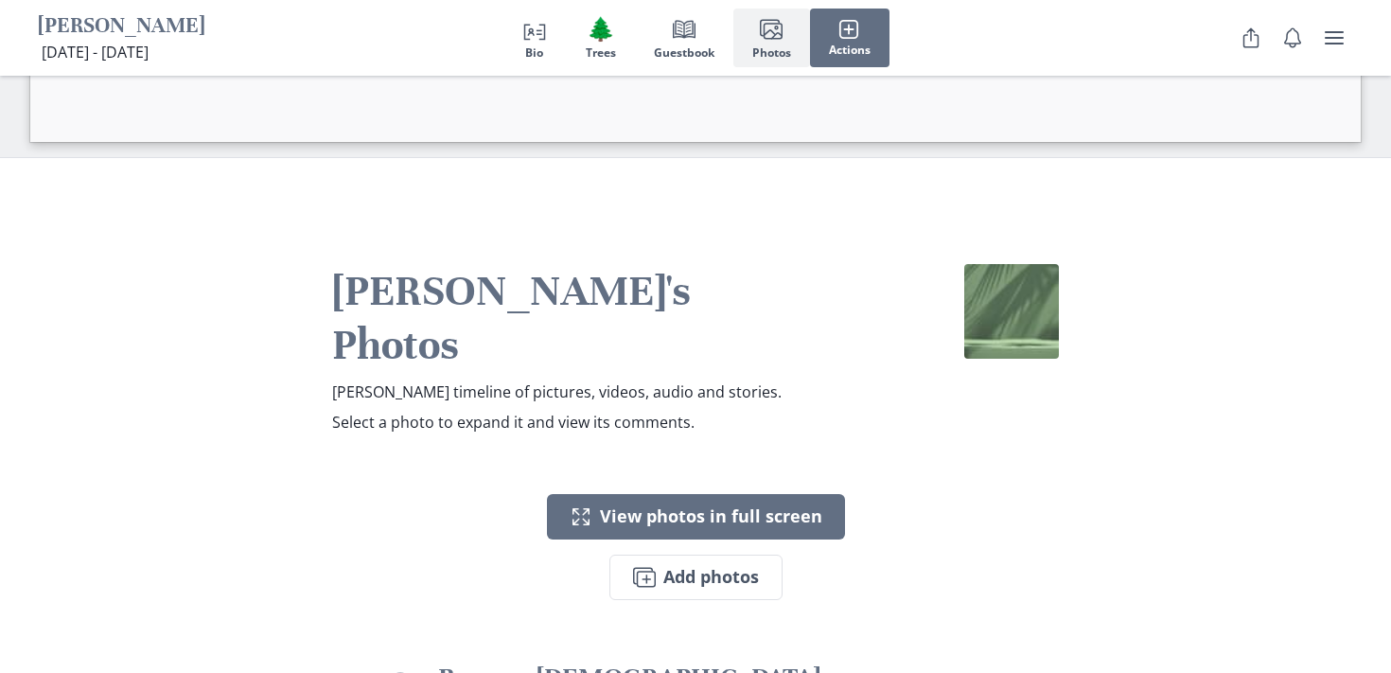
scroll to position [3398, 0]
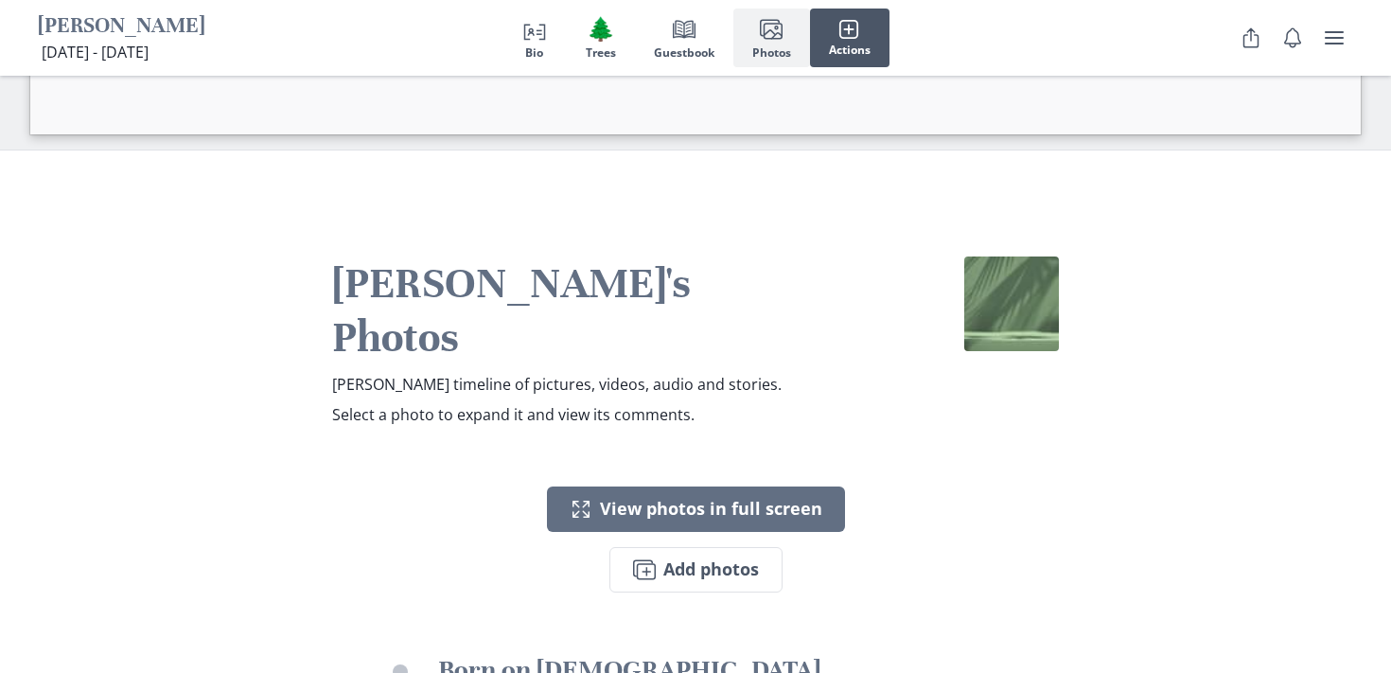
click at [847, 49] on span "Actions" at bounding box center [850, 50] width 42 height 13
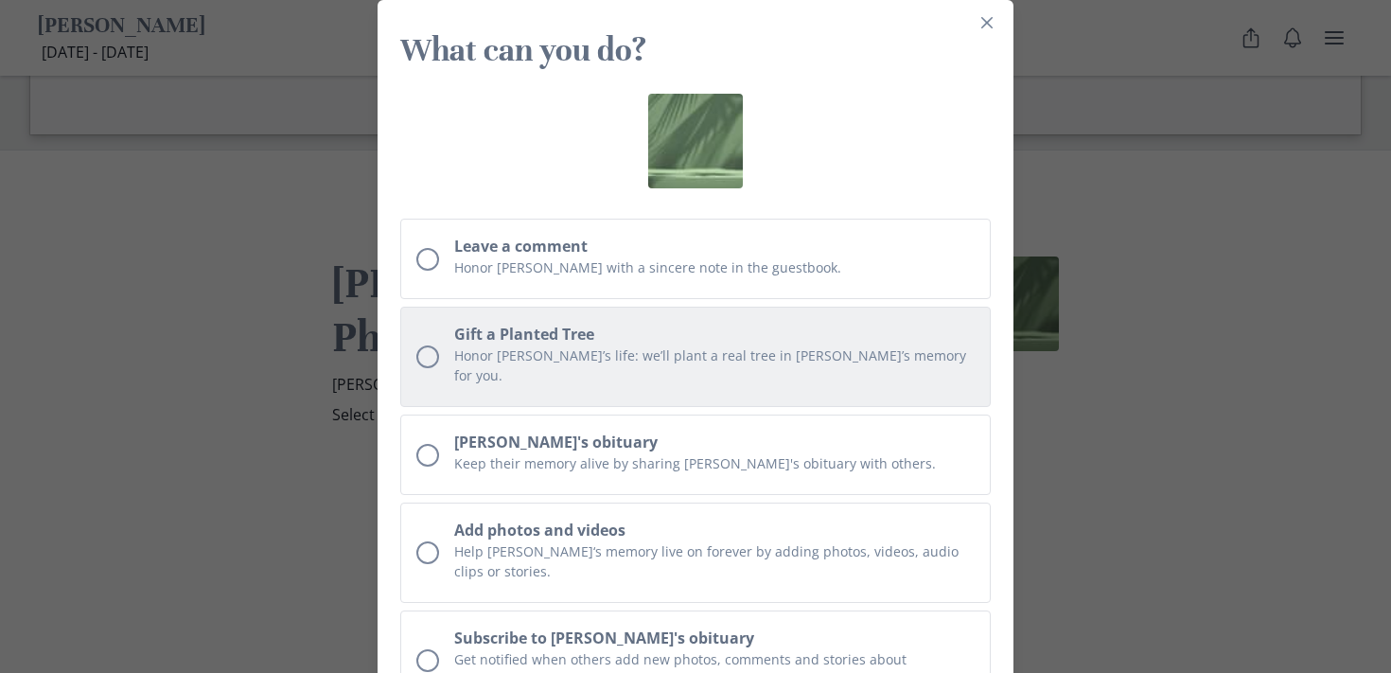
scroll to position [184, 0]
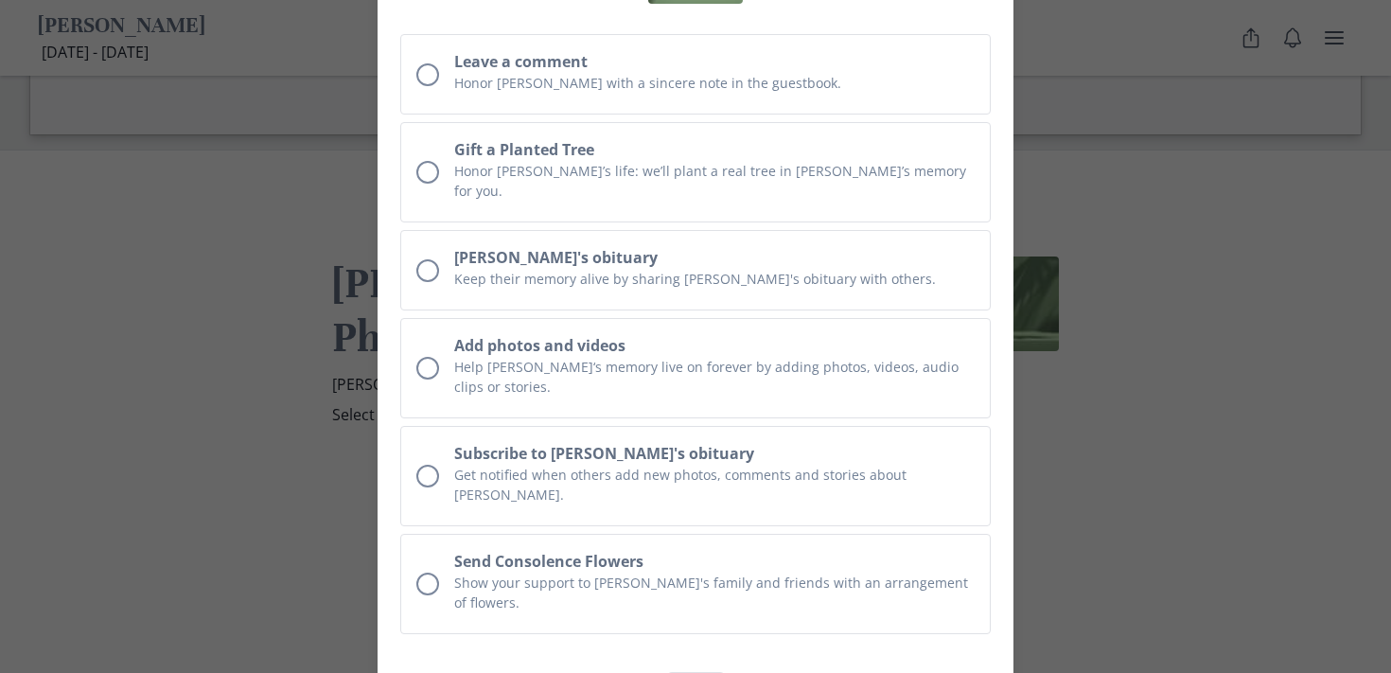
click at [687, 645] on footer "Close" at bounding box center [695, 679] width 636 height 76
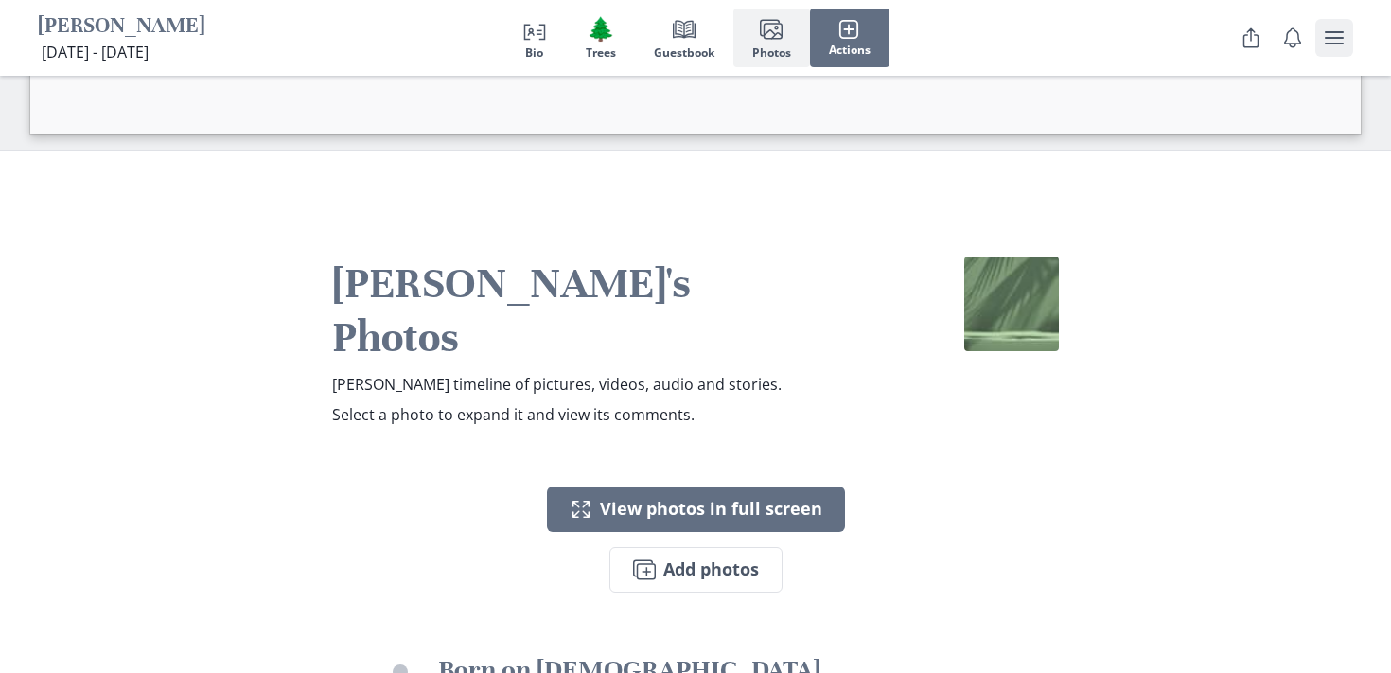
click at [1350, 38] on button "user menu" at bounding box center [1334, 38] width 38 height 38
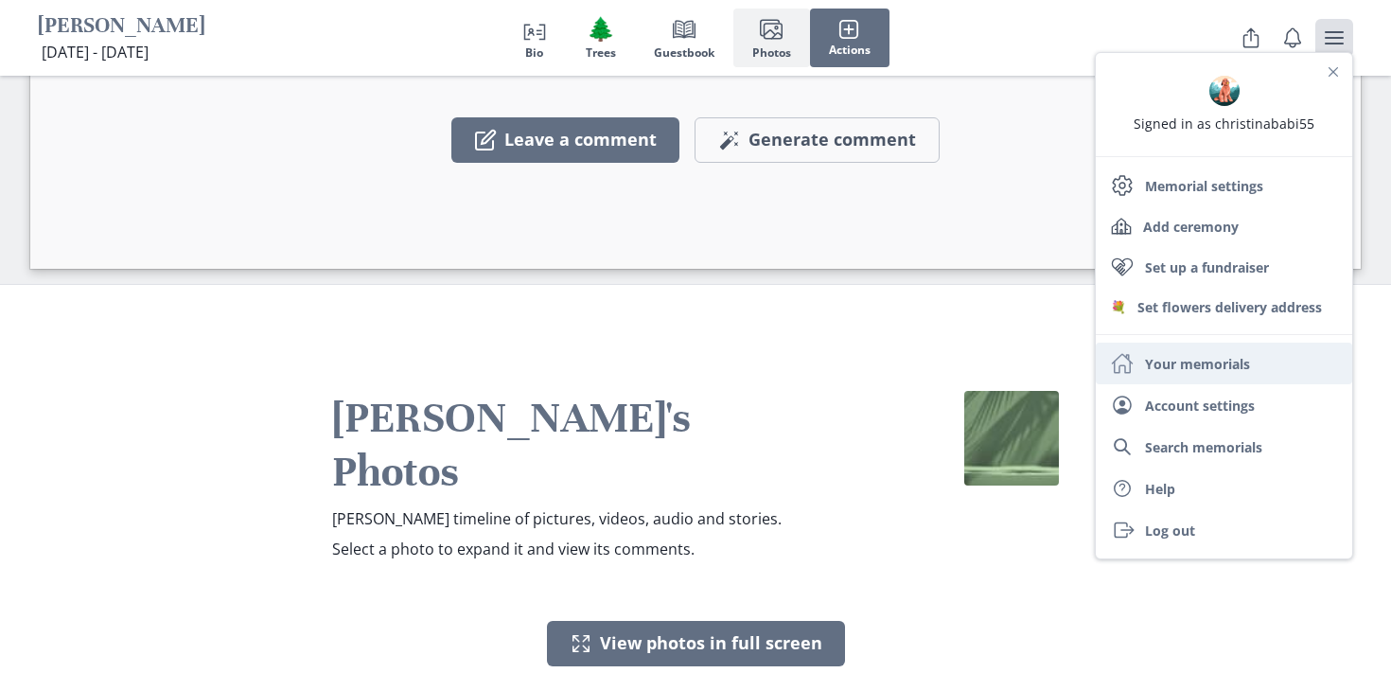
scroll to position [3259, 0]
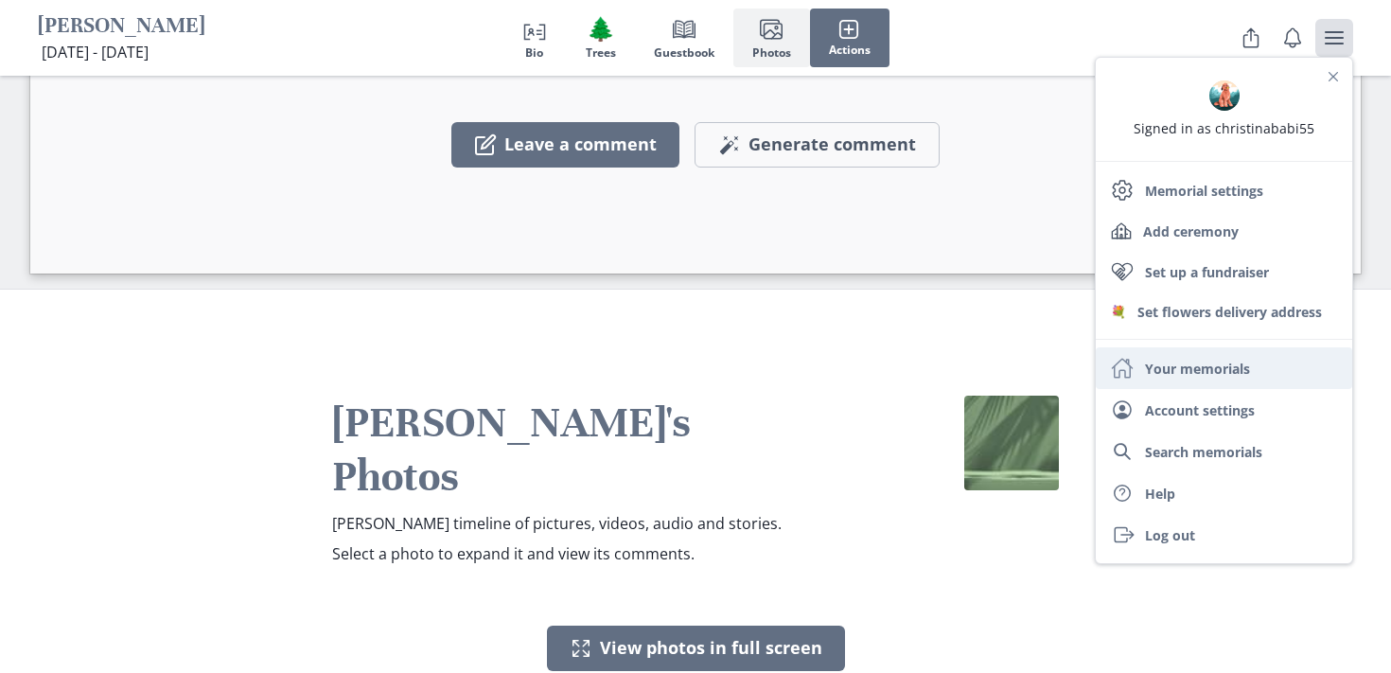
click at [1239, 359] on link "Home Your memorials" at bounding box center [1224, 368] width 256 height 42
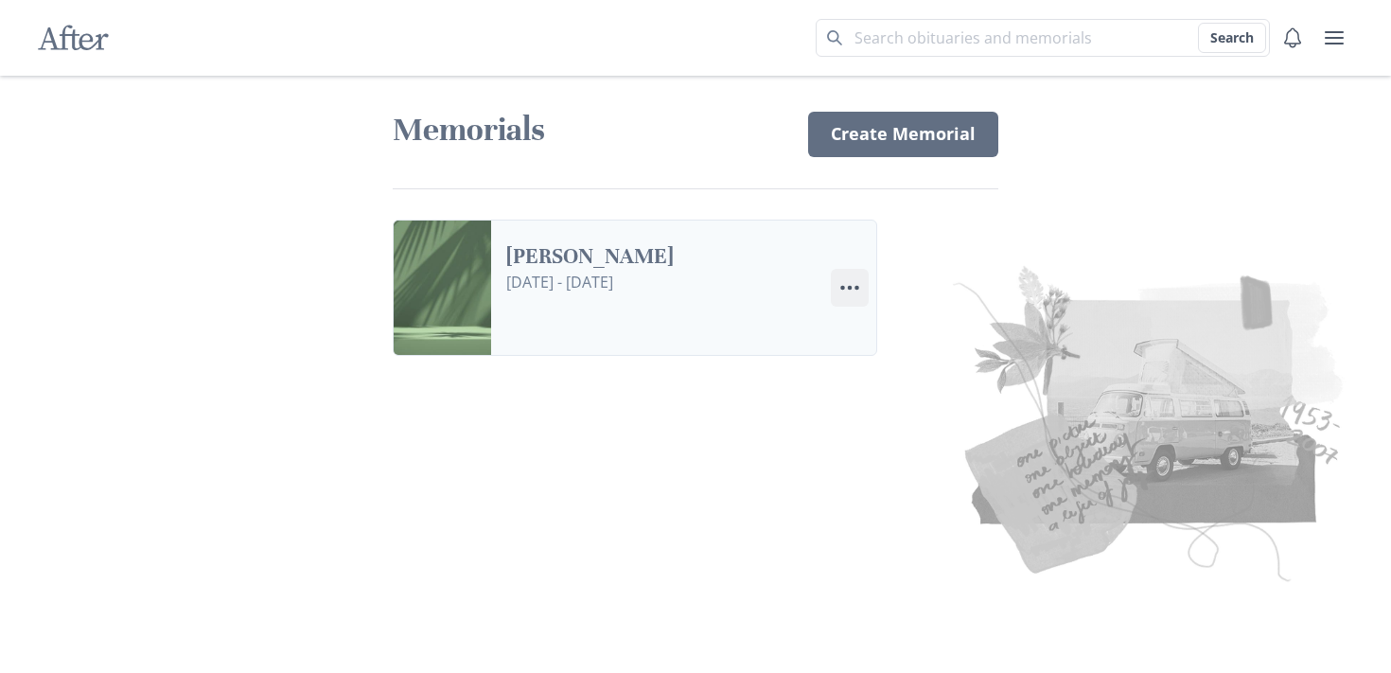
click at [849, 286] on circle "Options" at bounding box center [850, 288] width 5 height 5
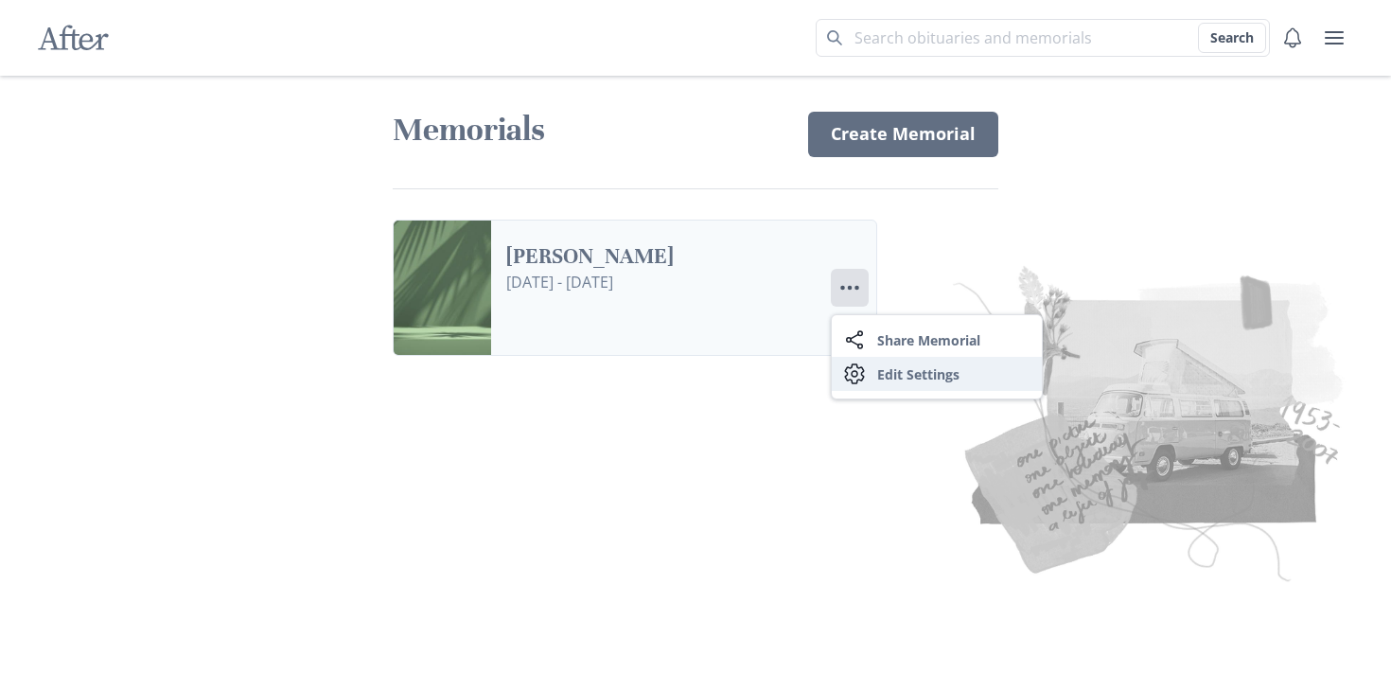
click at [896, 375] on link "Settings Edit Settings" at bounding box center [937, 374] width 210 height 34
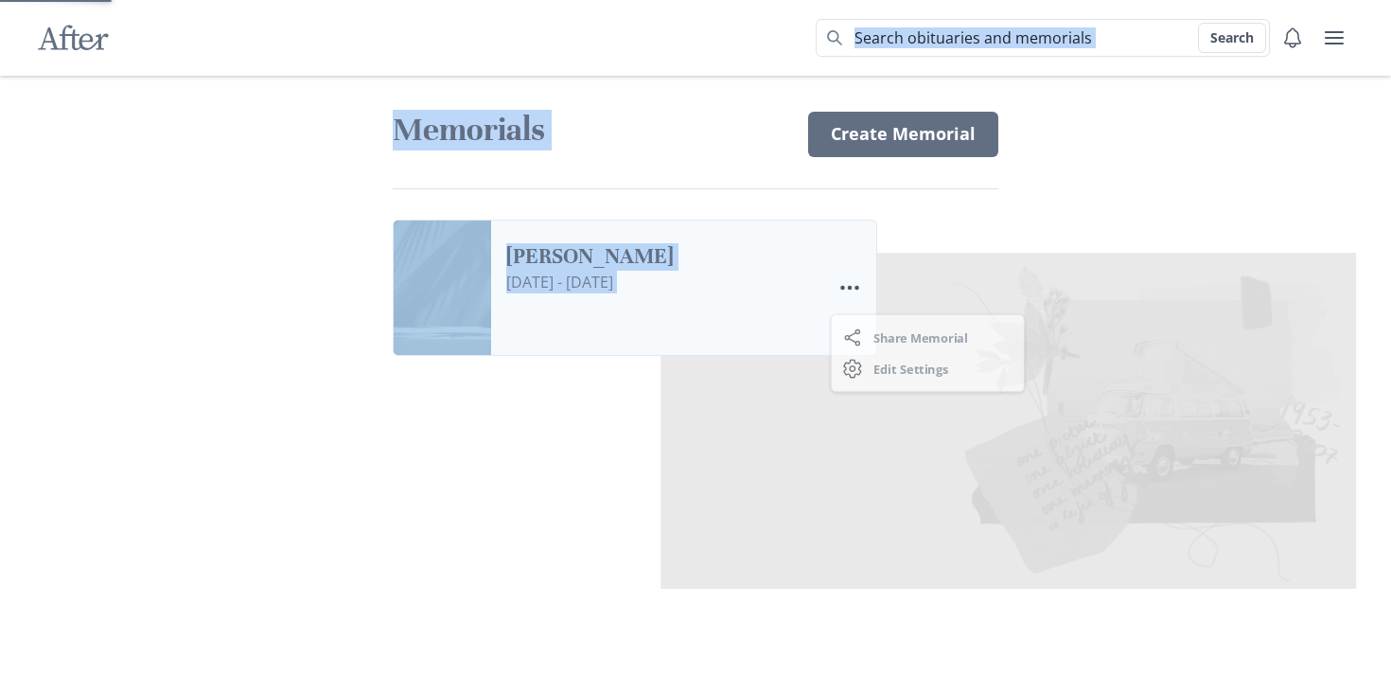
select select "5"
select select "2"
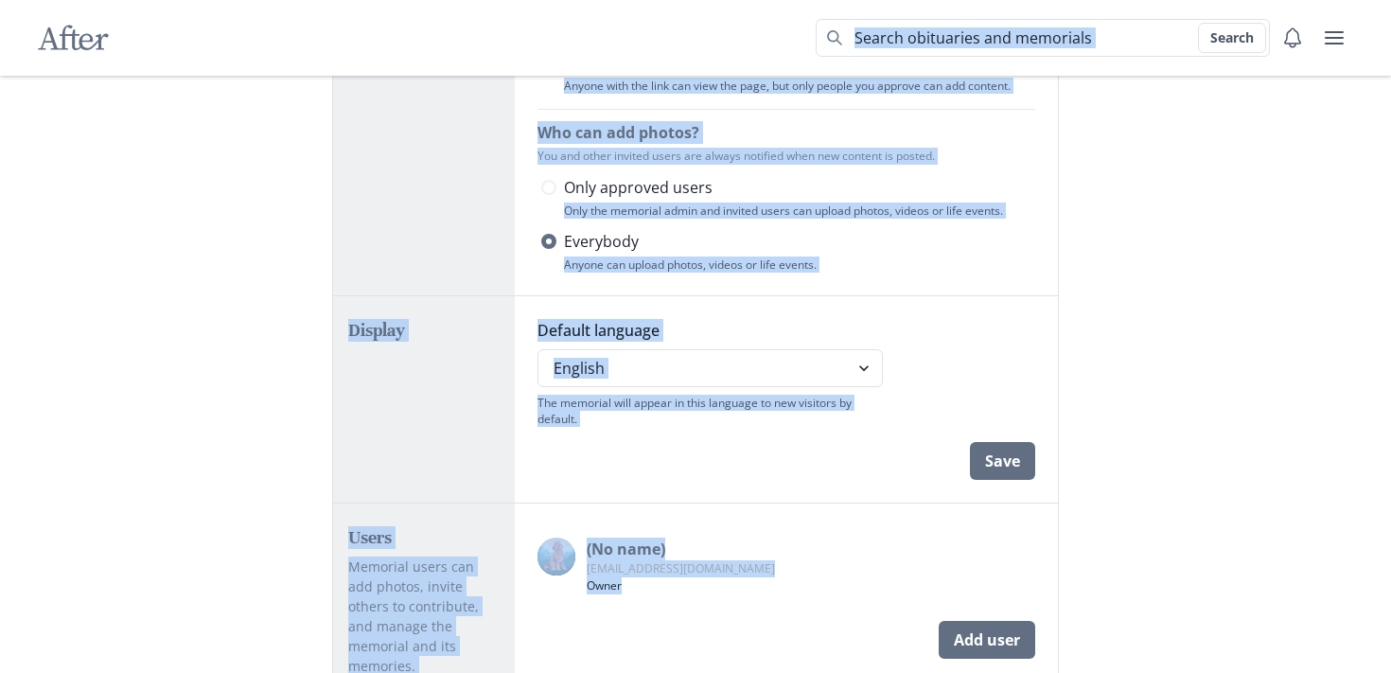
scroll to position [1074, 0]
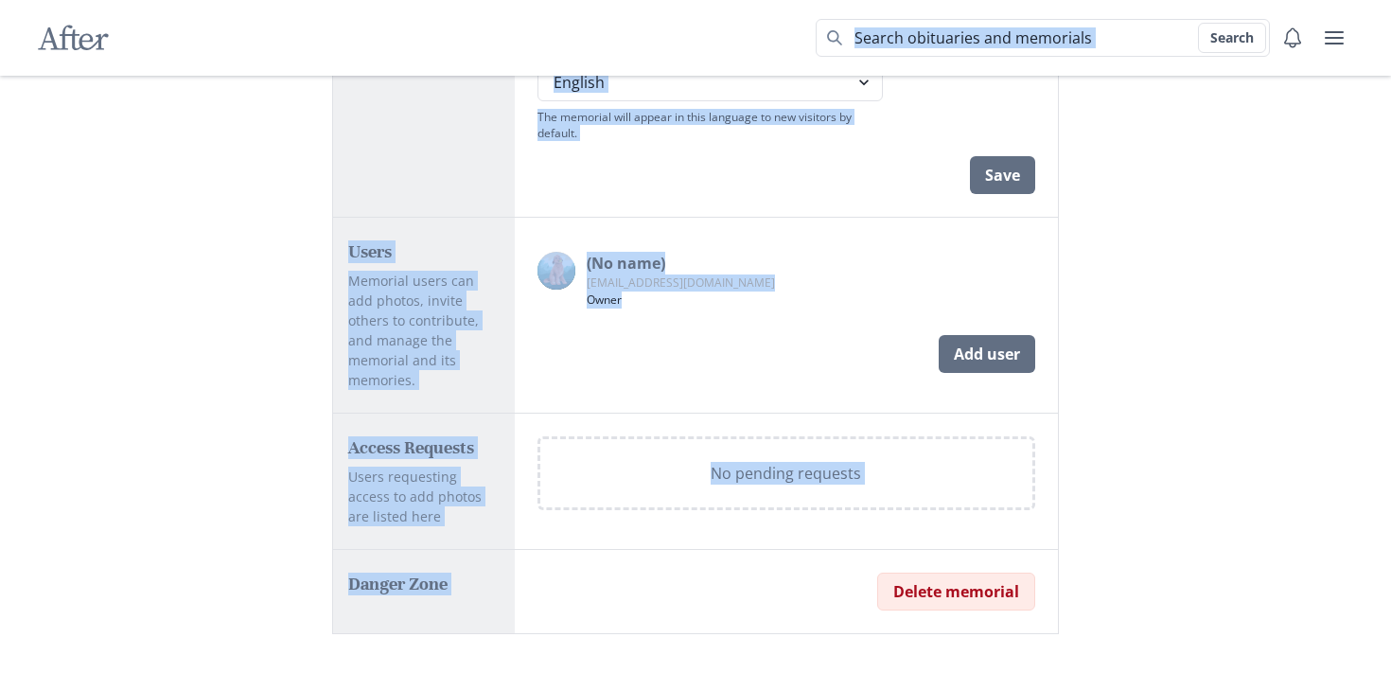
click at [942, 587] on button "Delete memorial" at bounding box center [956, 591] width 158 height 38
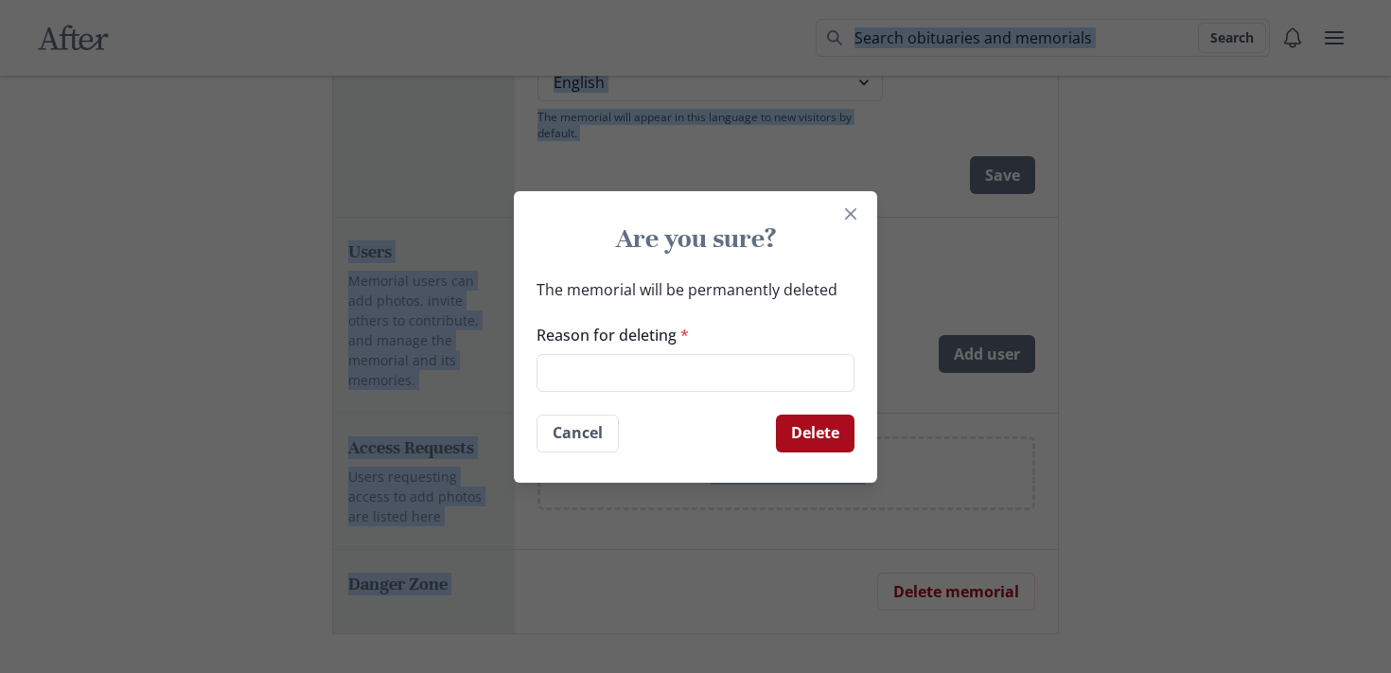
click at [852, 443] on button "Delete" at bounding box center [815, 433] width 79 height 38
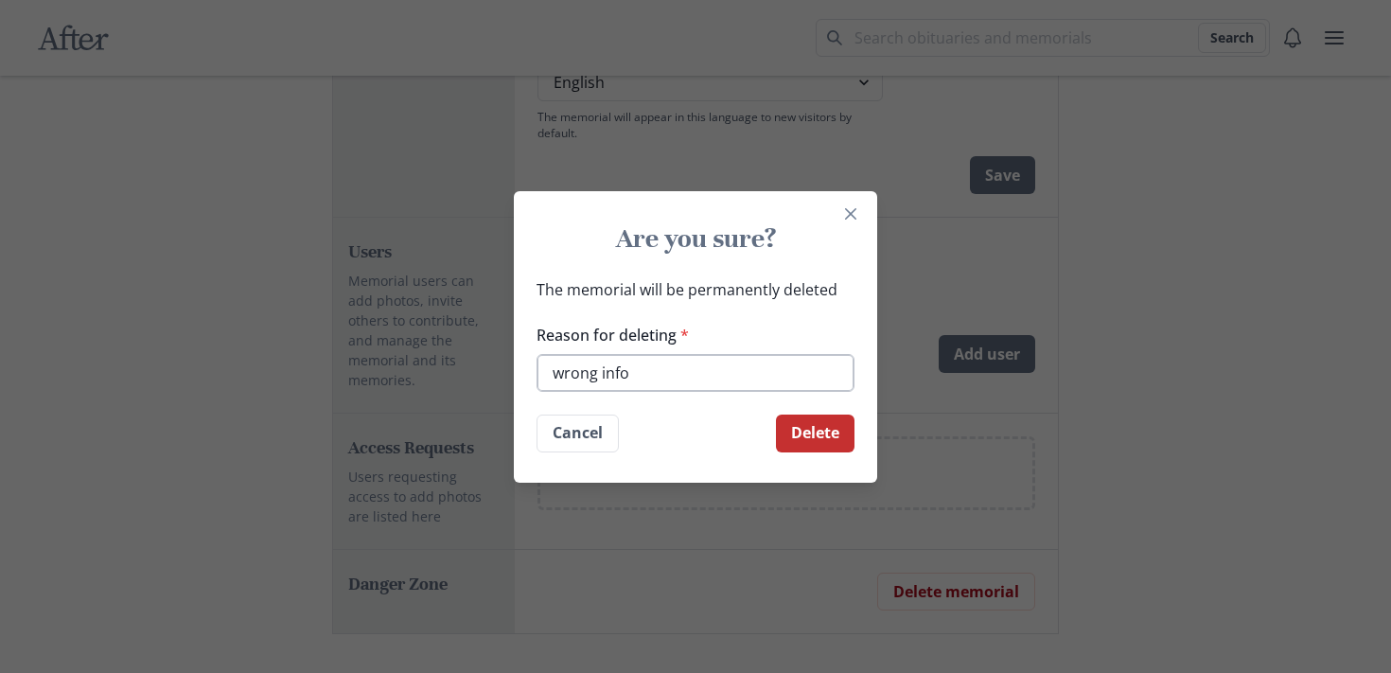
type input "wrong info"
click at [776, 414] on button "Delete" at bounding box center [815, 433] width 79 height 38
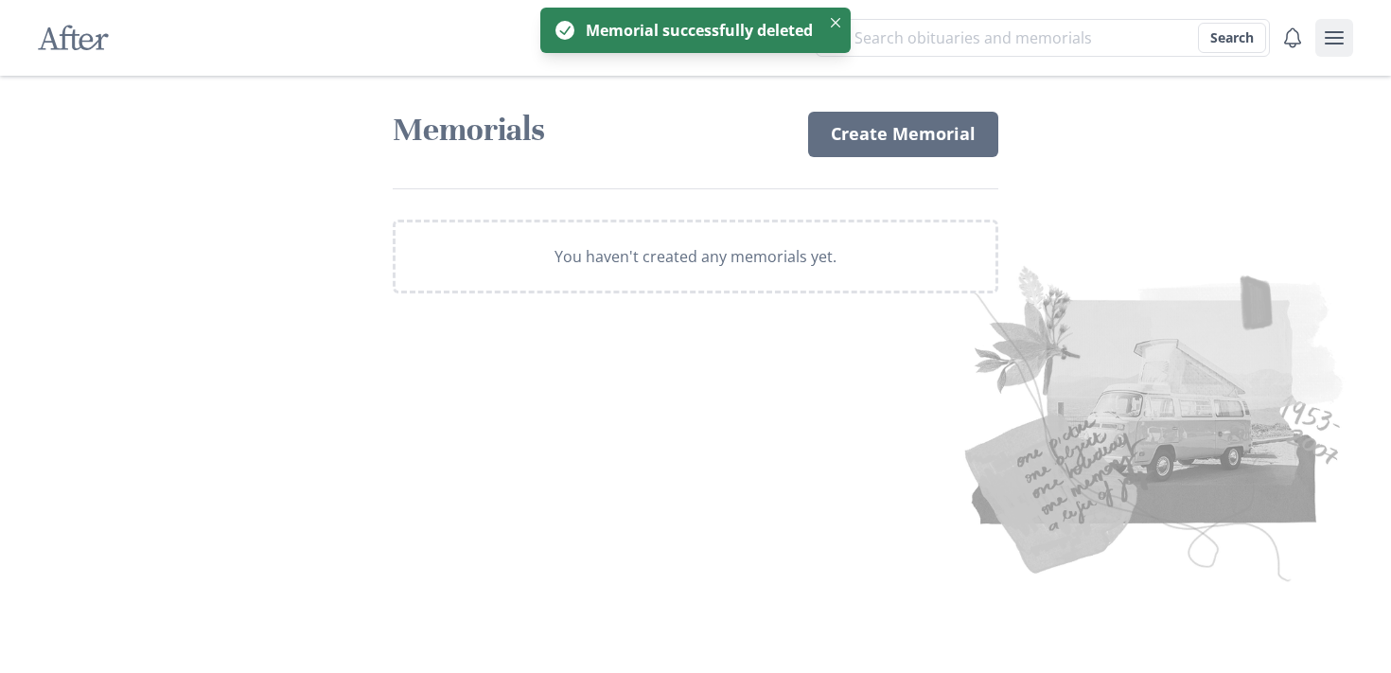
click at [1341, 40] on icon "user menu" at bounding box center [1334, 37] width 23 height 23
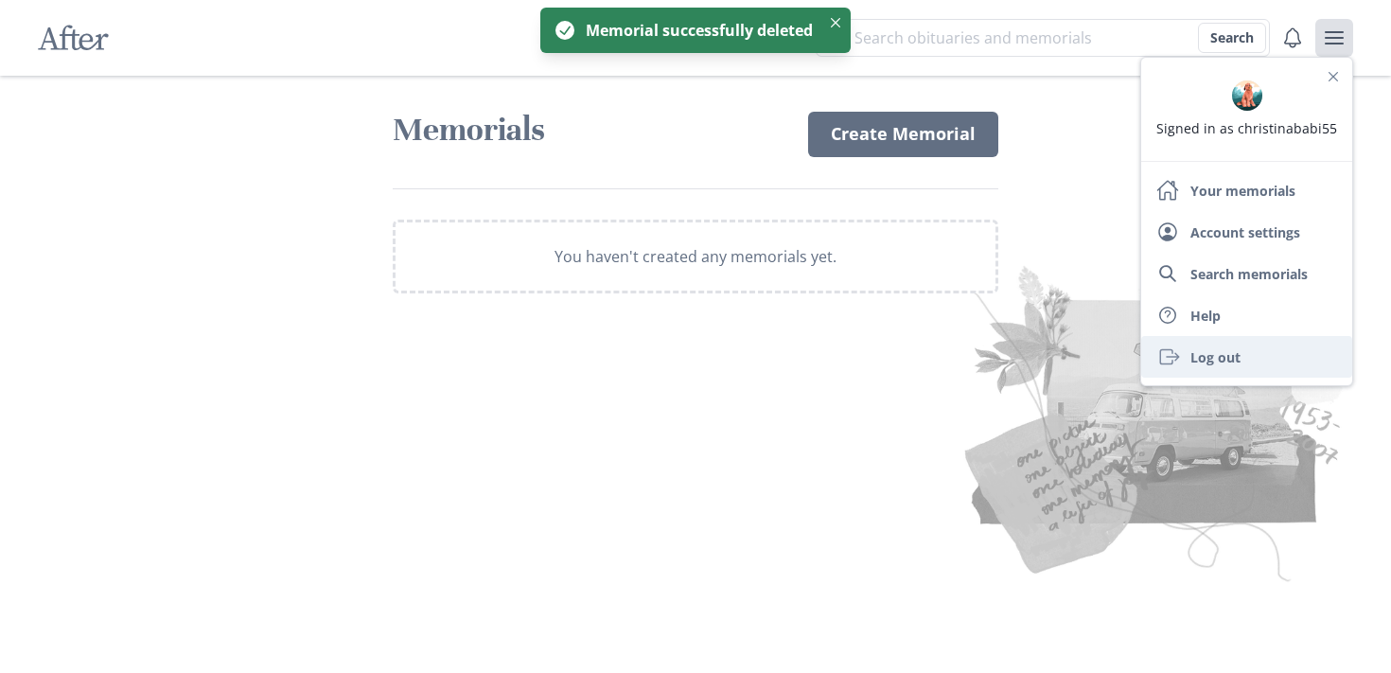
click at [1233, 352] on link "Exit Log out" at bounding box center [1246, 357] width 211 height 42
